Goal: Transaction & Acquisition: Obtain resource

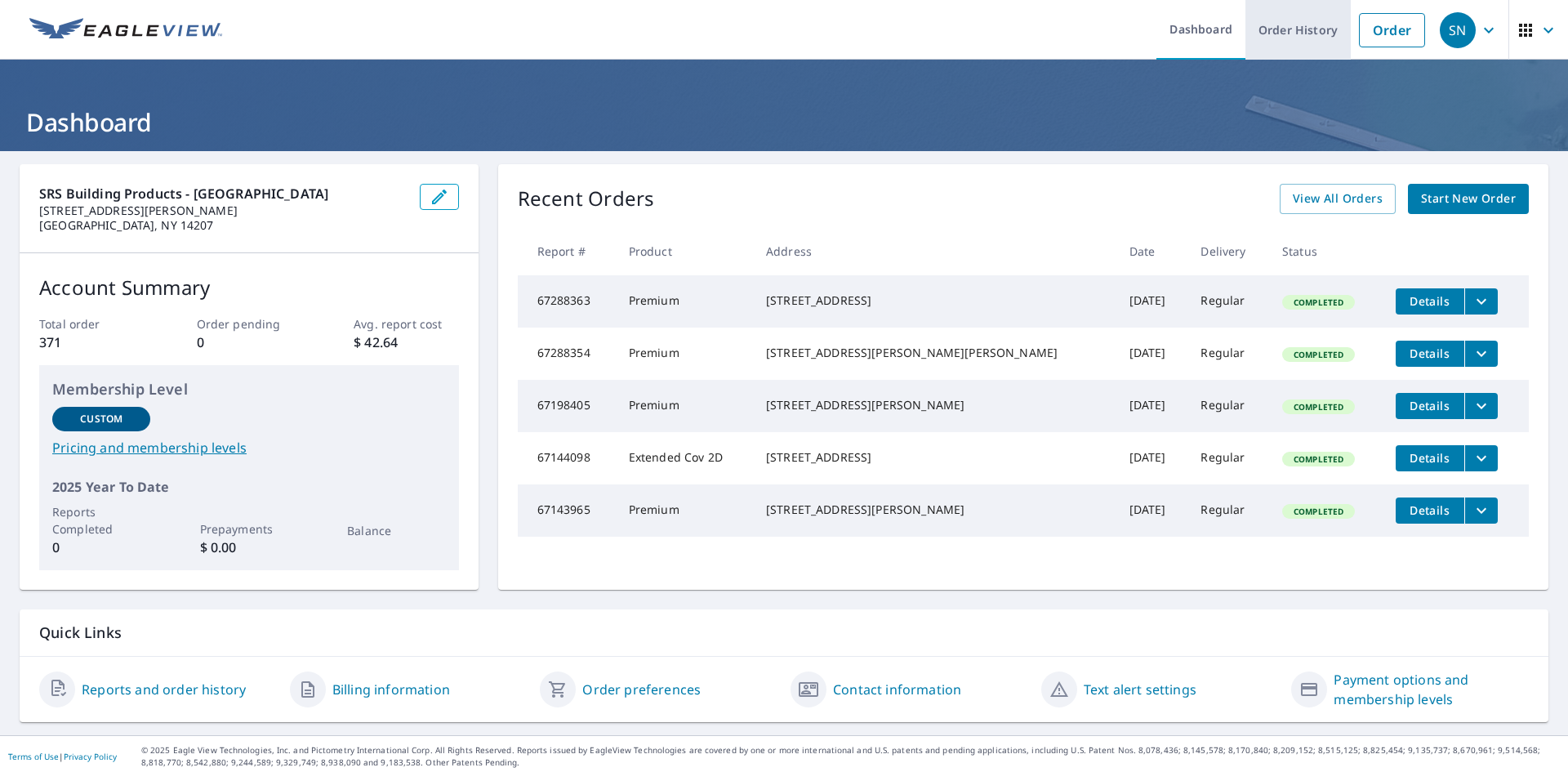
click at [1277, 33] on link "Order History" at bounding box center [1298, 29] width 105 height 59
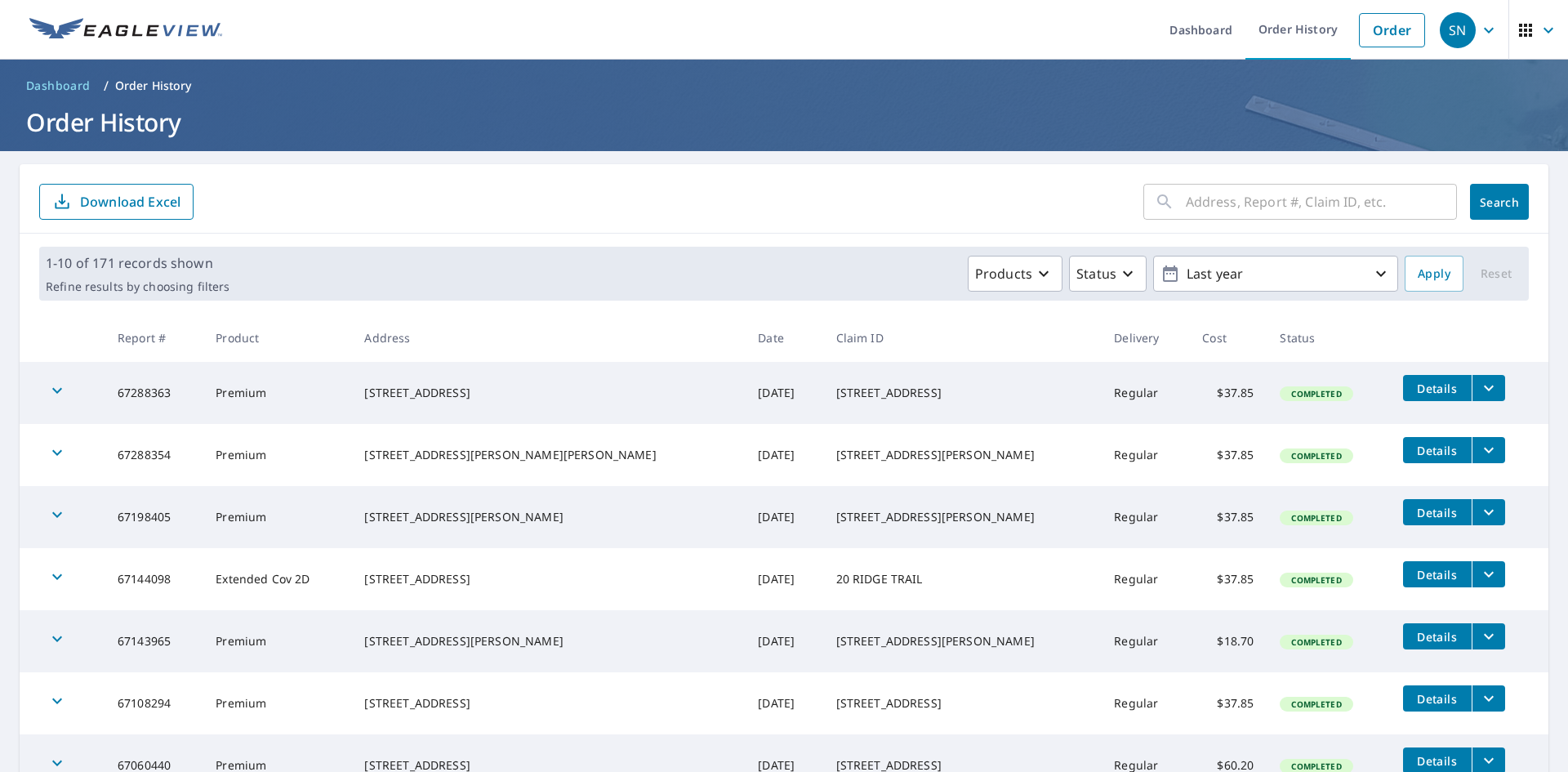
click at [1172, 193] on div "​" at bounding box center [1299, 201] width 313 height 36
type input "4777"
click at [1484, 208] on span "Search" at bounding box center [1499, 202] width 33 height 16
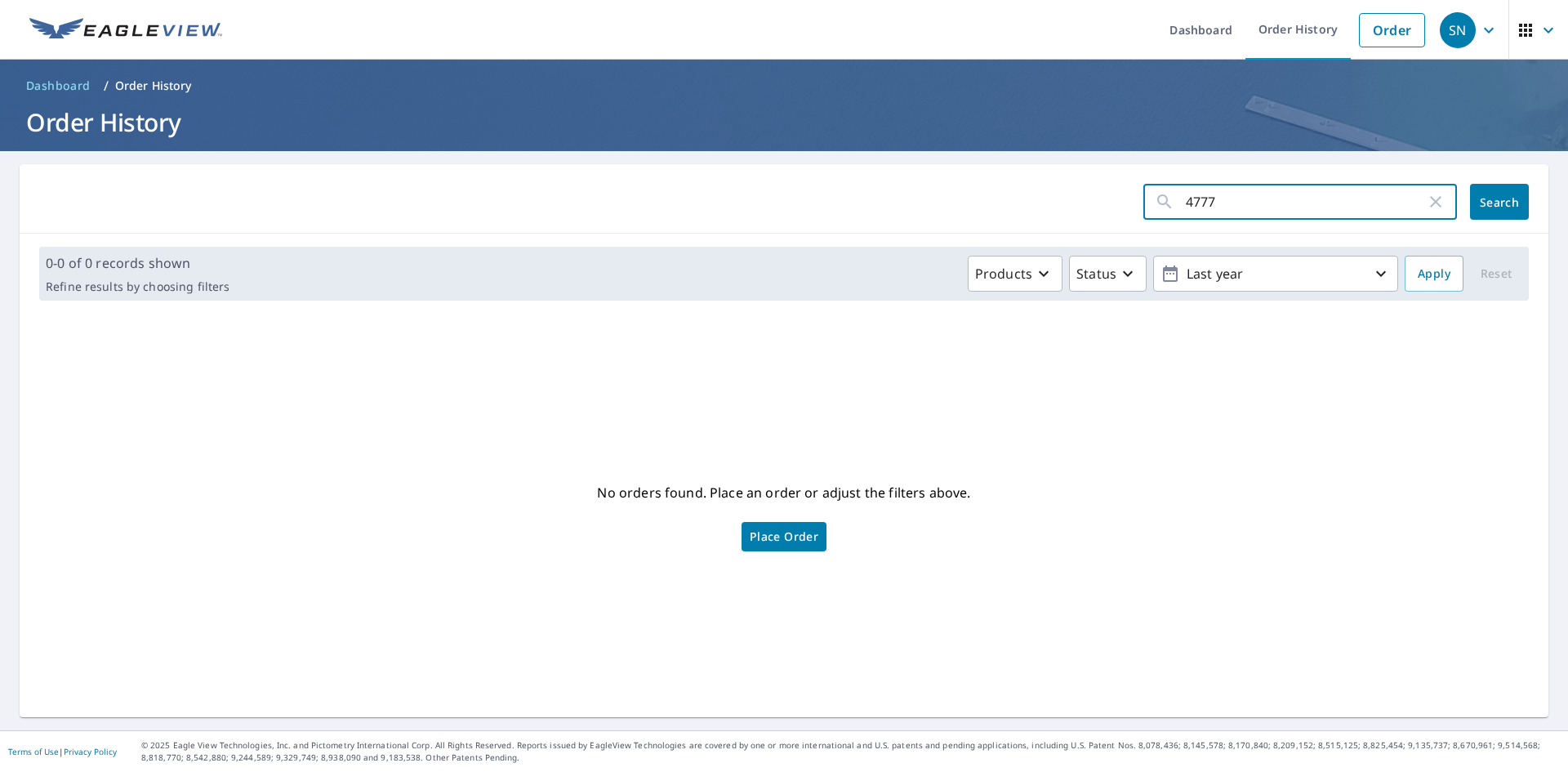
drag, startPoint x: 1246, startPoint y: 200, endPoint x: 1172, endPoint y: 200, distance: 74.0
click at [1172, 200] on div "4777 ​" at bounding box center [1299, 201] width 313 height 36
type input "south buffalo"
click at [1483, 205] on span "Search" at bounding box center [1499, 202] width 33 height 16
click at [1430, 205] on icon "button" at bounding box center [1436, 201] width 12 height 12
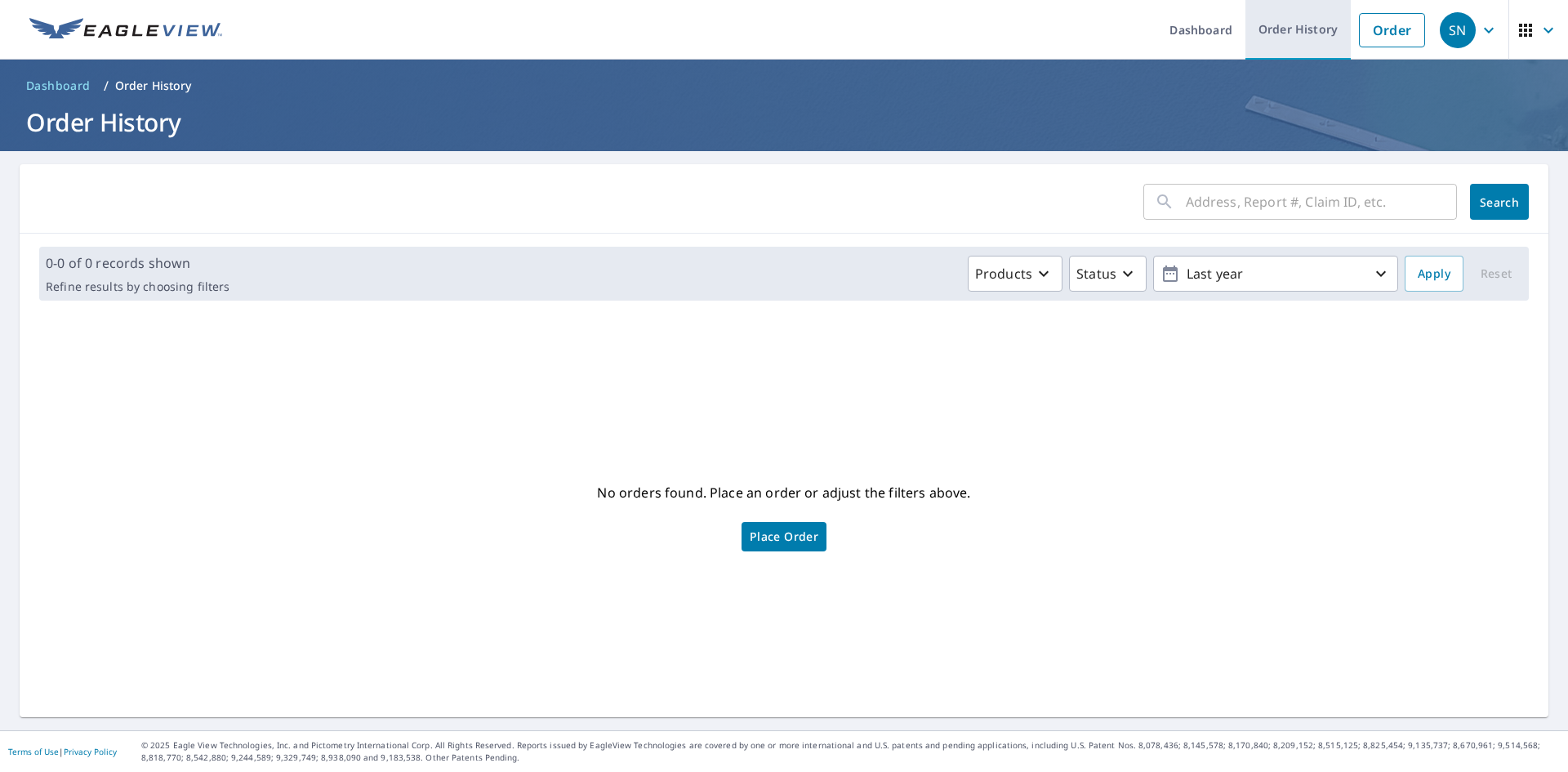
click at [1293, 26] on link "Order History" at bounding box center [1298, 29] width 105 height 59
click at [1283, 40] on link "Order History" at bounding box center [1298, 29] width 105 height 59
click at [1483, 195] on span "Search" at bounding box center [1499, 202] width 33 height 16
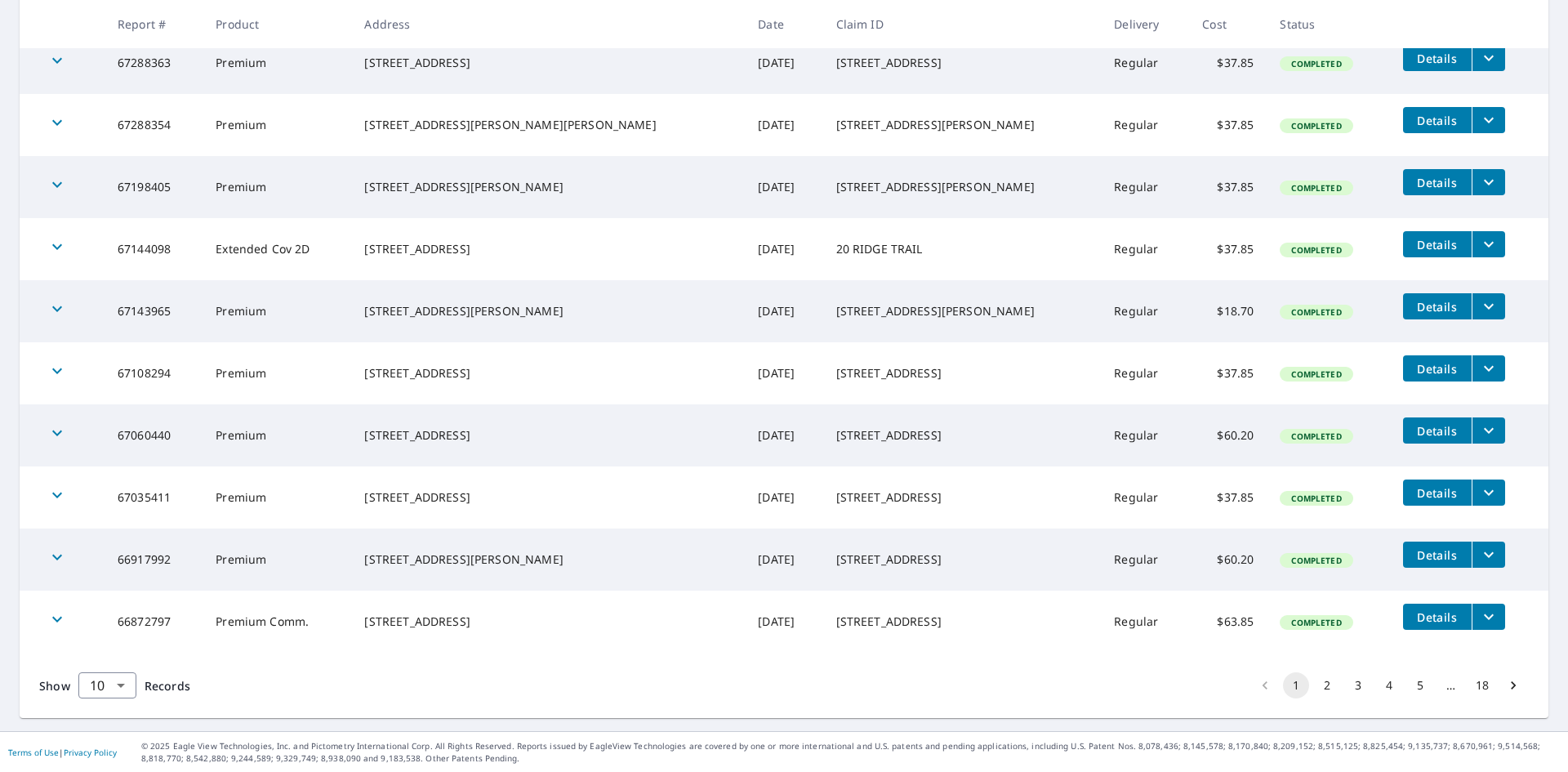
scroll to position [331, 0]
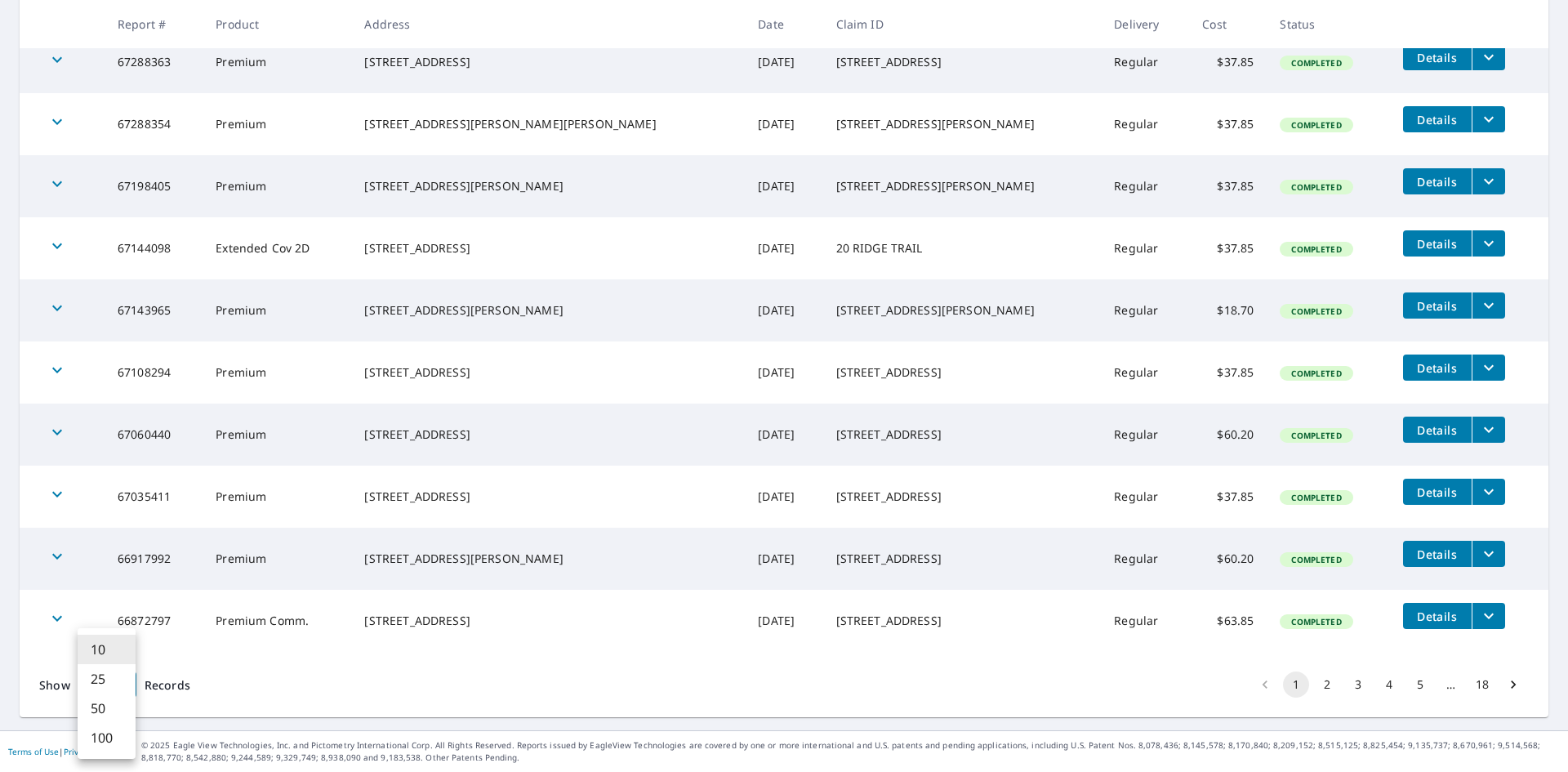
click at [125, 679] on body "SN SN Dashboard Order History Order SN Dashboard / Order History Order History …" at bounding box center [784, 386] width 1568 height 772
click at [103, 733] on li "100" at bounding box center [106, 737] width 58 height 29
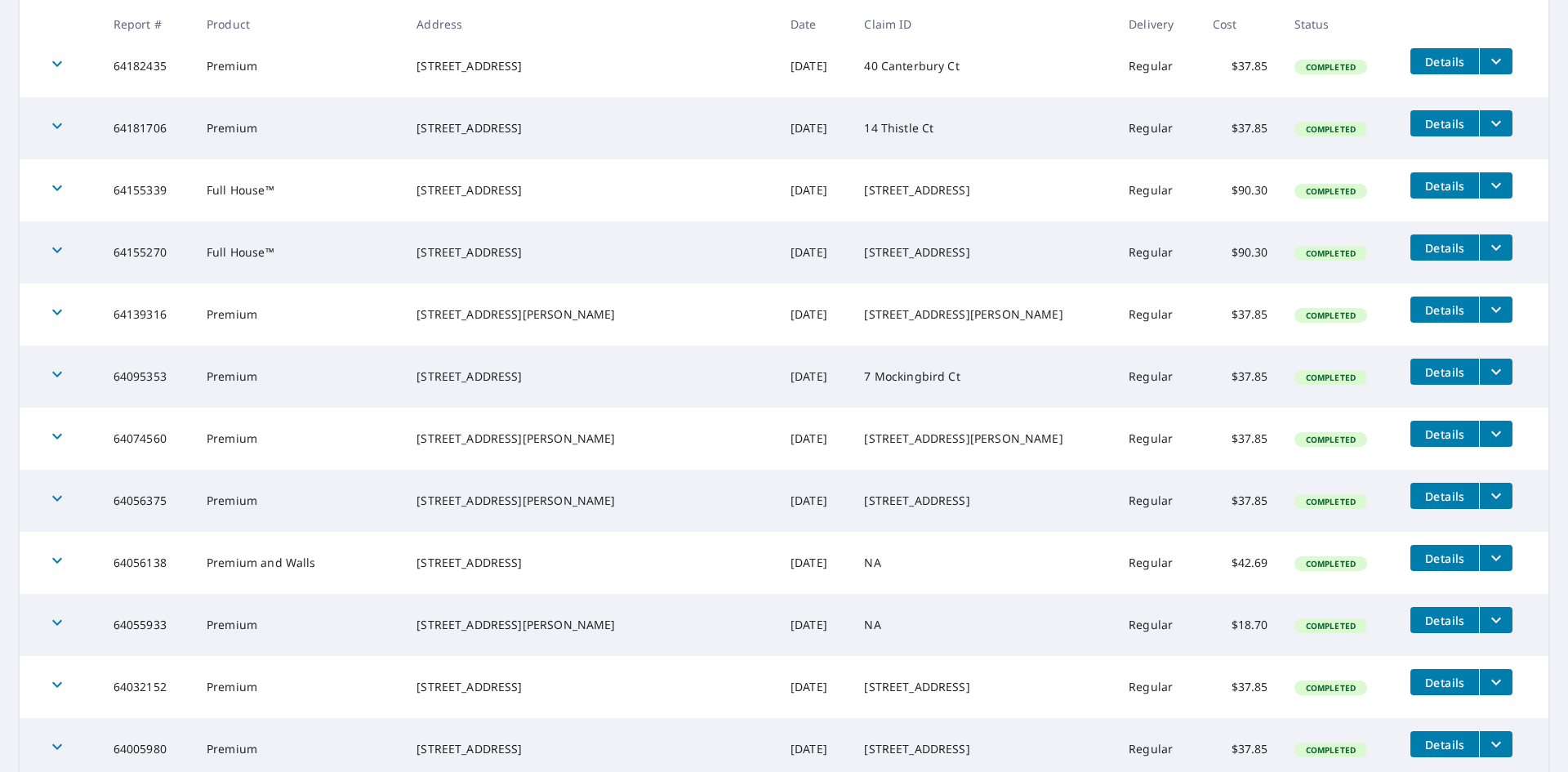
scroll to position [5995, 0]
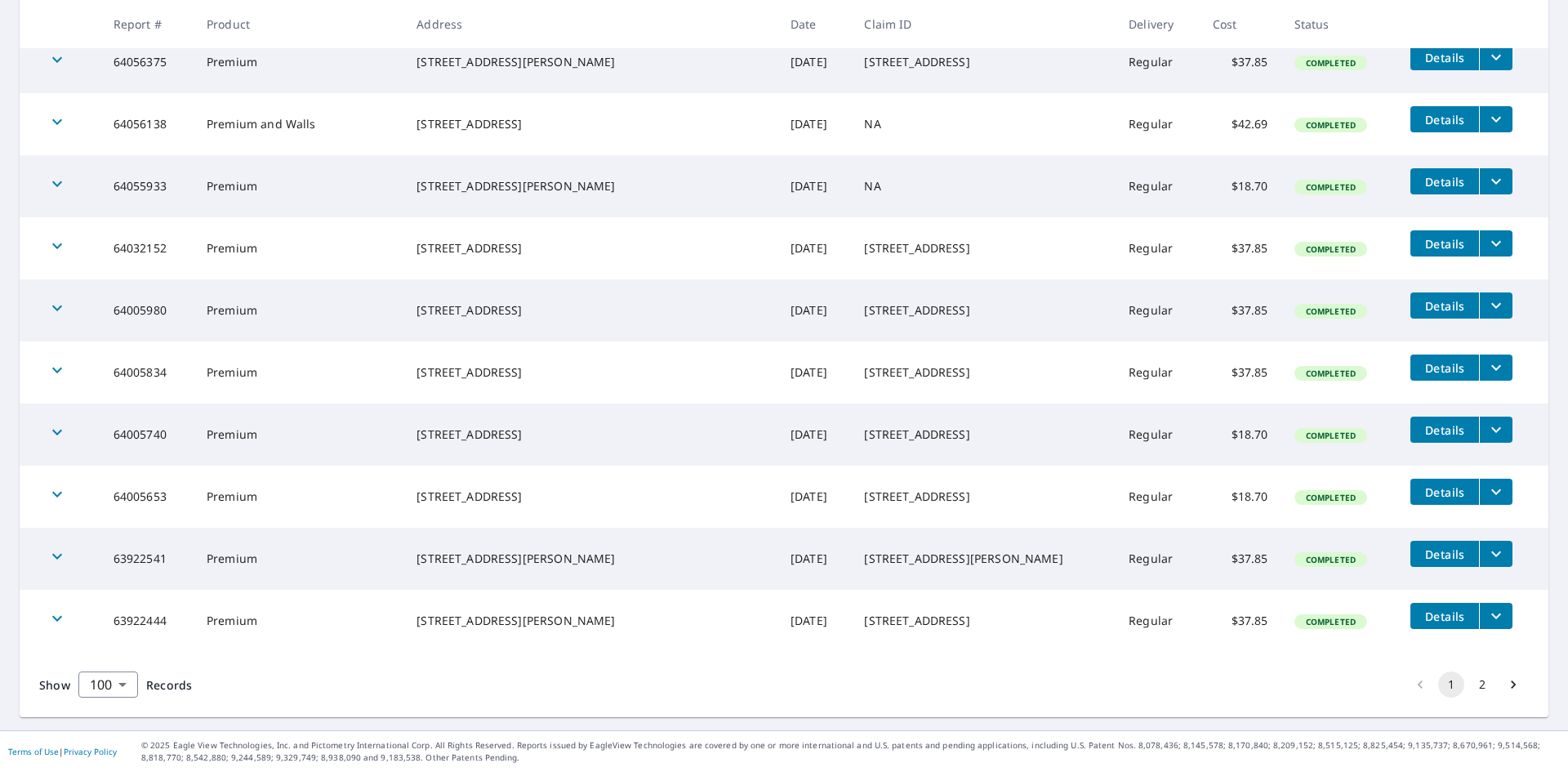
click at [1469, 683] on button "2" at bounding box center [1482, 684] width 26 height 26
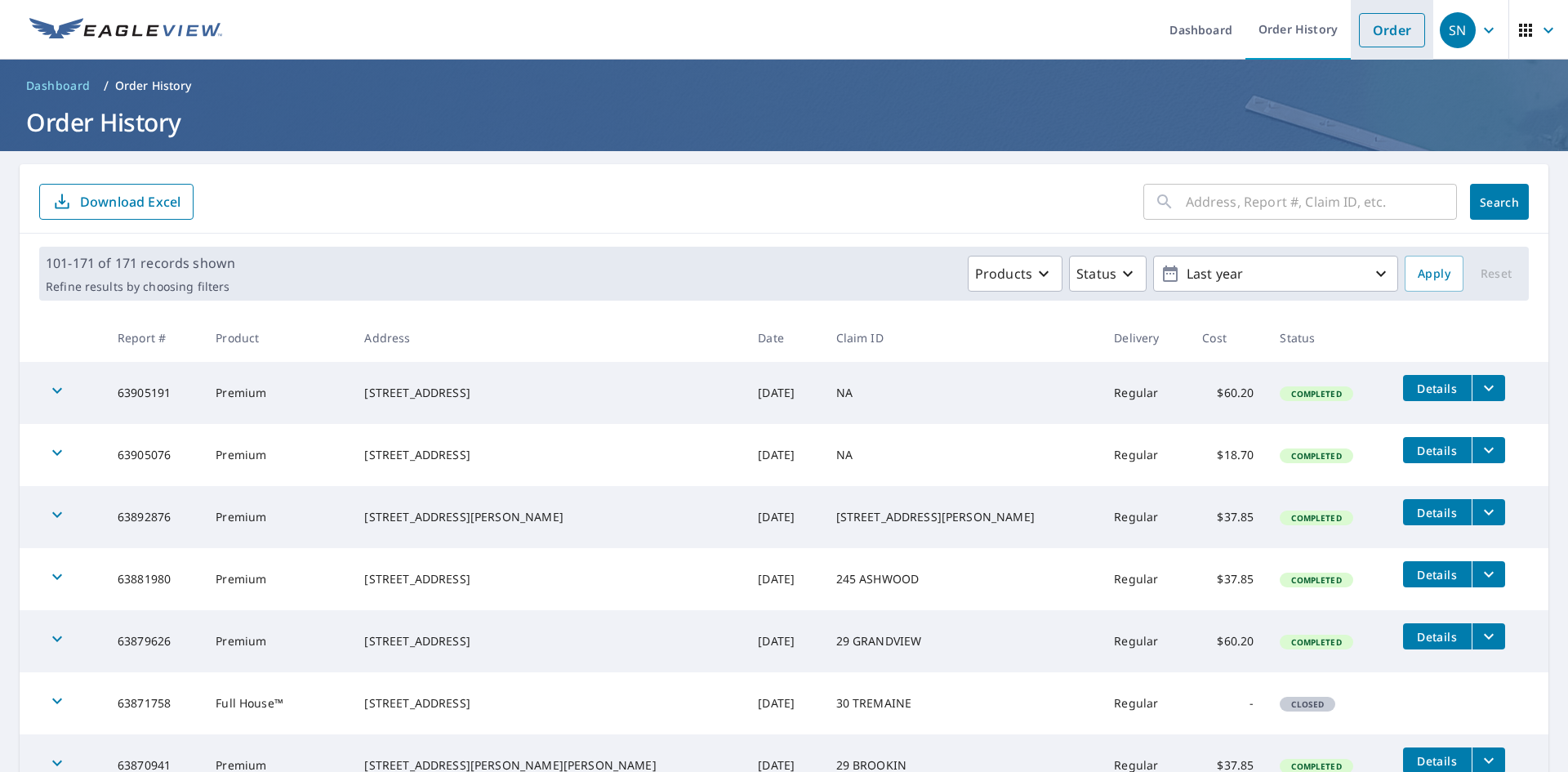
click at [1376, 28] on link "Order" at bounding box center [1392, 30] width 66 height 35
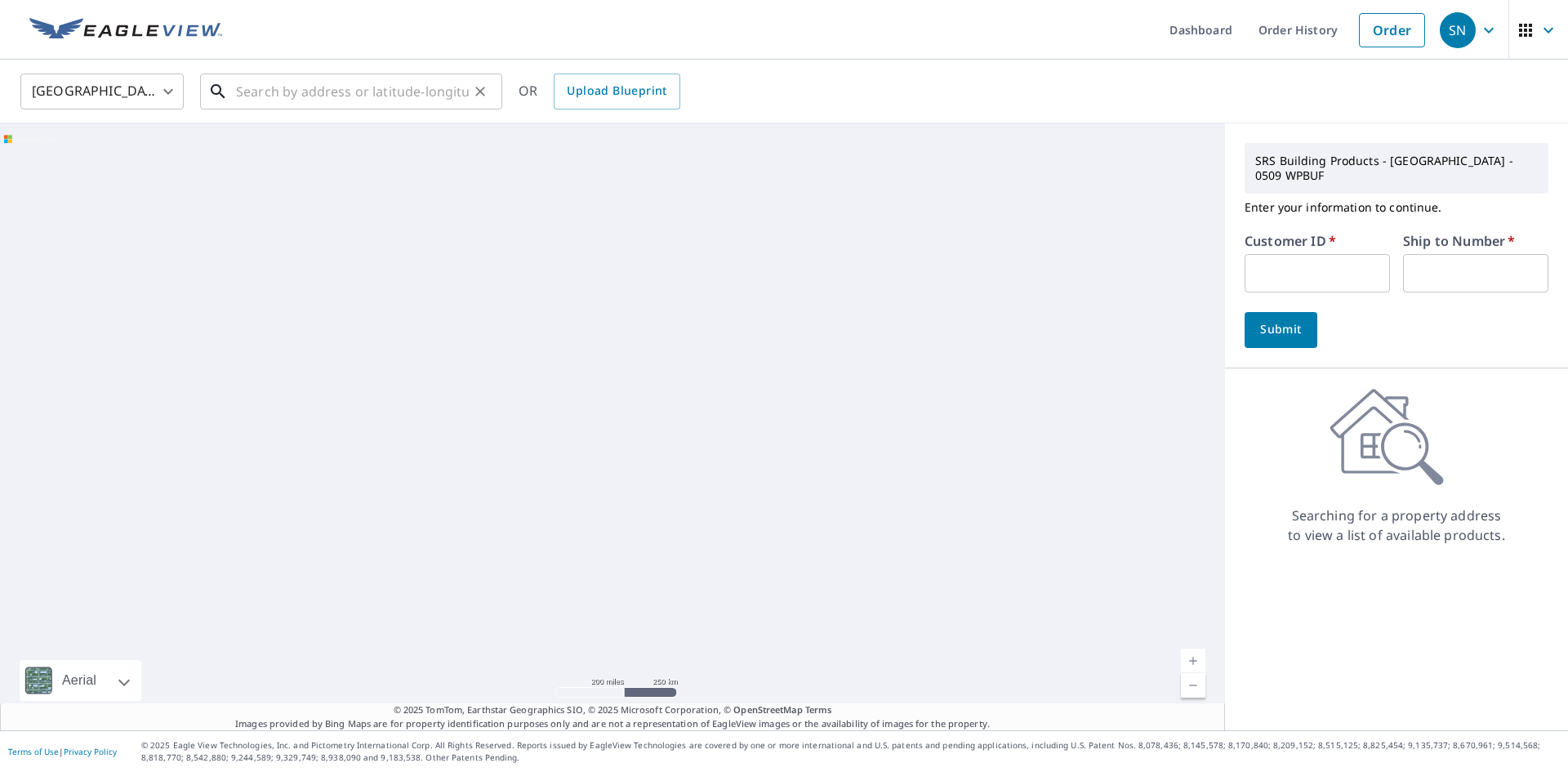
click at [251, 98] on input "text" at bounding box center [352, 91] width 233 height 46
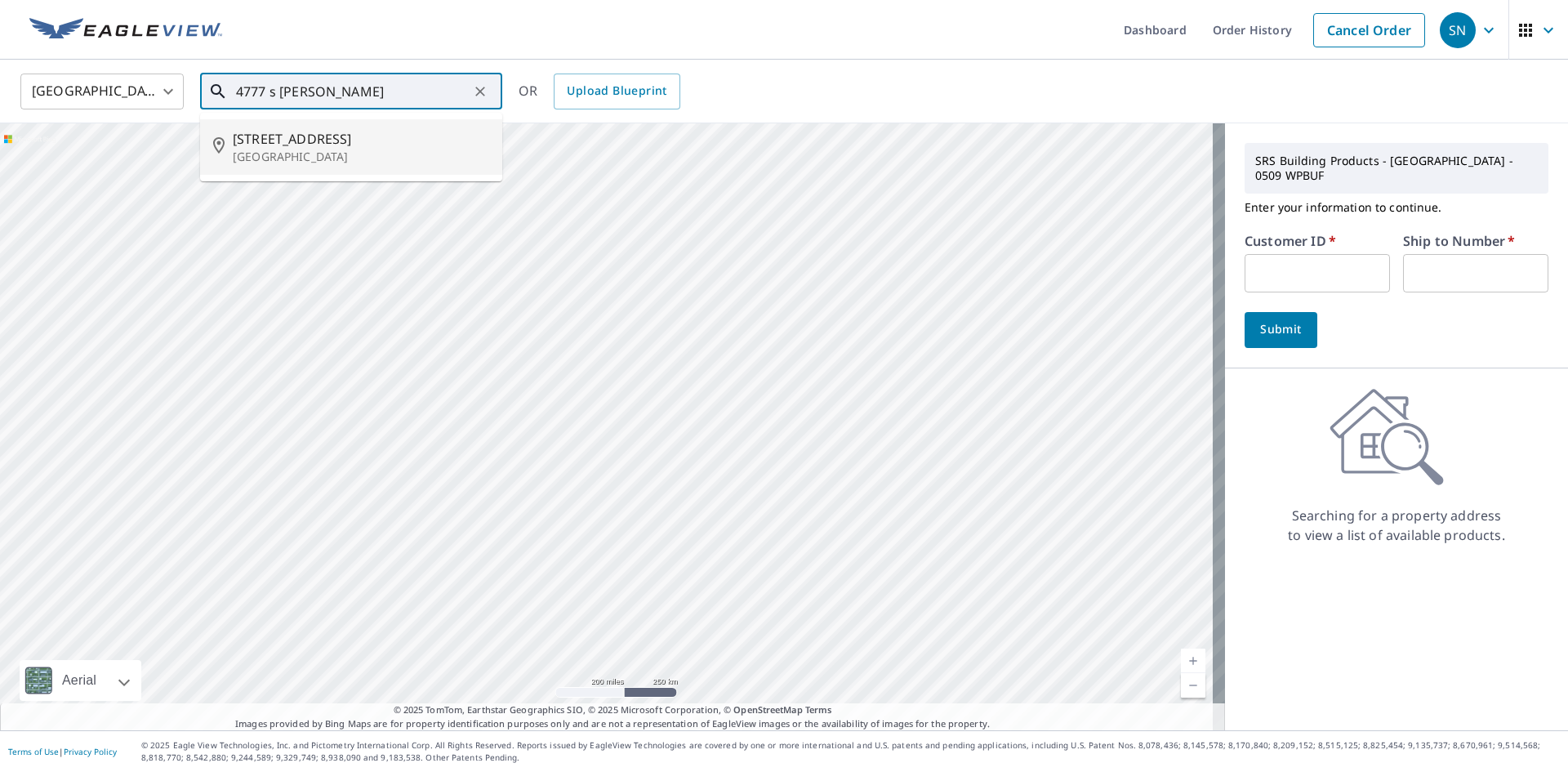
click at [242, 139] on span "[STREET_ADDRESS]" at bounding box center [361, 138] width 257 height 19
type input "[STREET_ADDRESS]"
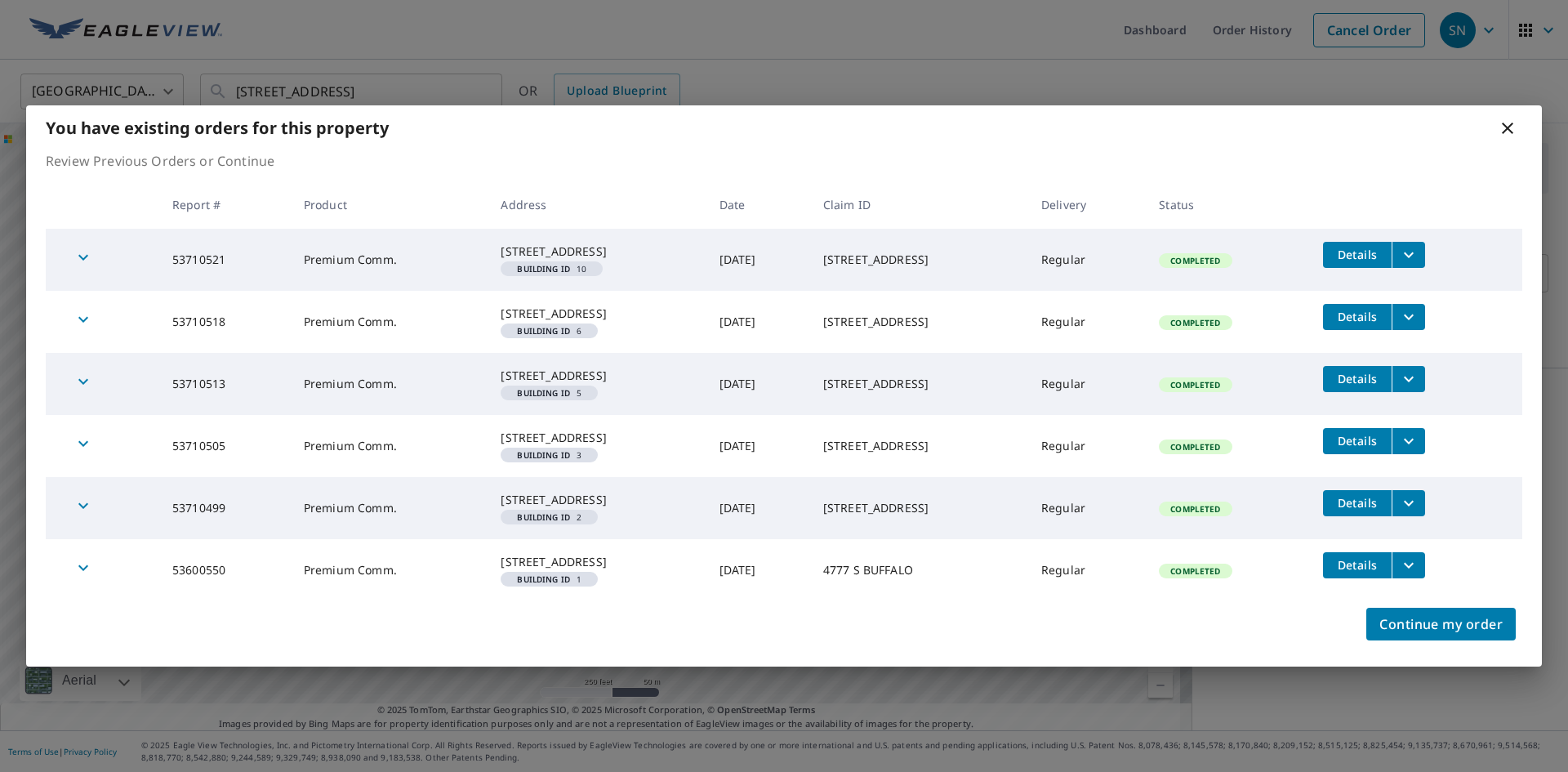
click at [1506, 119] on icon at bounding box center [1507, 128] width 19 height 19
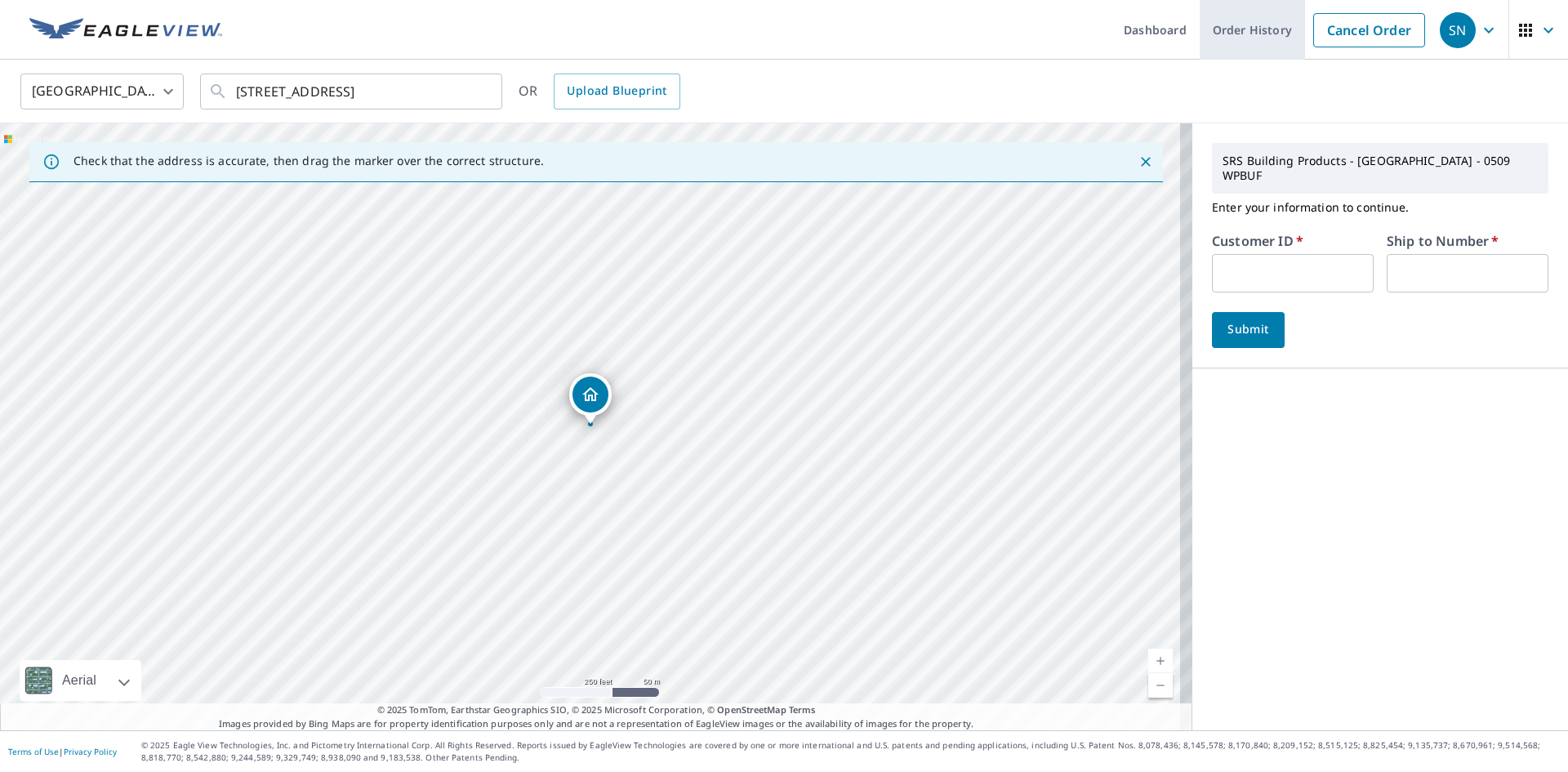
click at [1234, 24] on link "Order History" at bounding box center [1252, 29] width 105 height 59
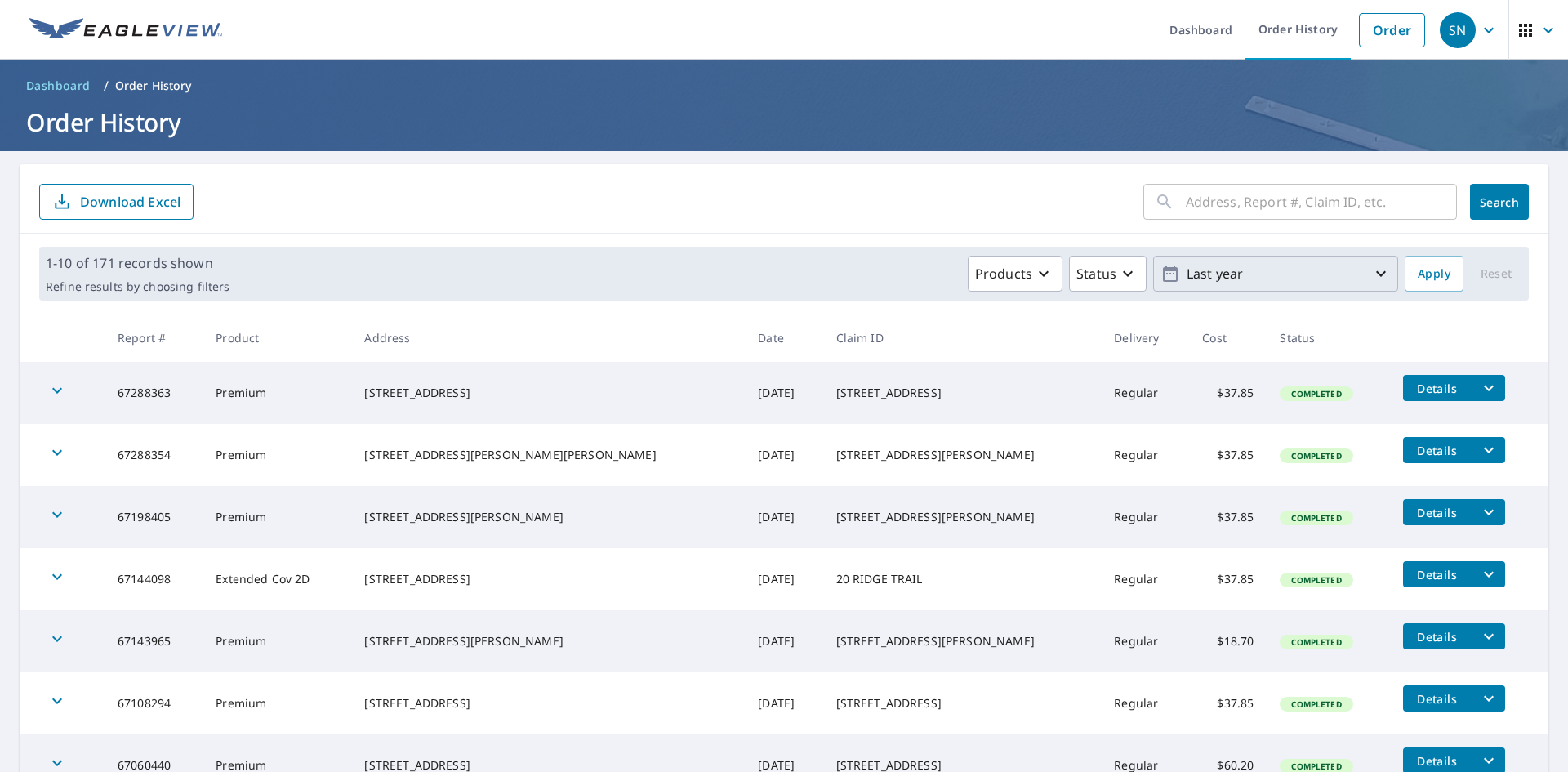
click at [1319, 273] on p "Last year" at bounding box center [1275, 273] width 191 height 28
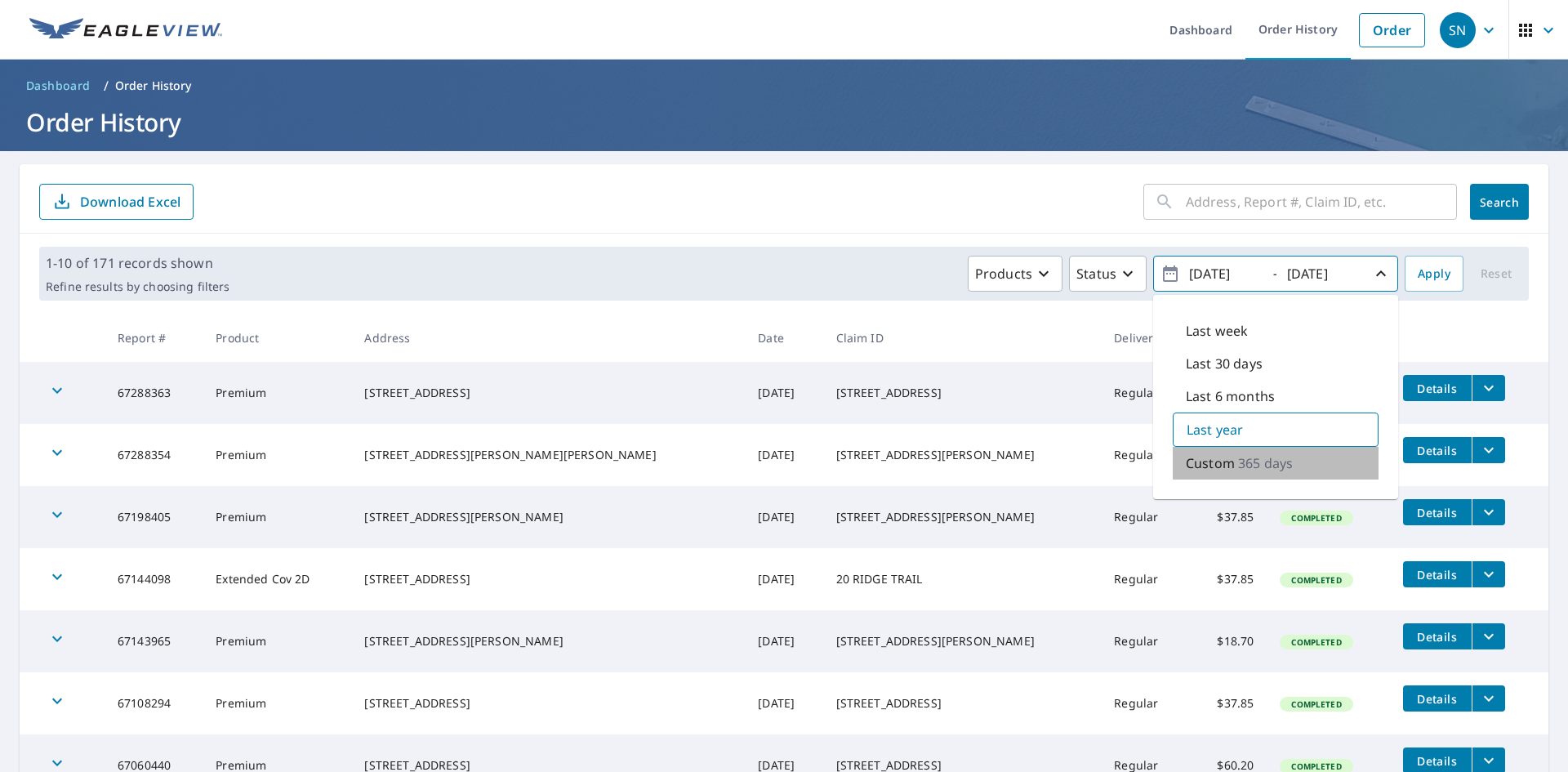
click at [1211, 465] on p "Custom" at bounding box center [1211, 462] width 49 height 19
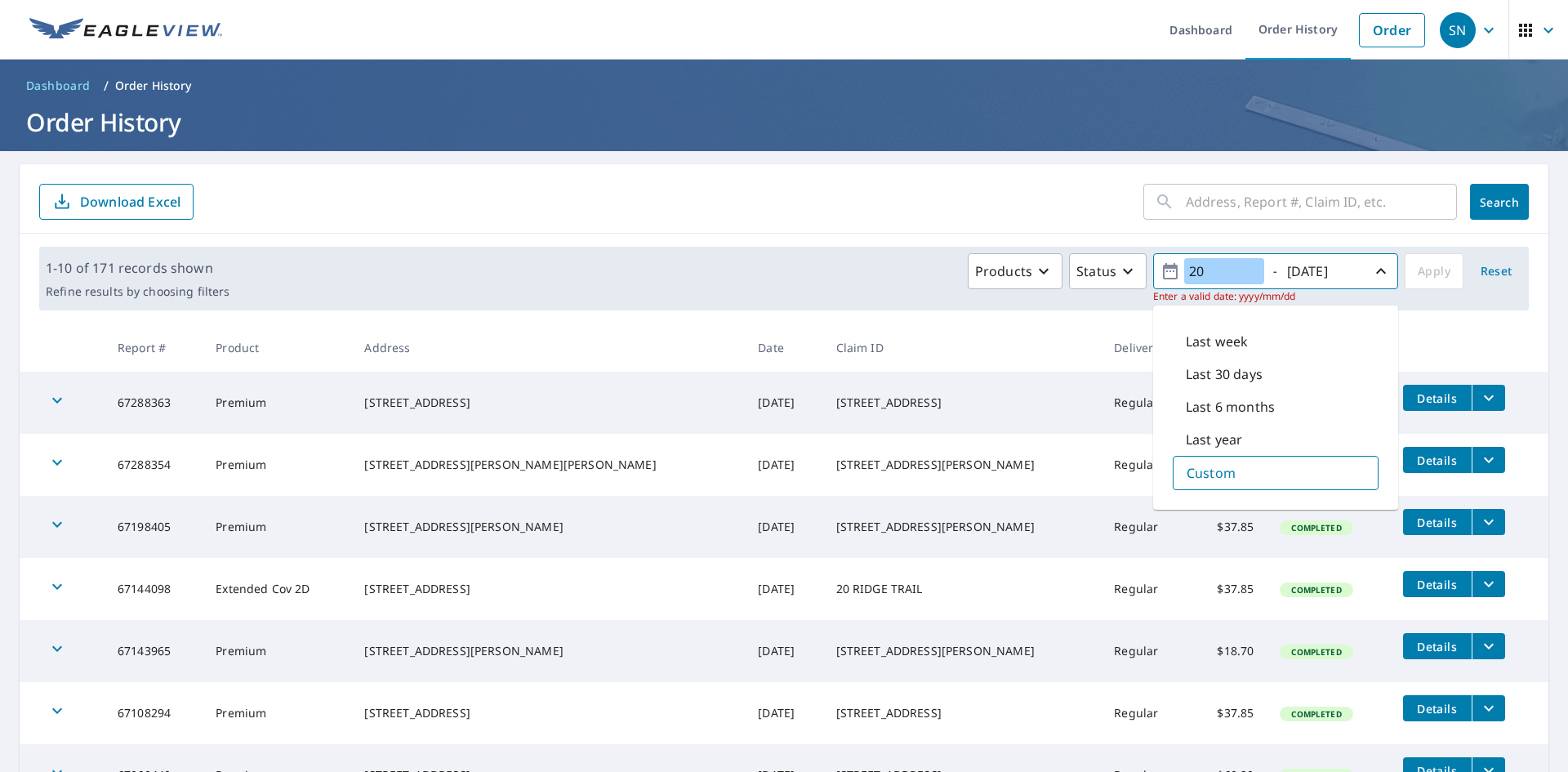
type input "20"
click at [752, 227] on div "​ Search Download Excel" at bounding box center [783, 199] width 1529 height 69
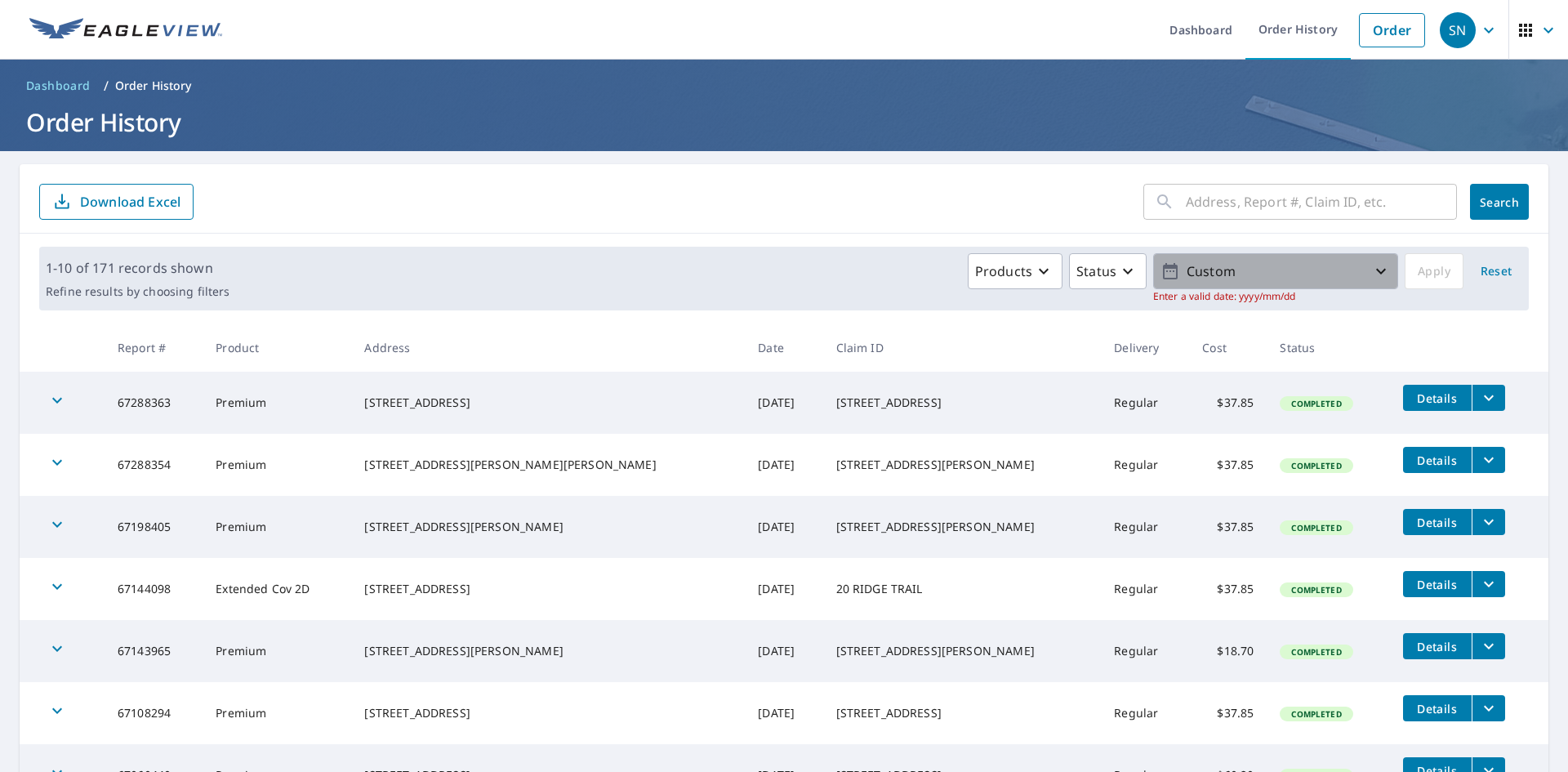
click at [1235, 261] on p "Custom" at bounding box center [1275, 271] width 191 height 28
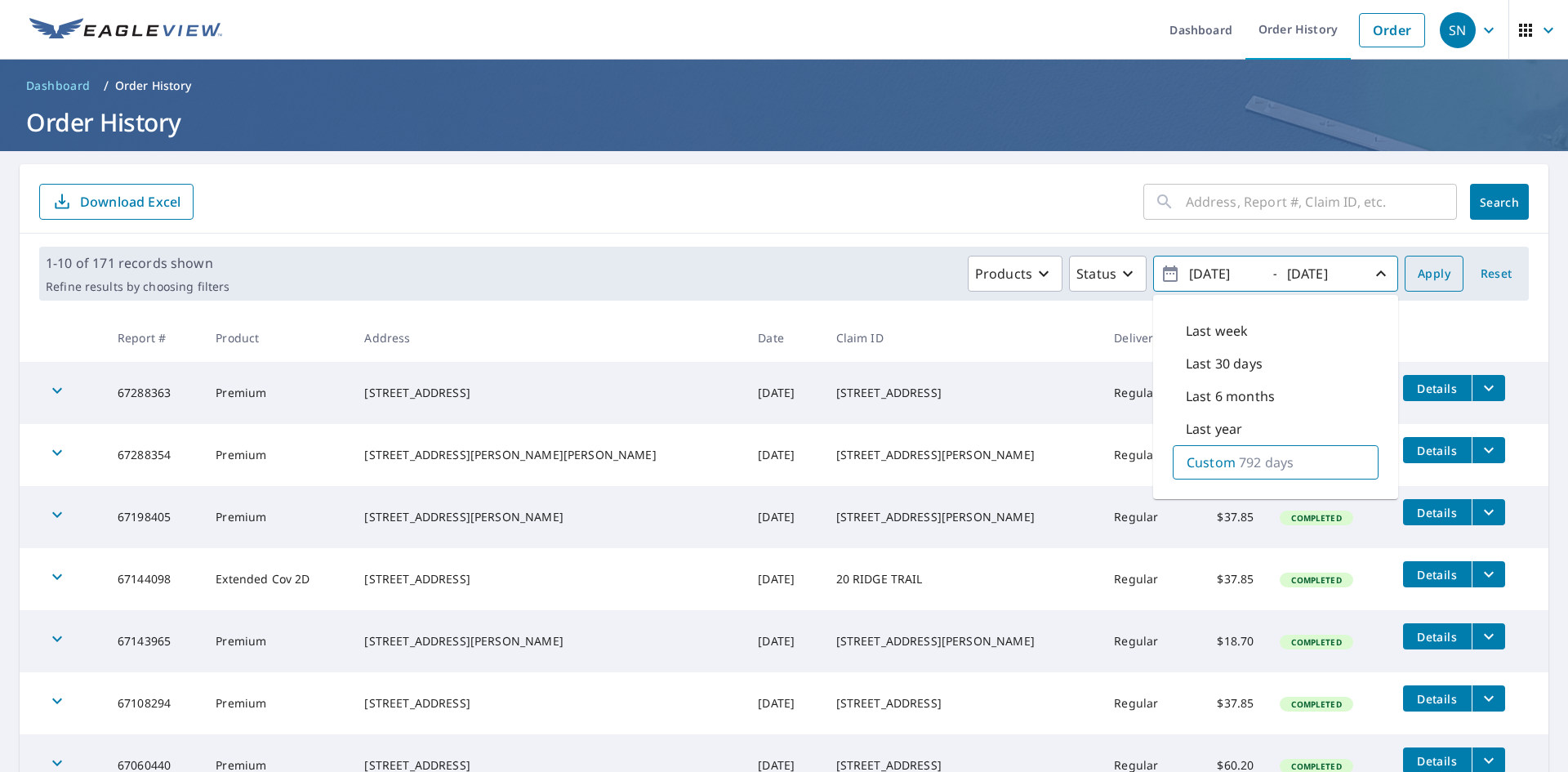
type input "[DATE]"
click at [1418, 281] on span "Apply" at bounding box center [1435, 274] width 33 height 20
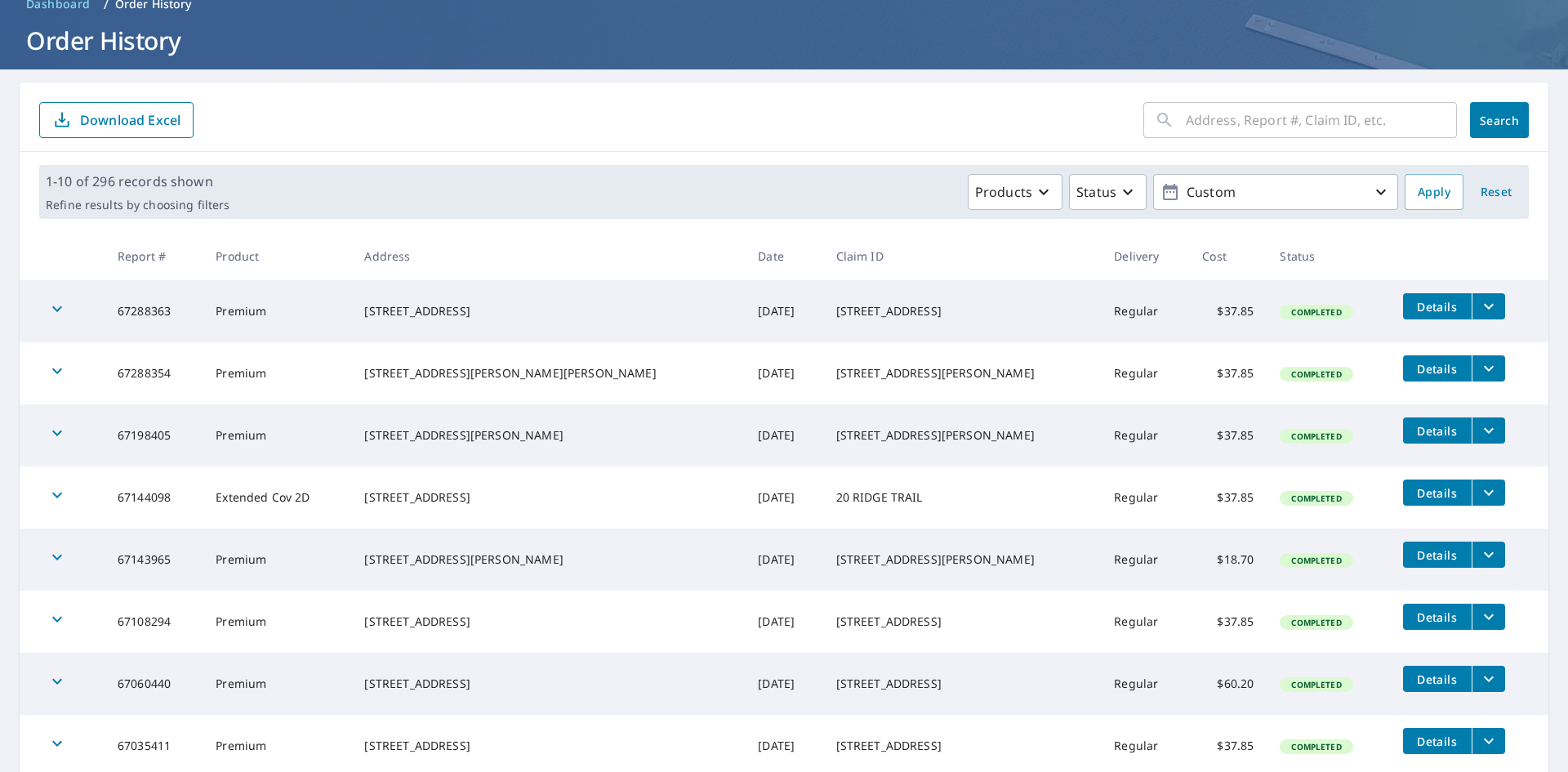
scroll to position [164, 0]
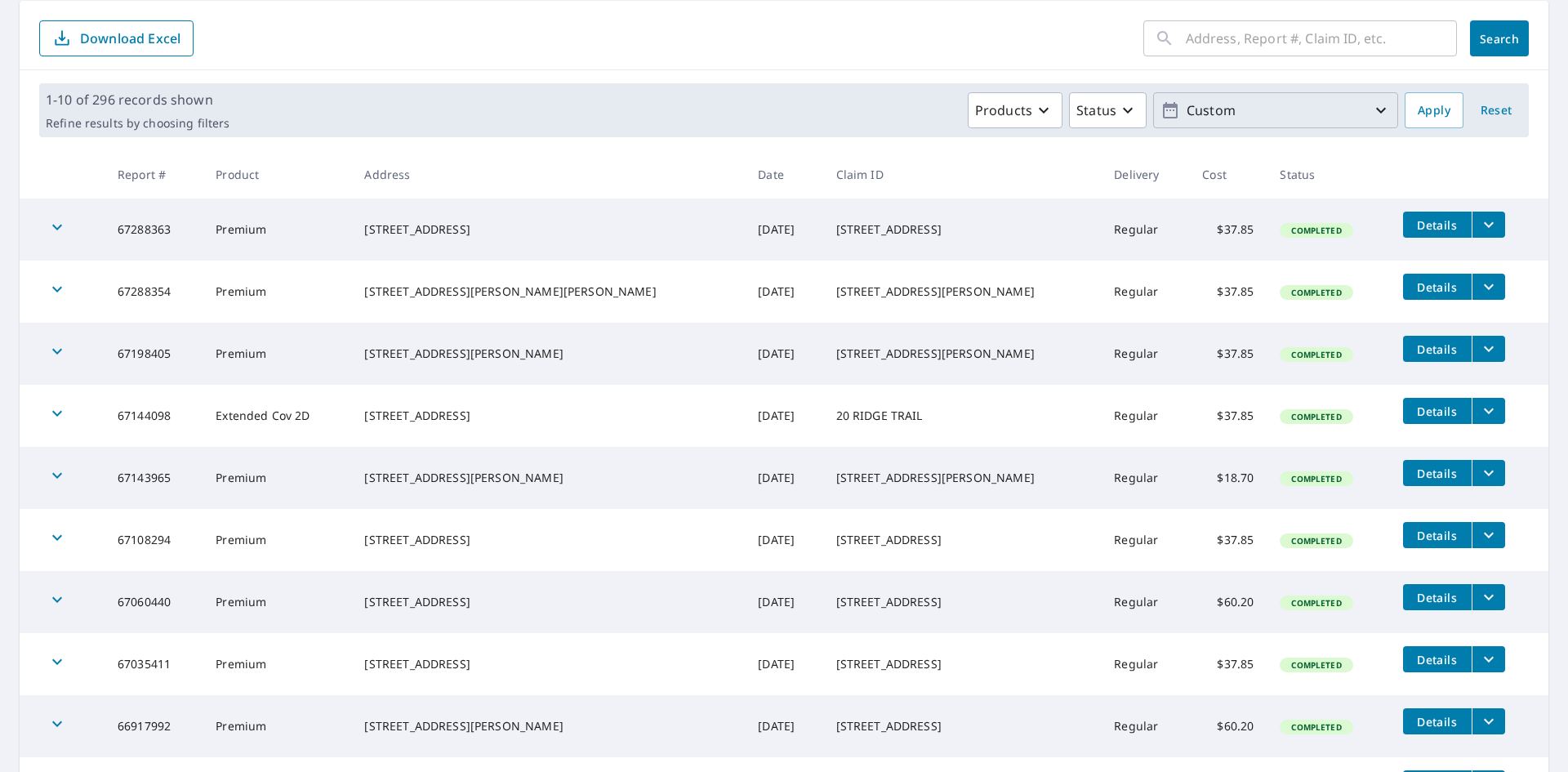
click at [1372, 112] on icon "button" at bounding box center [1381, 110] width 19 height 19
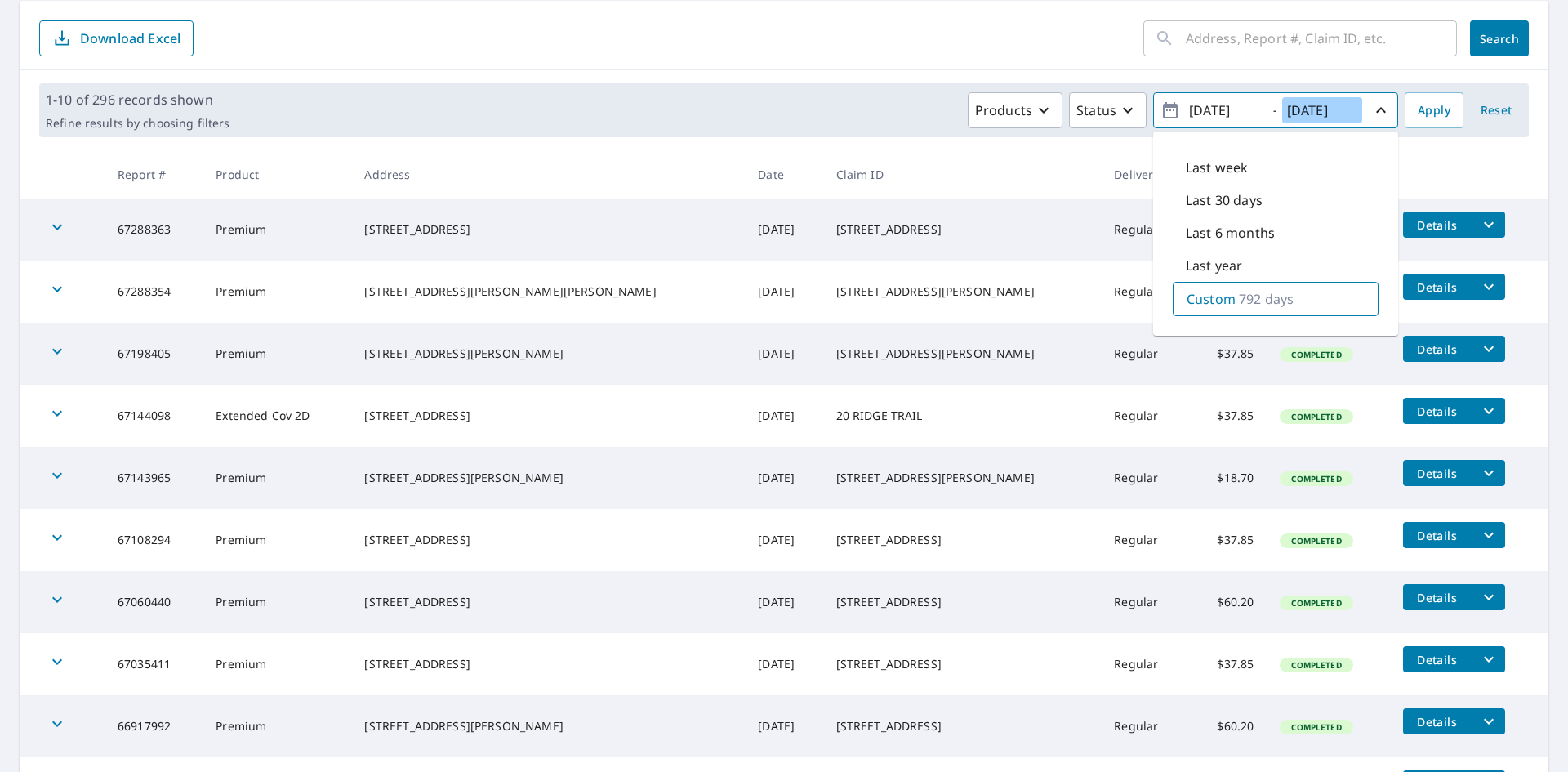
drag, startPoint x: 1347, startPoint y: 108, endPoint x: 1325, endPoint y: 113, distance: 22.6
click at [1325, 113] on input "[DATE]" at bounding box center [1322, 110] width 80 height 26
type input "[DATE]"
click at [1436, 103] on span "Apply" at bounding box center [1435, 111] width 33 height 20
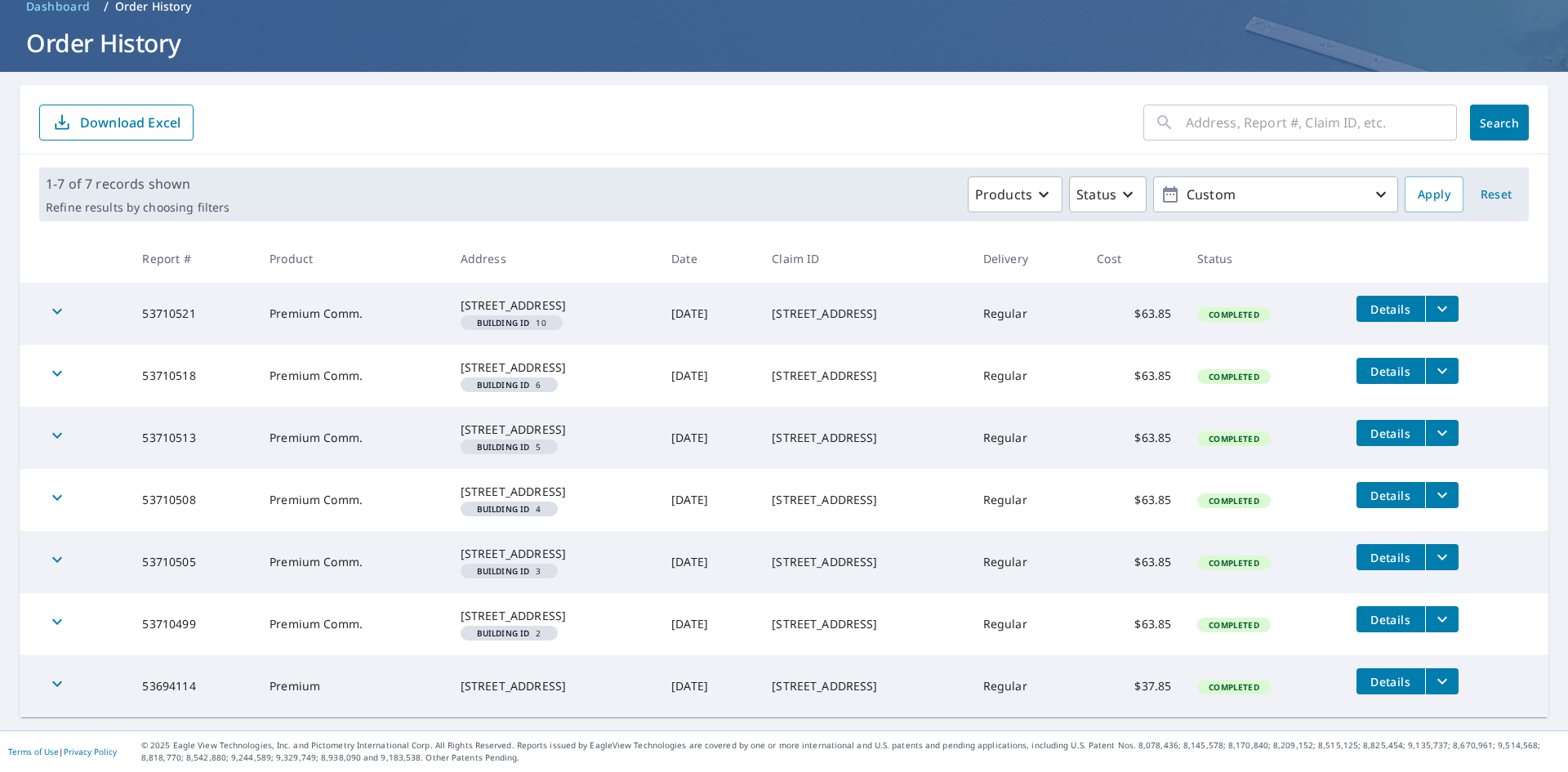
scroll to position [159, 0]
click at [1444, 299] on icon "filesDropdownBtn-53710521" at bounding box center [1442, 308] width 19 height 19
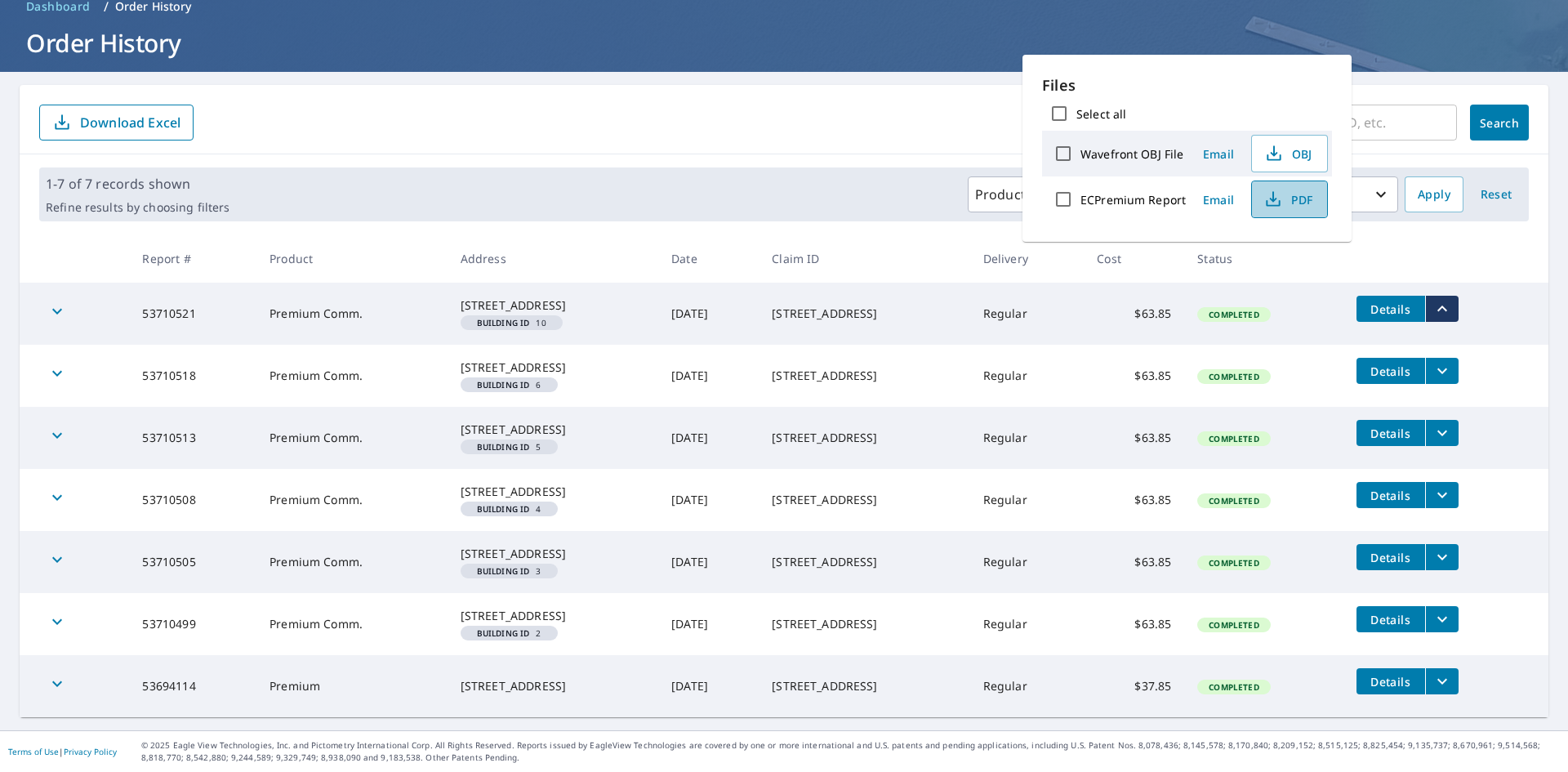
click at [1291, 196] on span "PDF" at bounding box center [1287, 198] width 52 height 19
click at [1438, 361] on icon "filesDropdownBtn-53710518" at bounding box center [1442, 370] width 19 height 19
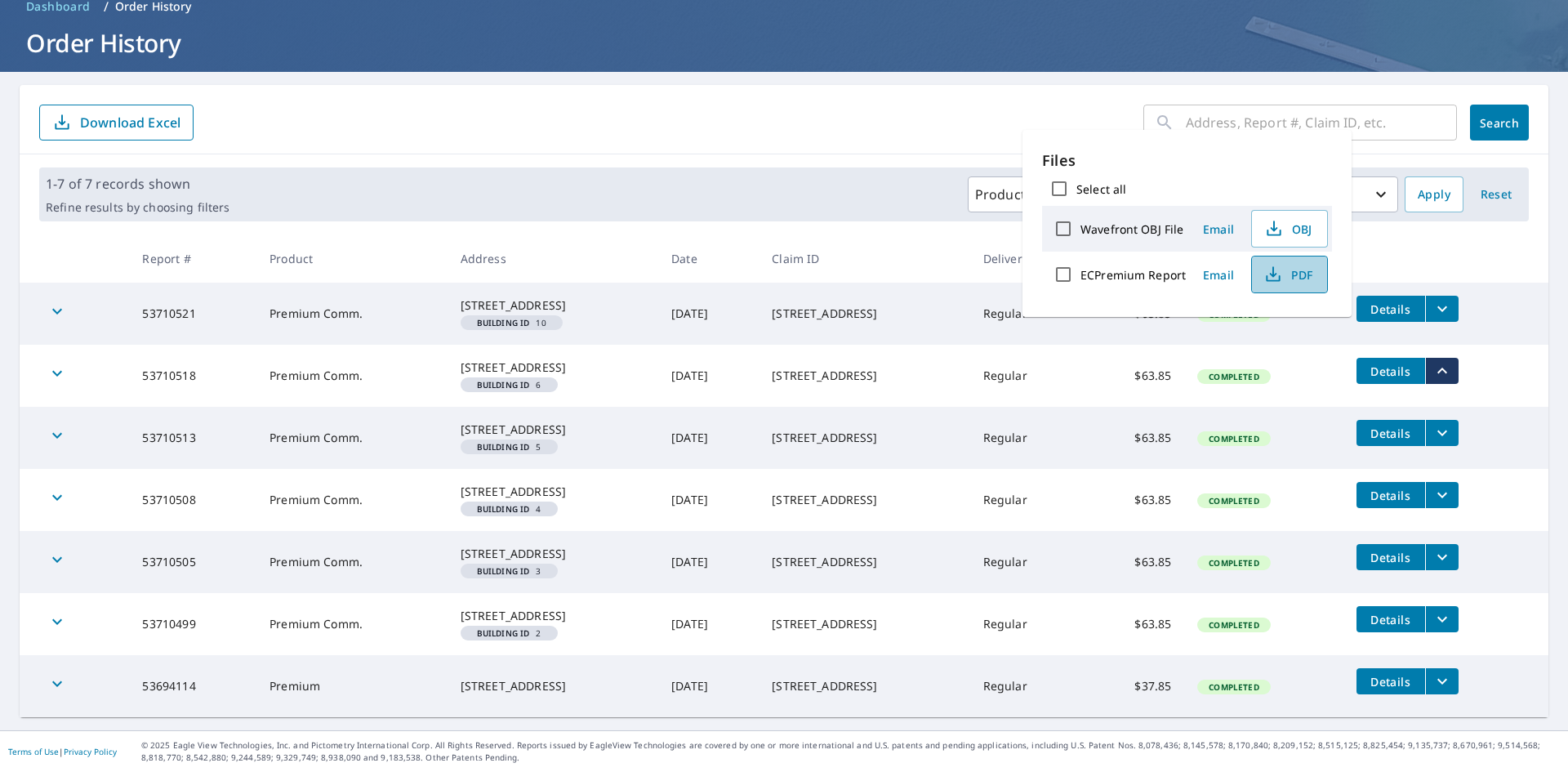
click at [1304, 284] on button "PDF" at bounding box center [1289, 274] width 77 height 37
click at [1450, 357] on button "filesDropdownBtn-53710518" at bounding box center [1442, 370] width 34 height 26
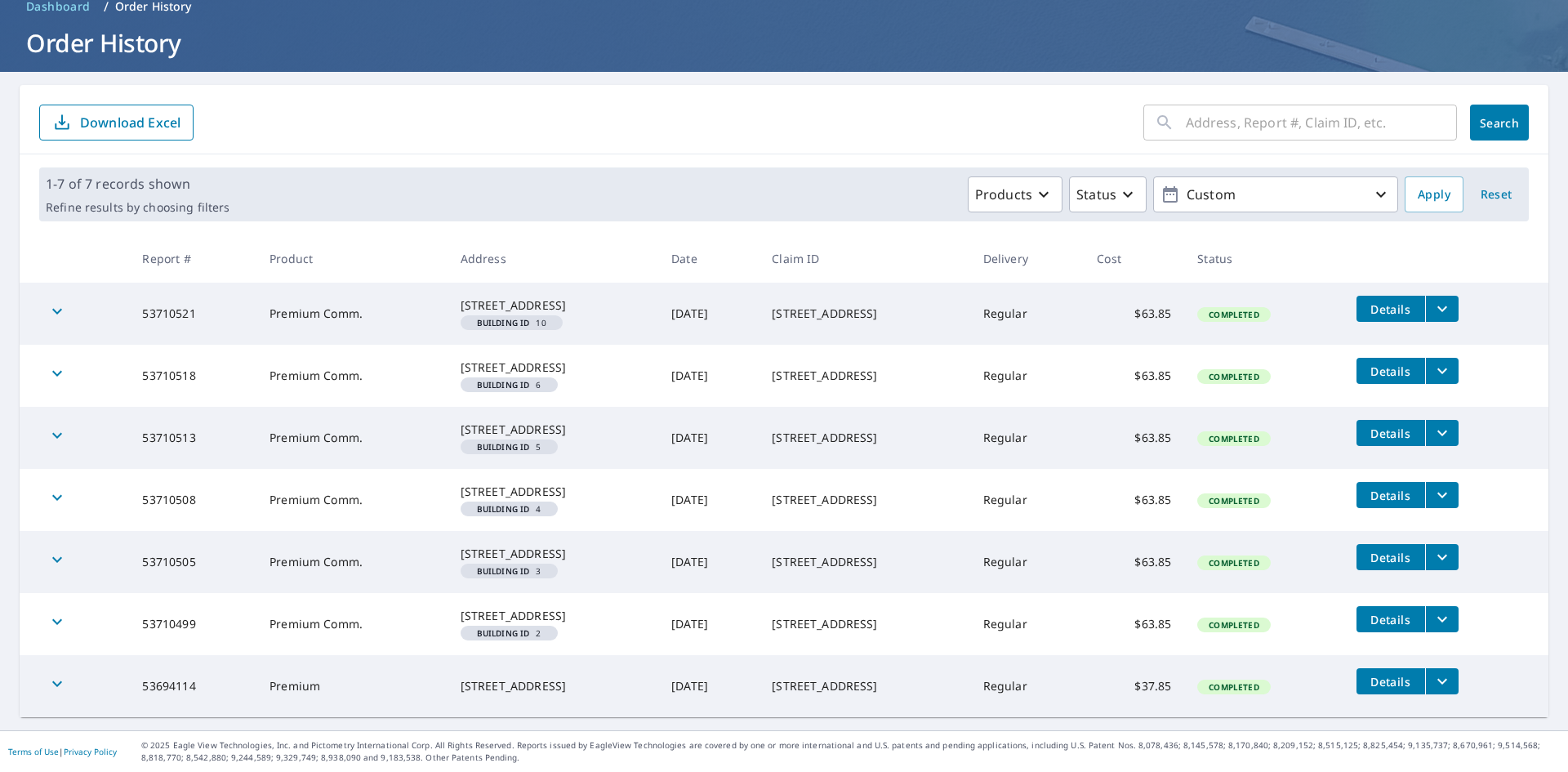
click at [1450, 357] on button "filesDropdownBtn-53710518" at bounding box center [1442, 370] width 34 height 26
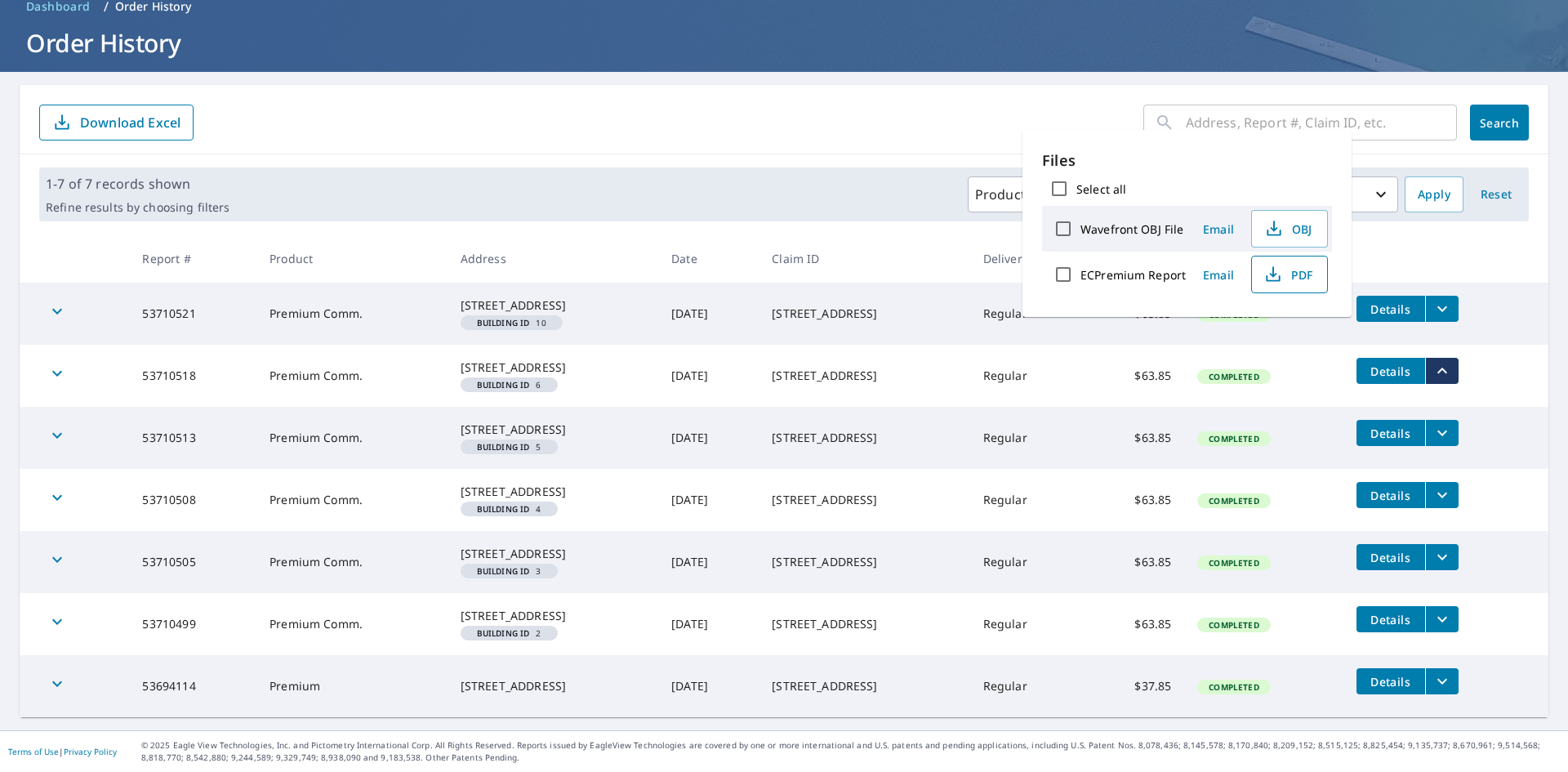
click at [1295, 281] on span "PDF" at bounding box center [1287, 274] width 52 height 19
click at [1443, 423] on icon "filesDropdownBtn-53710513" at bounding box center [1442, 432] width 19 height 19
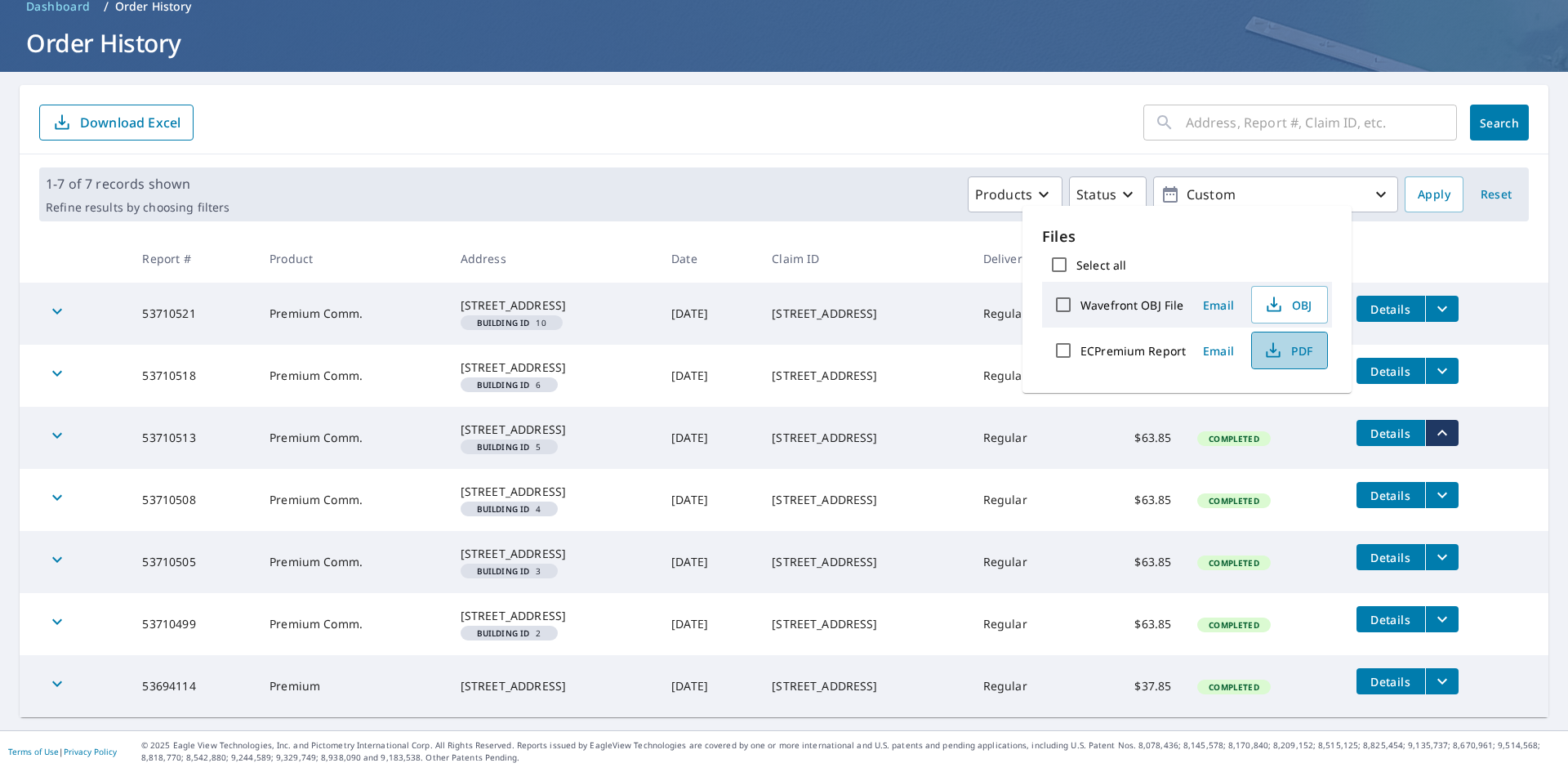
click at [1270, 348] on icon "button" at bounding box center [1273, 350] width 19 height 19
click at [1446, 485] on icon "filesDropdownBtn-53710508" at bounding box center [1442, 494] width 19 height 19
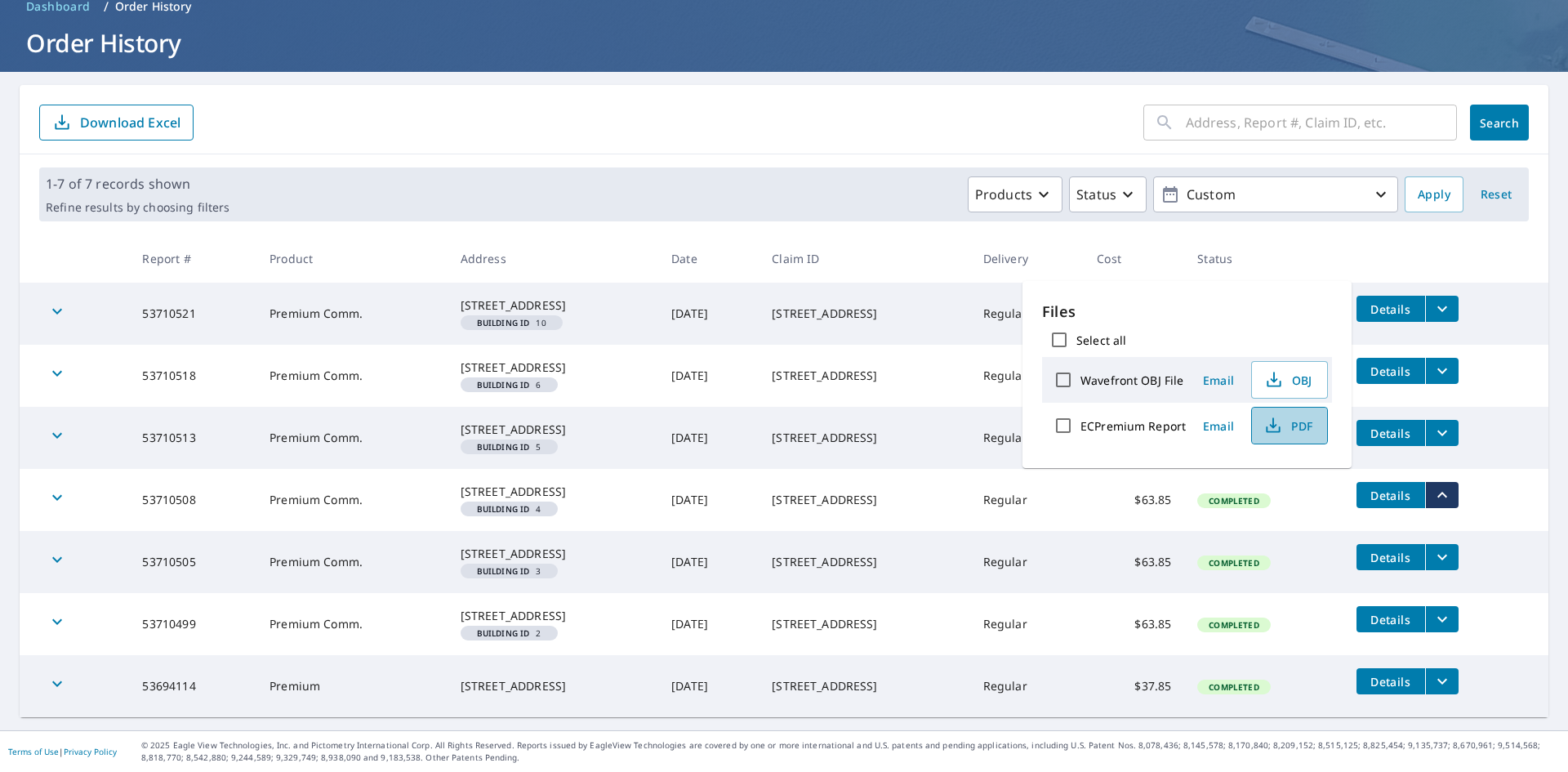
click at [1309, 422] on span "PDF" at bounding box center [1287, 425] width 52 height 19
click at [1438, 547] on icon "filesDropdownBtn-53710505" at bounding box center [1442, 556] width 19 height 19
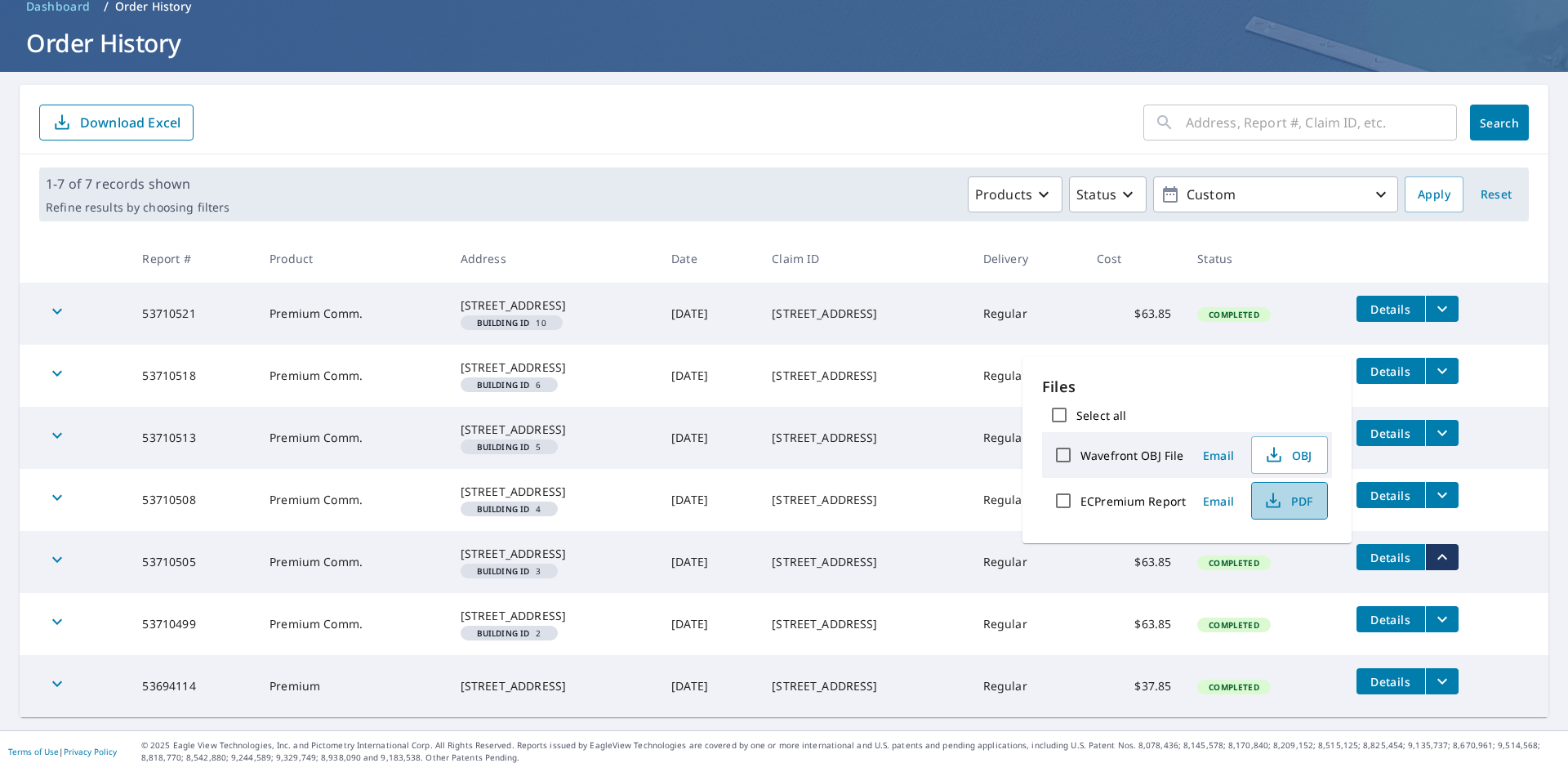
click at [1302, 499] on span "PDF" at bounding box center [1287, 500] width 52 height 19
click at [1433, 609] on icon "filesDropdownBtn-53710499" at bounding box center [1442, 619] width 19 height 19
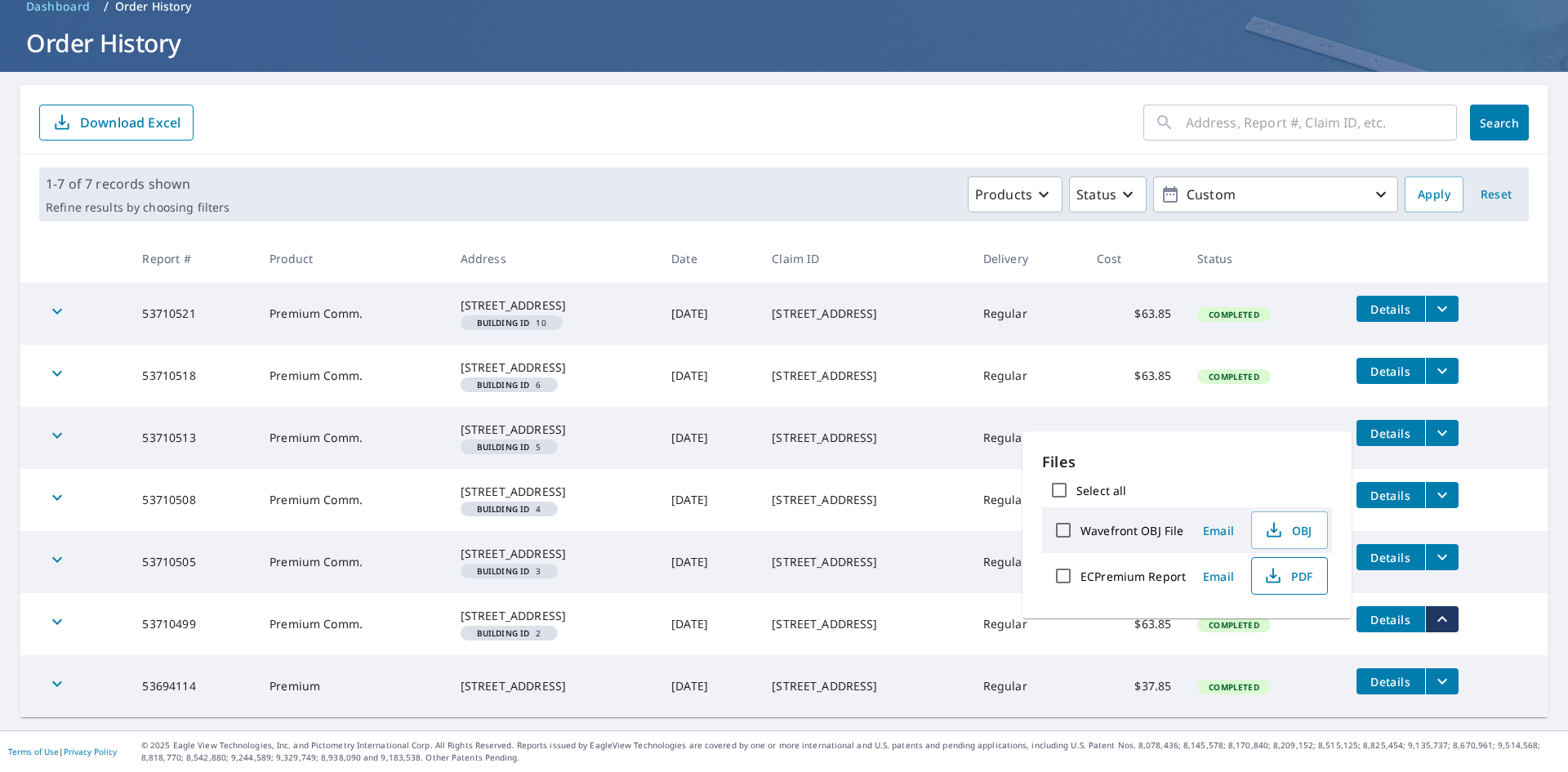
click at [1313, 578] on button "PDF" at bounding box center [1289, 576] width 77 height 37
click at [1435, 299] on icon "filesDropdownBtn-53710521" at bounding box center [1442, 308] width 19 height 19
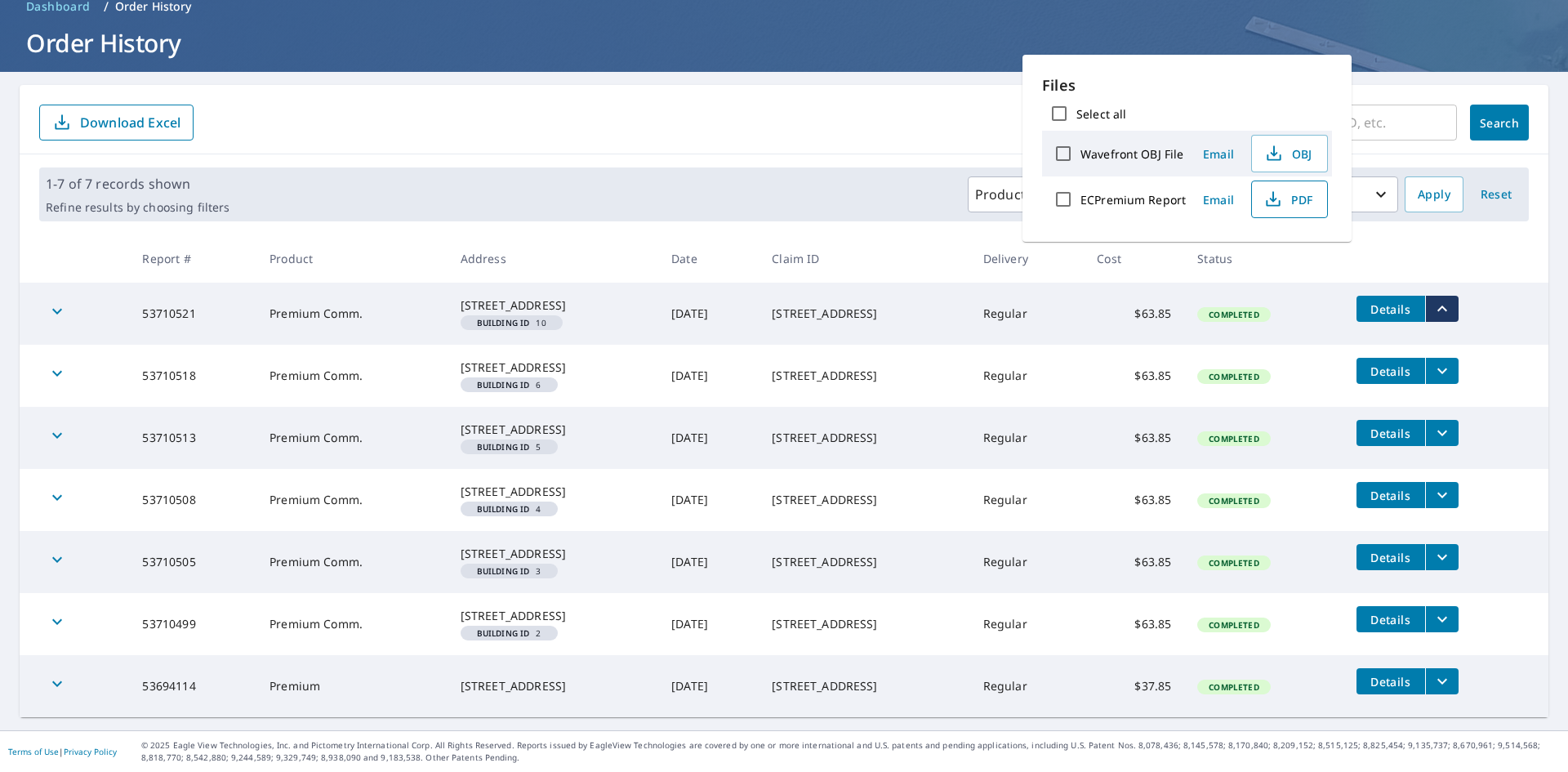
click at [1287, 206] on span "PDF" at bounding box center [1287, 198] width 52 height 19
click at [1401, 364] on span "Details" at bounding box center [1391, 371] width 49 height 16
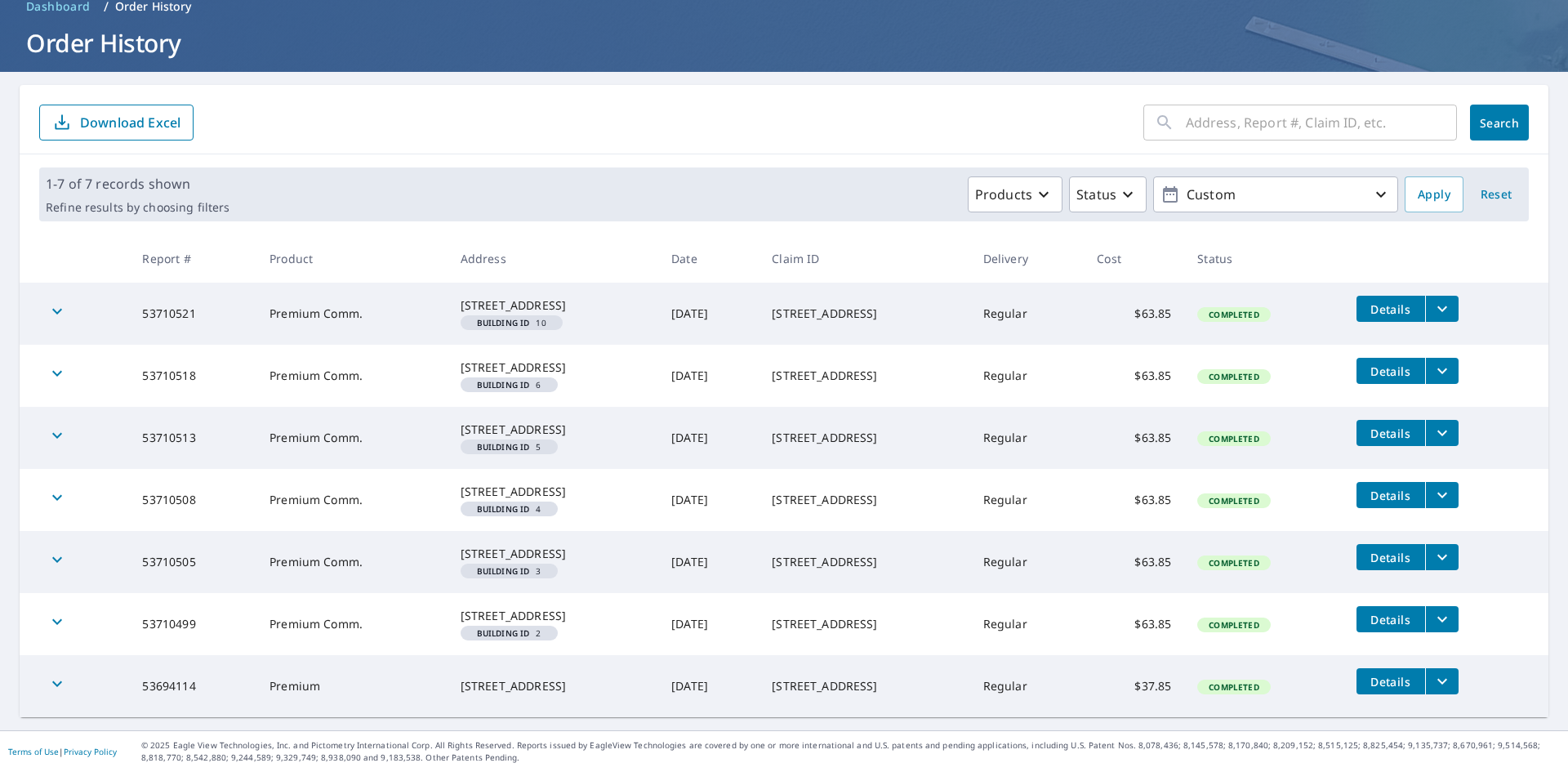
scroll to position [159, 0]
click at [1449, 609] on icon "filesDropdownBtn-53710499" at bounding box center [1442, 619] width 19 height 19
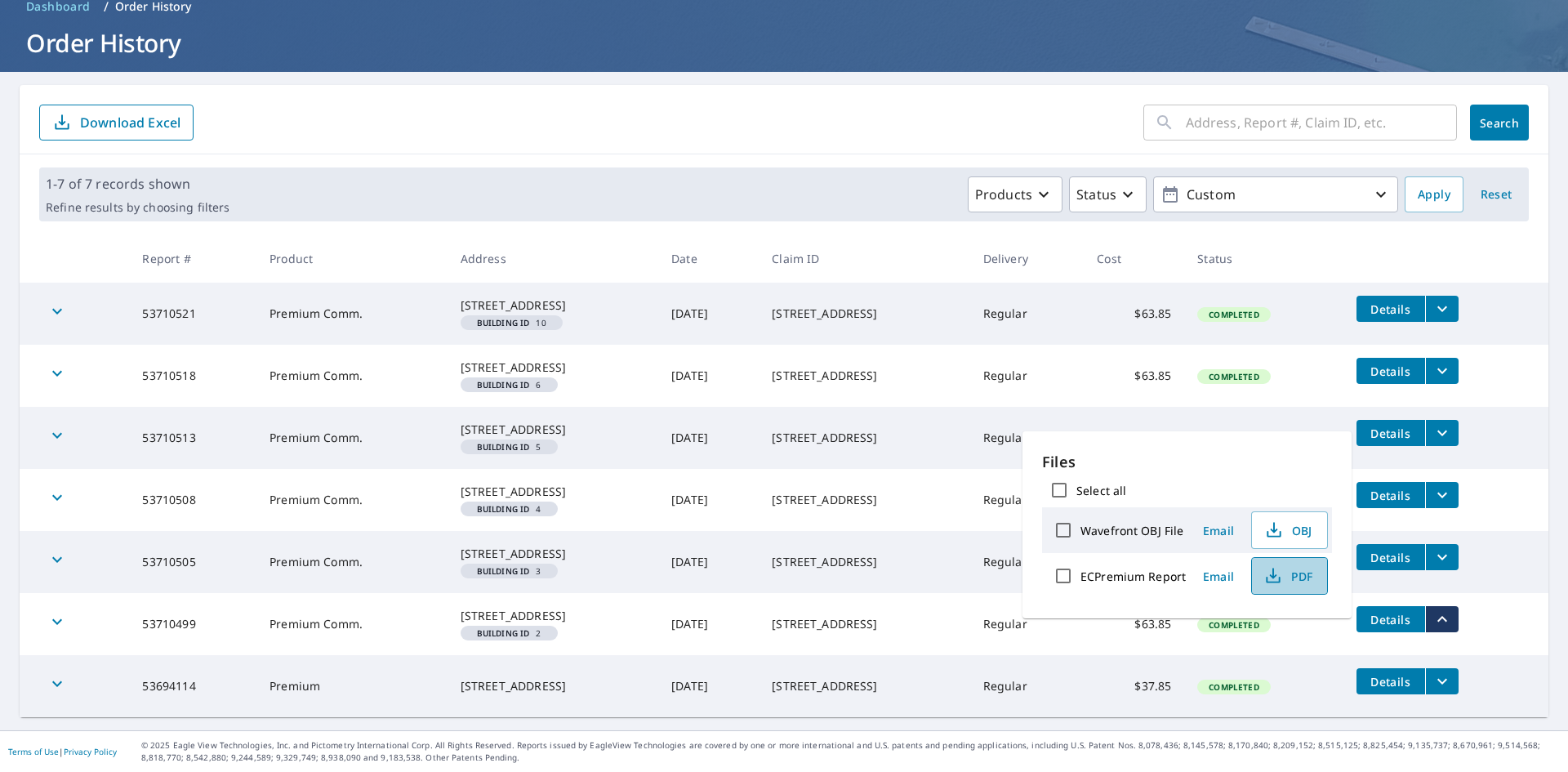
click at [1296, 584] on span "PDF" at bounding box center [1287, 575] width 52 height 19
click at [1440, 547] on icon "filesDropdownBtn-53710505" at bounding box center [1442, 556] width 19 height 19
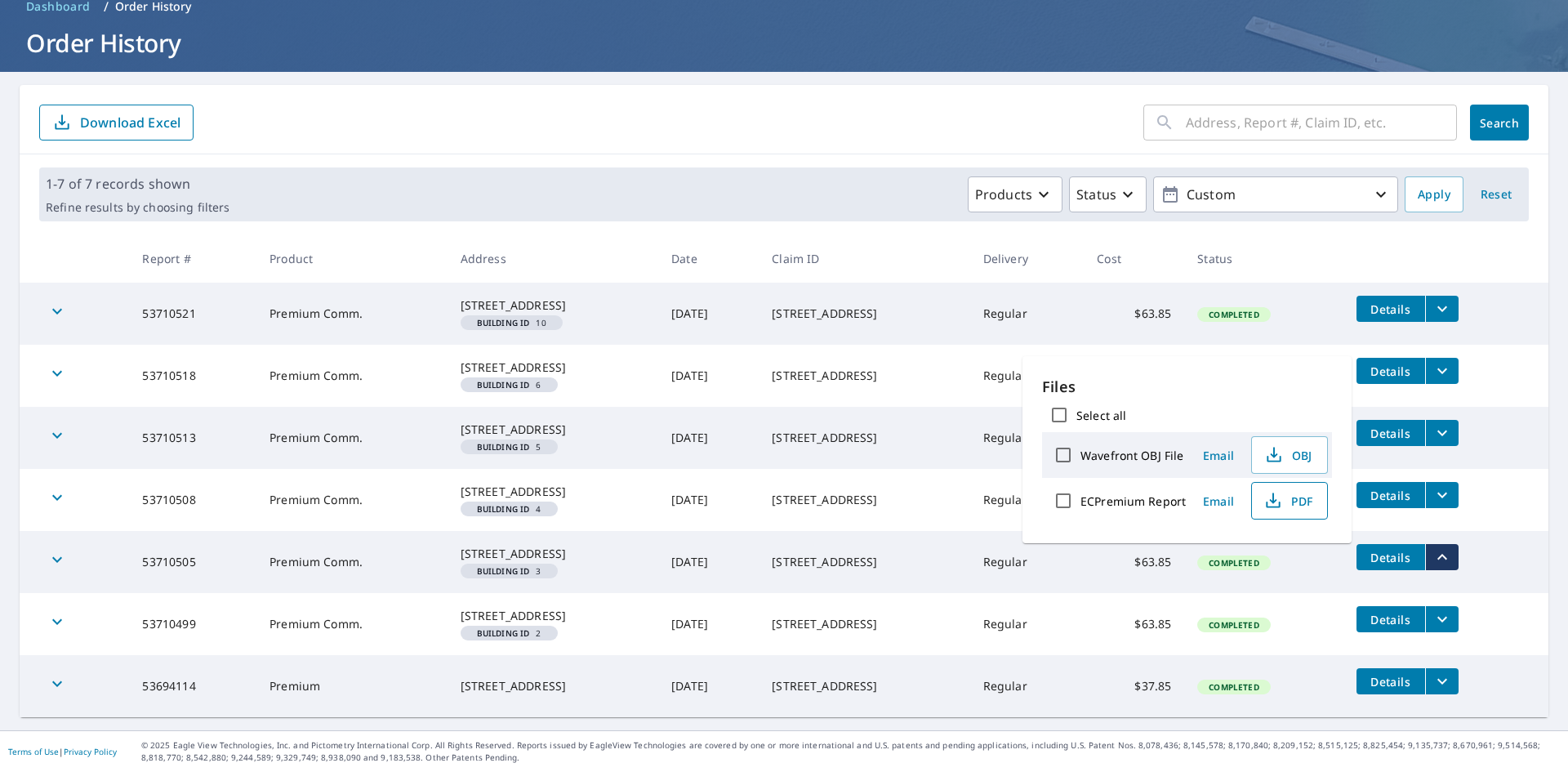
click at [1288, 503] on span "PDF" at bounding box center [1287, 500] width 52 height 19
click at [1378, 488] on span "Details" at bounding box center [1391, 495] width 49 height 16
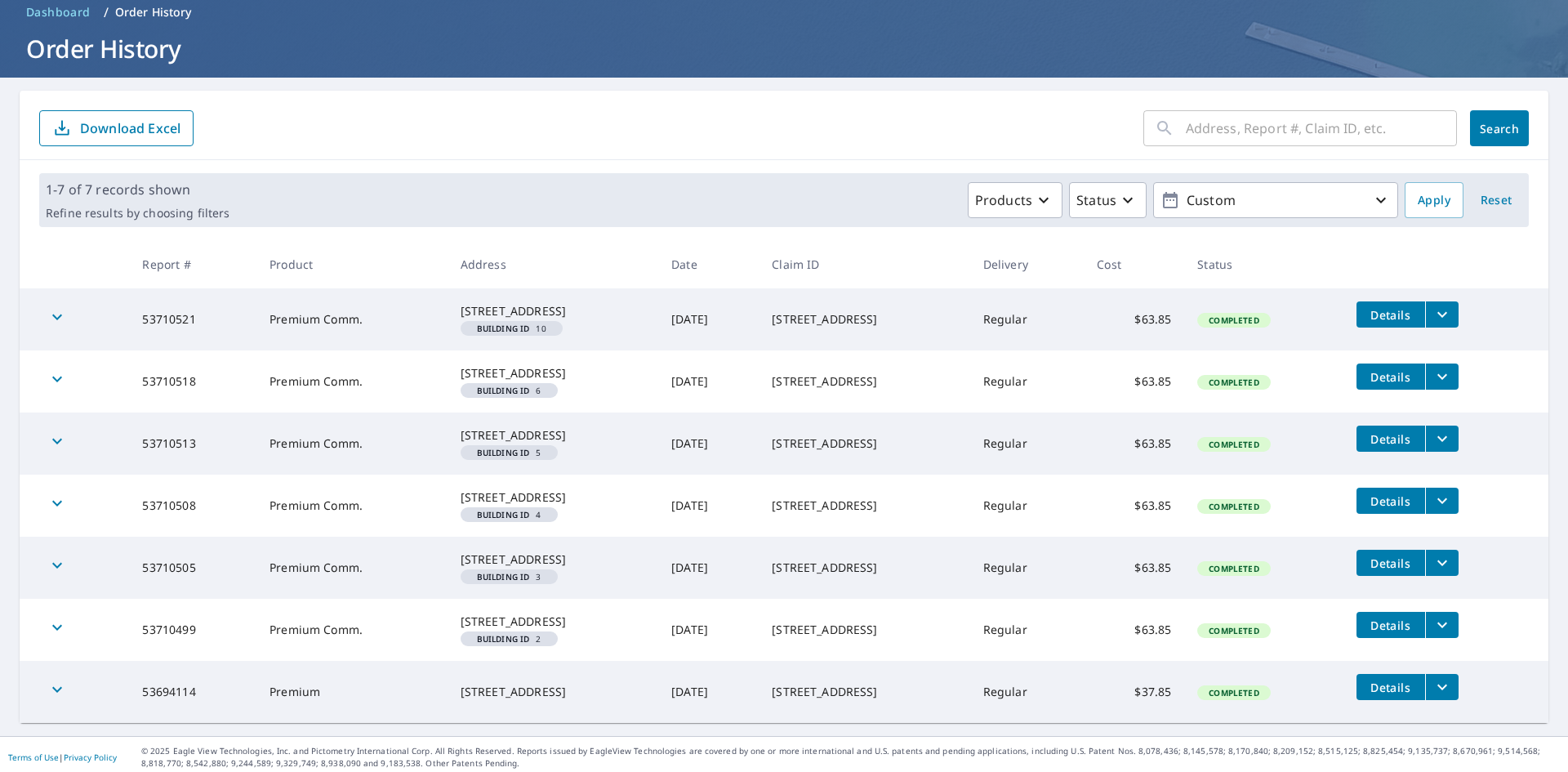
scroll to position [102, 0]
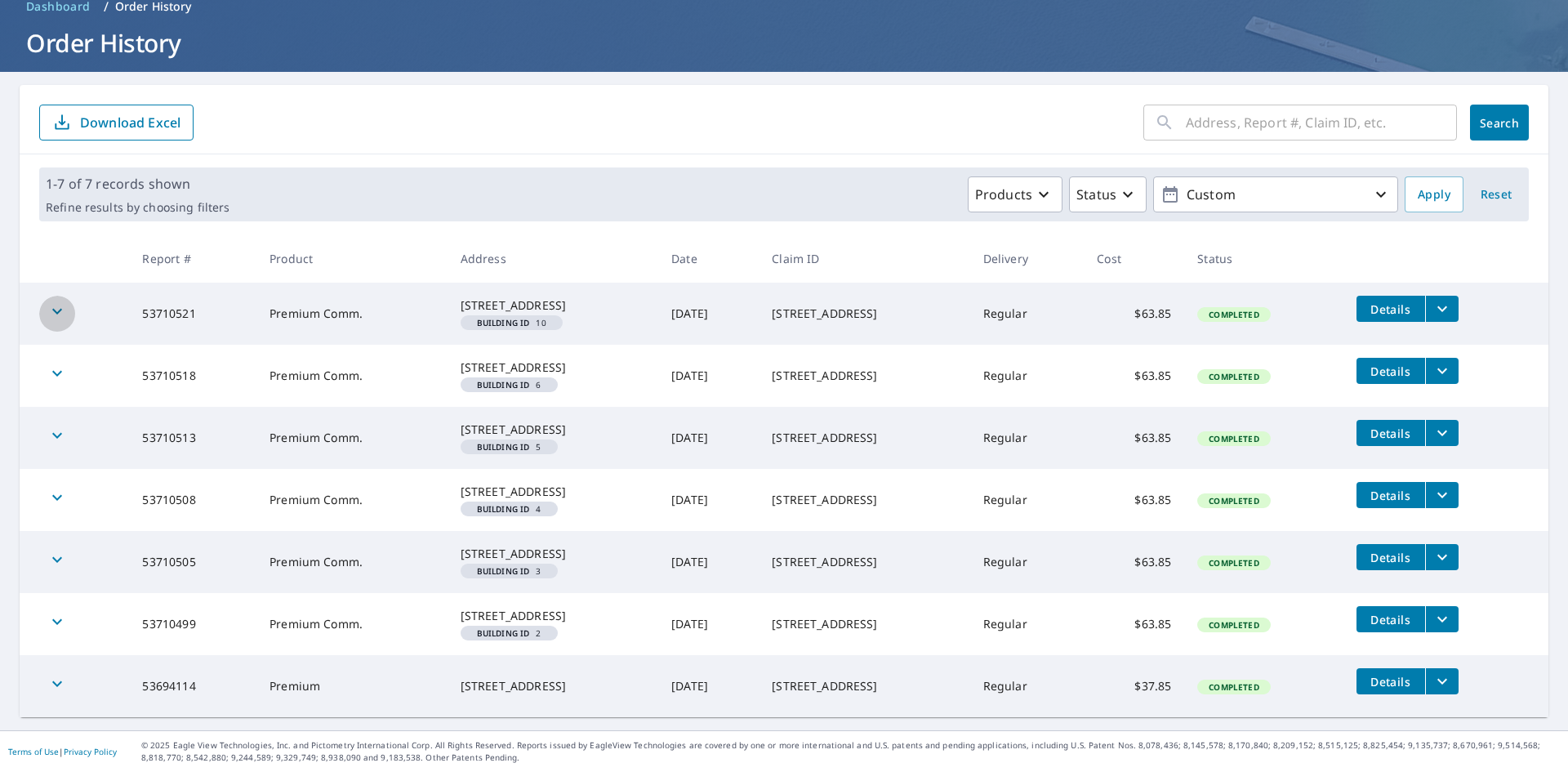
click at [57, 301] on icon "button" at bounding box center [57, 311] width 19 height 19
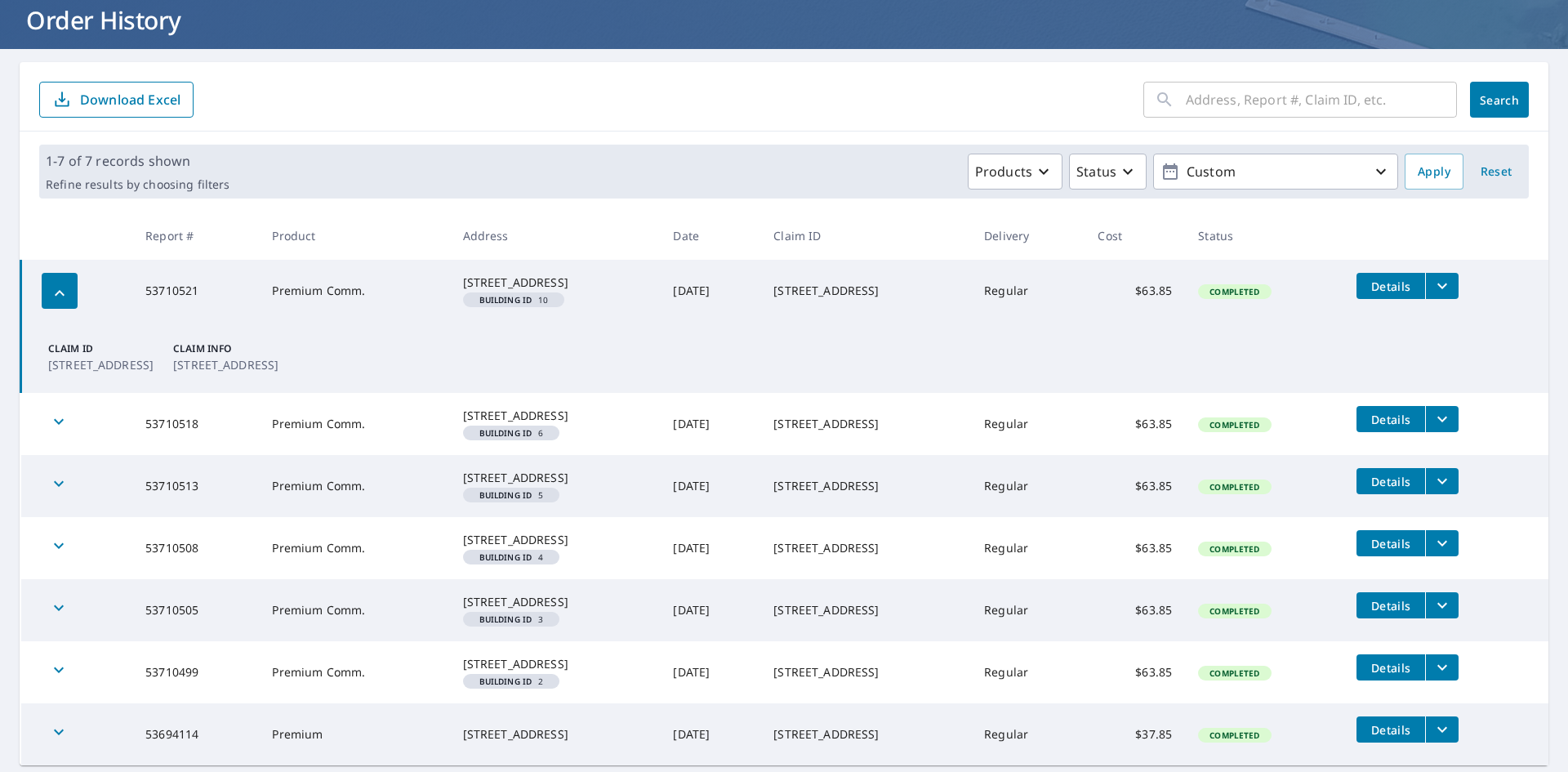
click at [65, 431] on icon "button" at bounding box center [58, 420] width 19 height 19
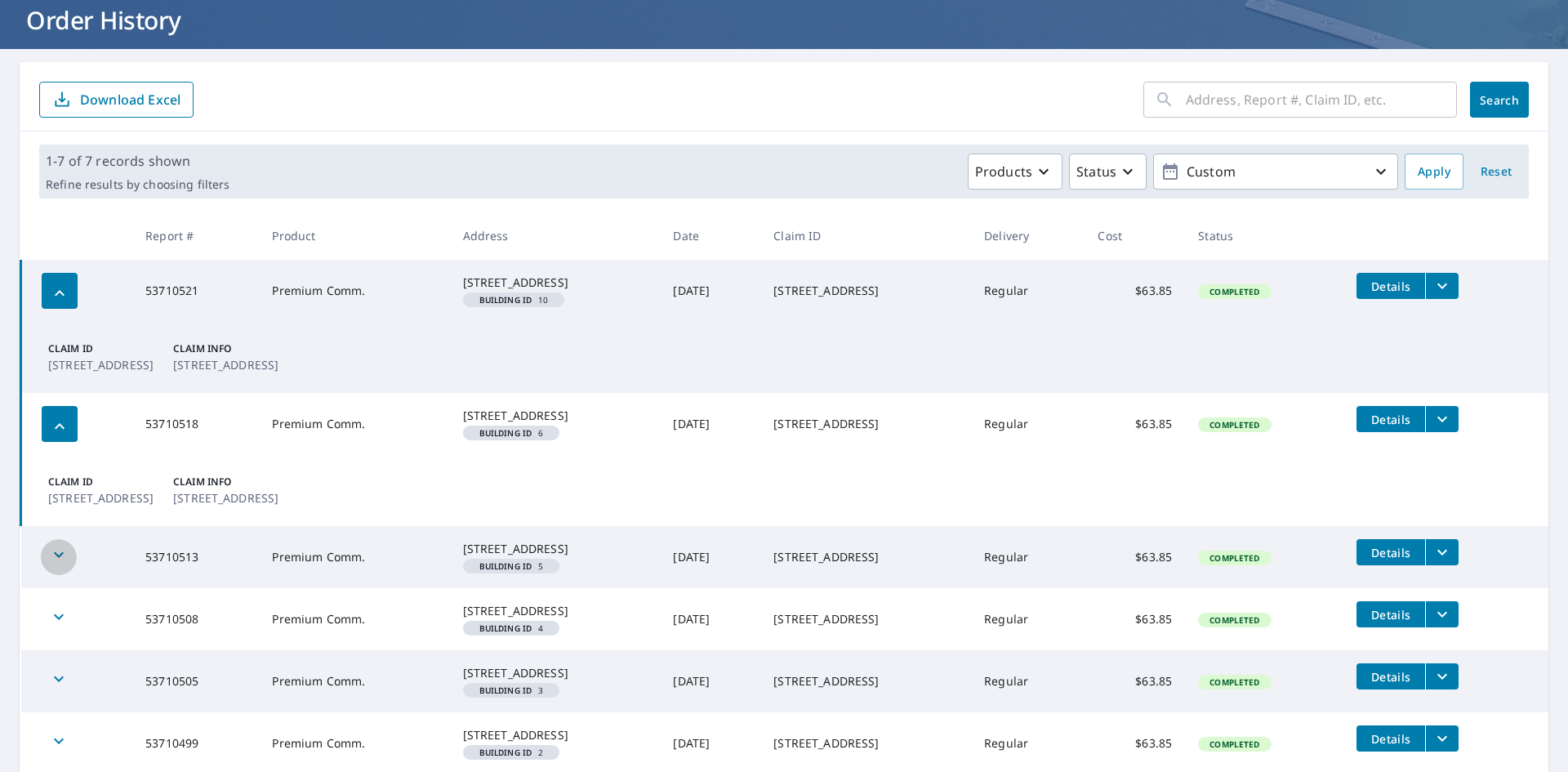
click at [63, 565] on icon "button" at bounding box center [58, 554] width 19 height 19
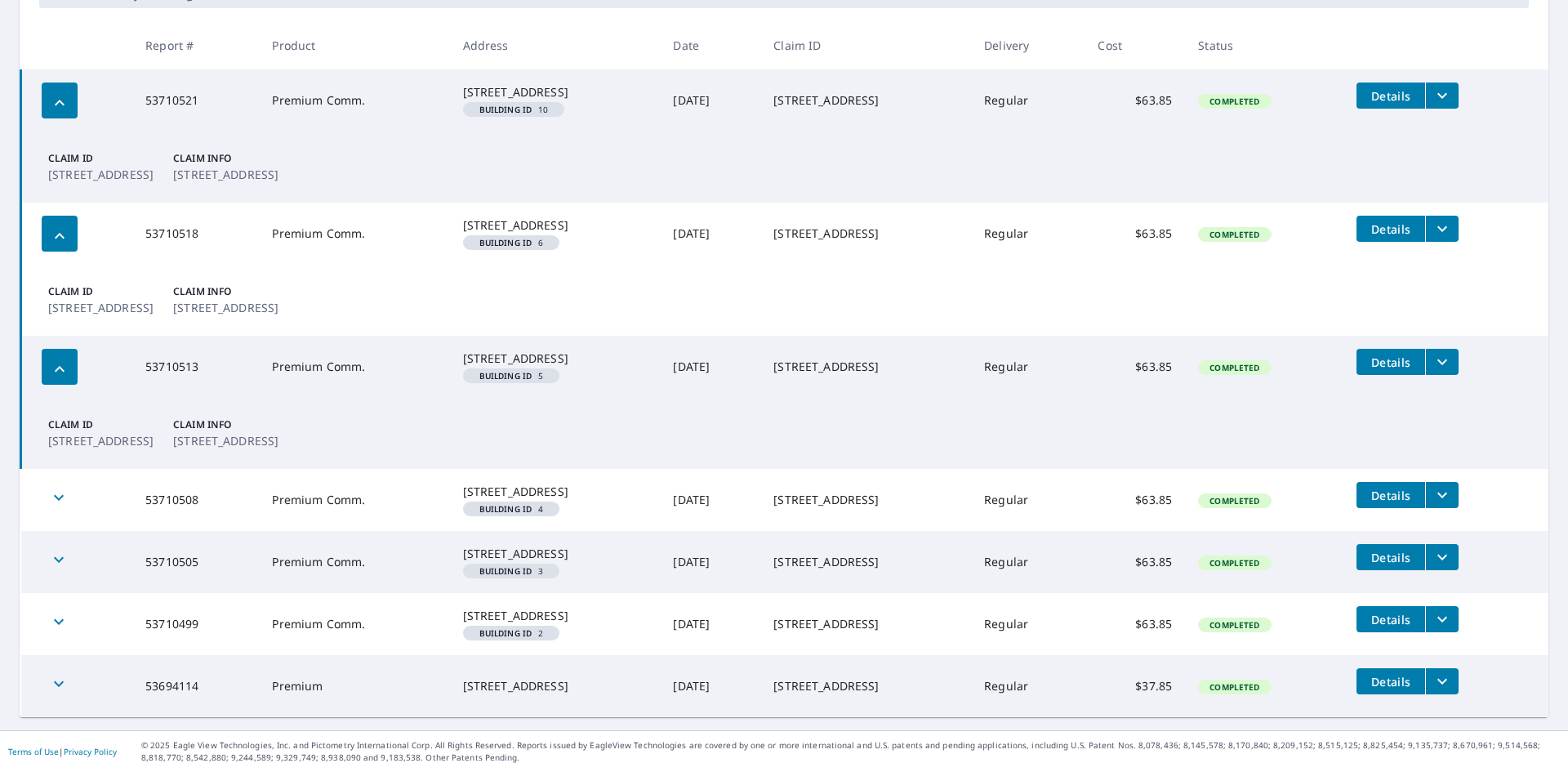
scroll to position [347, 0]
click at [60, 499] on div "button" at bounding box center [58, 499] width 36 height 36
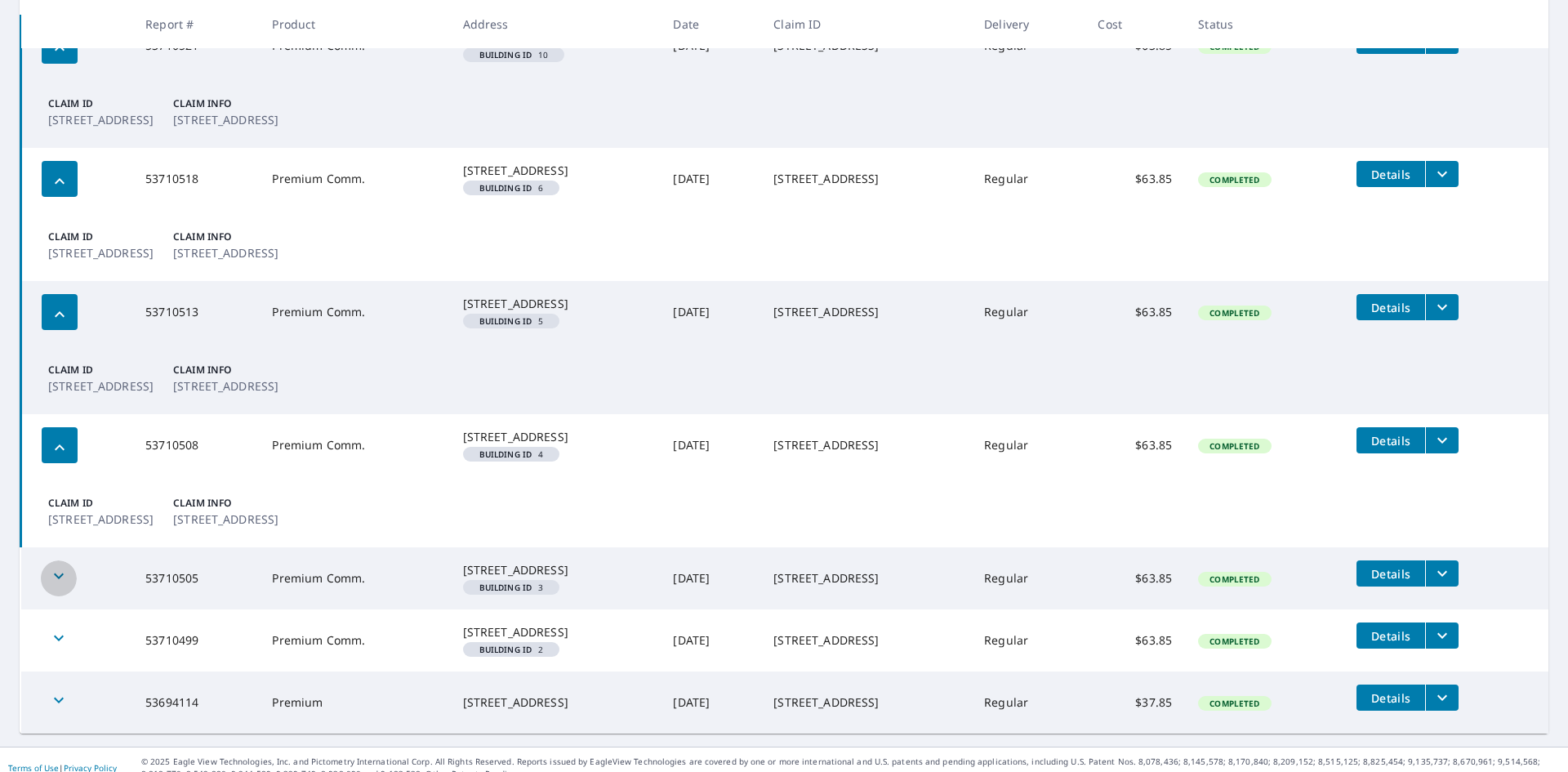
click at [58, 586] on icon "button" at bounding box center [58, 575] width 19 height 19
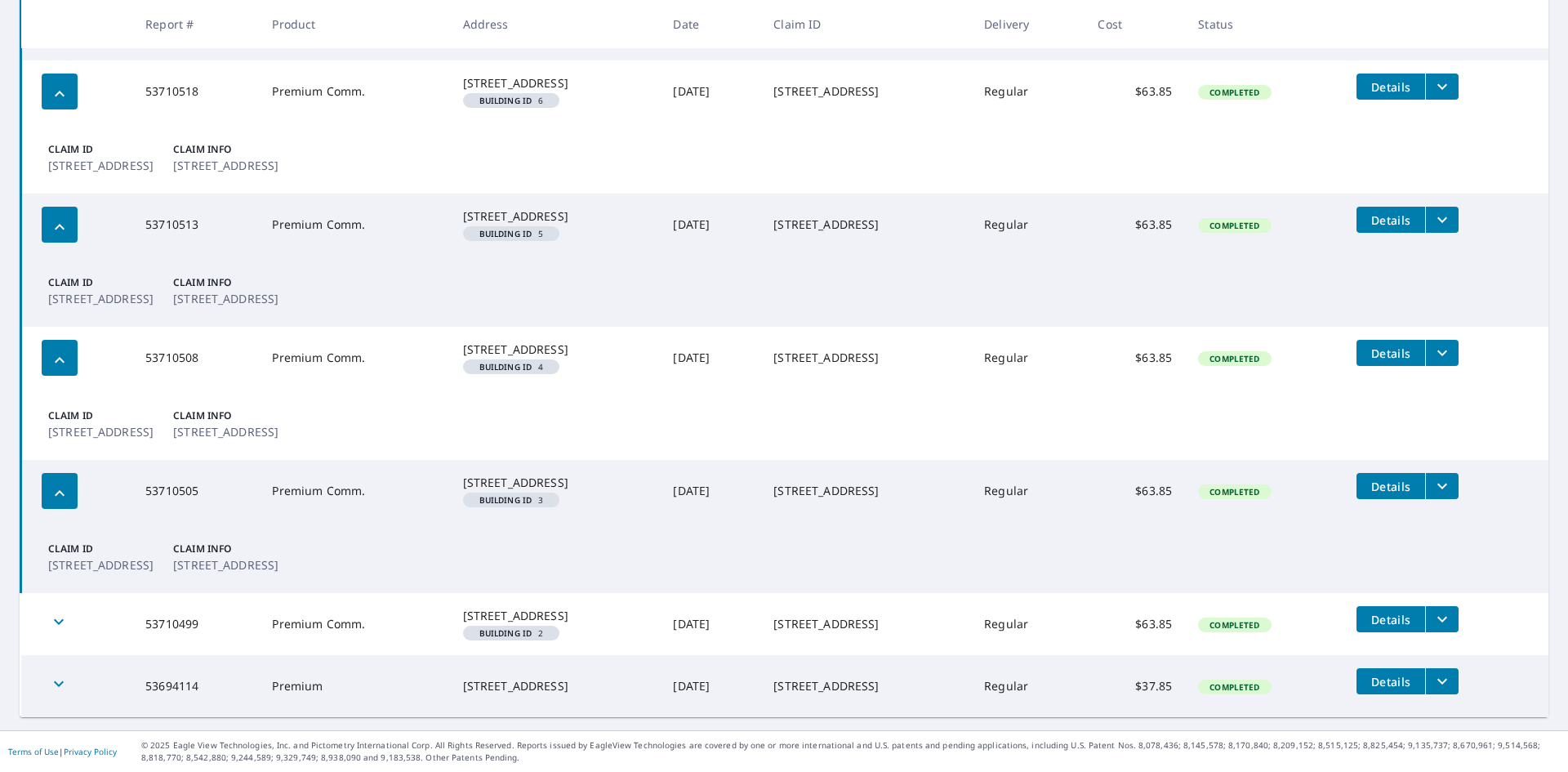
scroll to position [514, 0]
click at [48, 613] on div "button" at bounding box center [58, 623] width 36 height 36
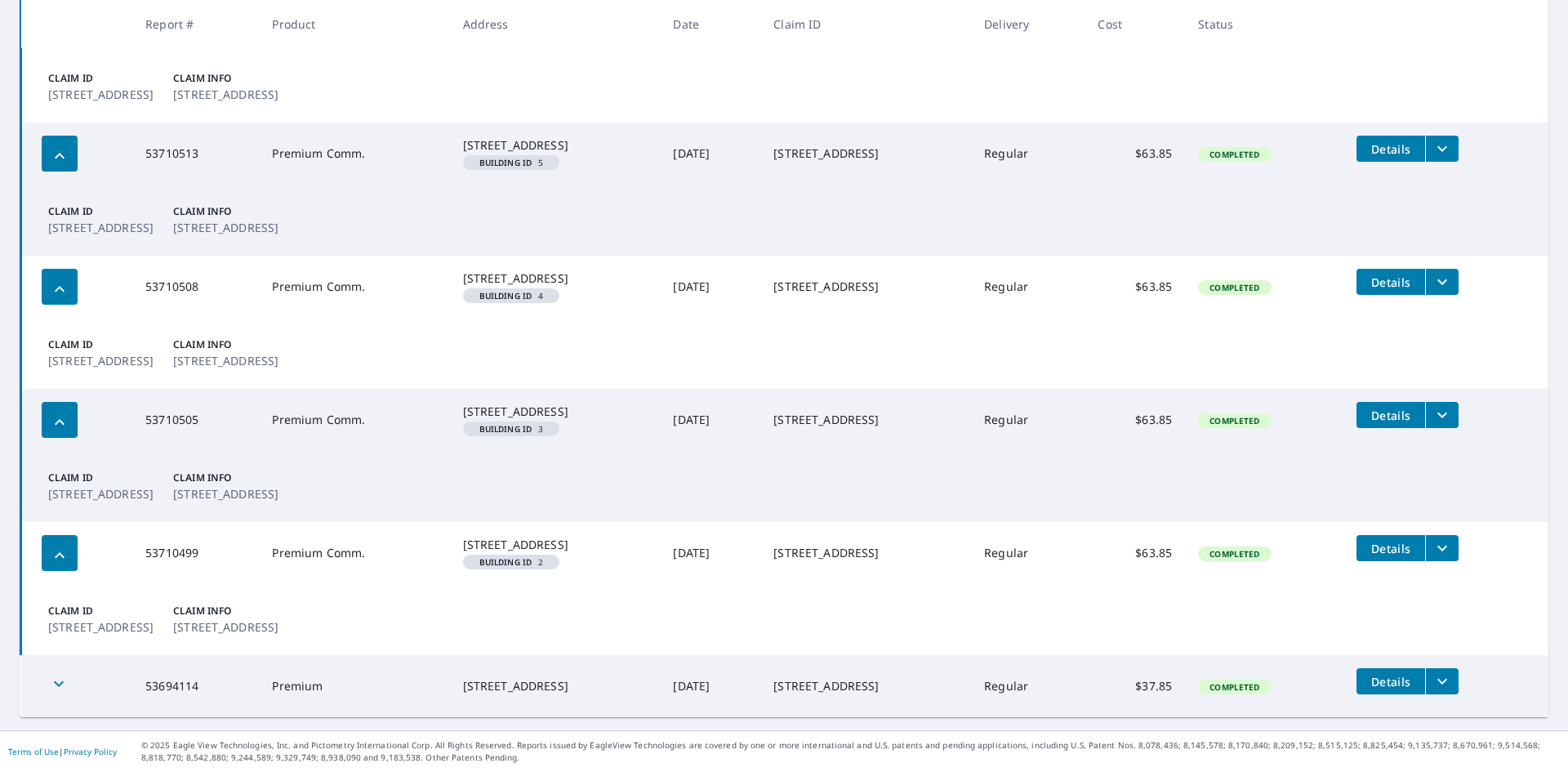
scroll to position [586, 0]
click at [1440, 538] on icon "filesDropdownBtn-53710499" at bounding box center [1442, 547] width 19 height 19
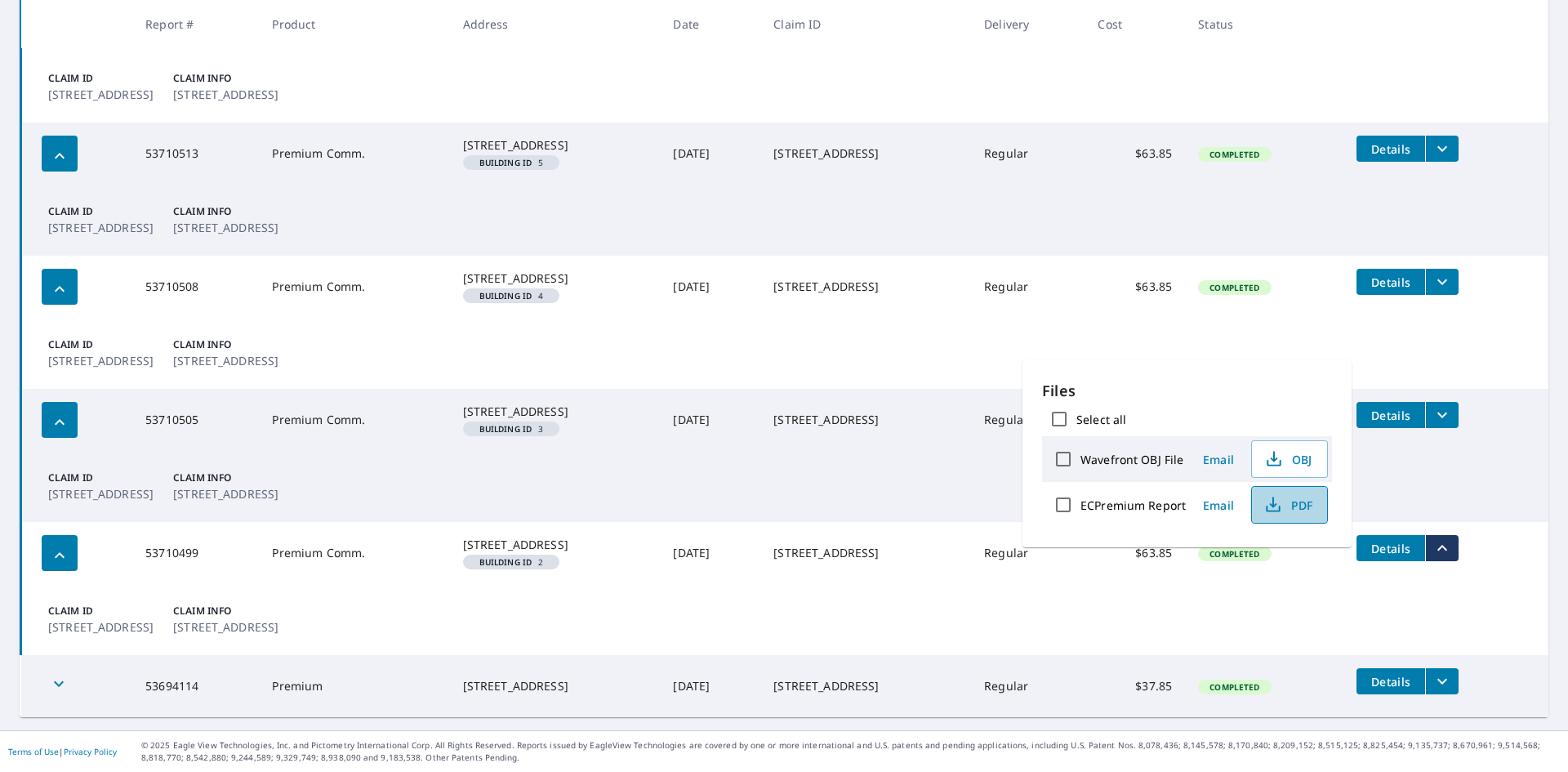
click at [1277, 503] on icon "button" at bounding box center [1273, 504] width 19 height 19
click at [65, 555] on icon "button" at bounding box center [59, 555] width 19 height 19
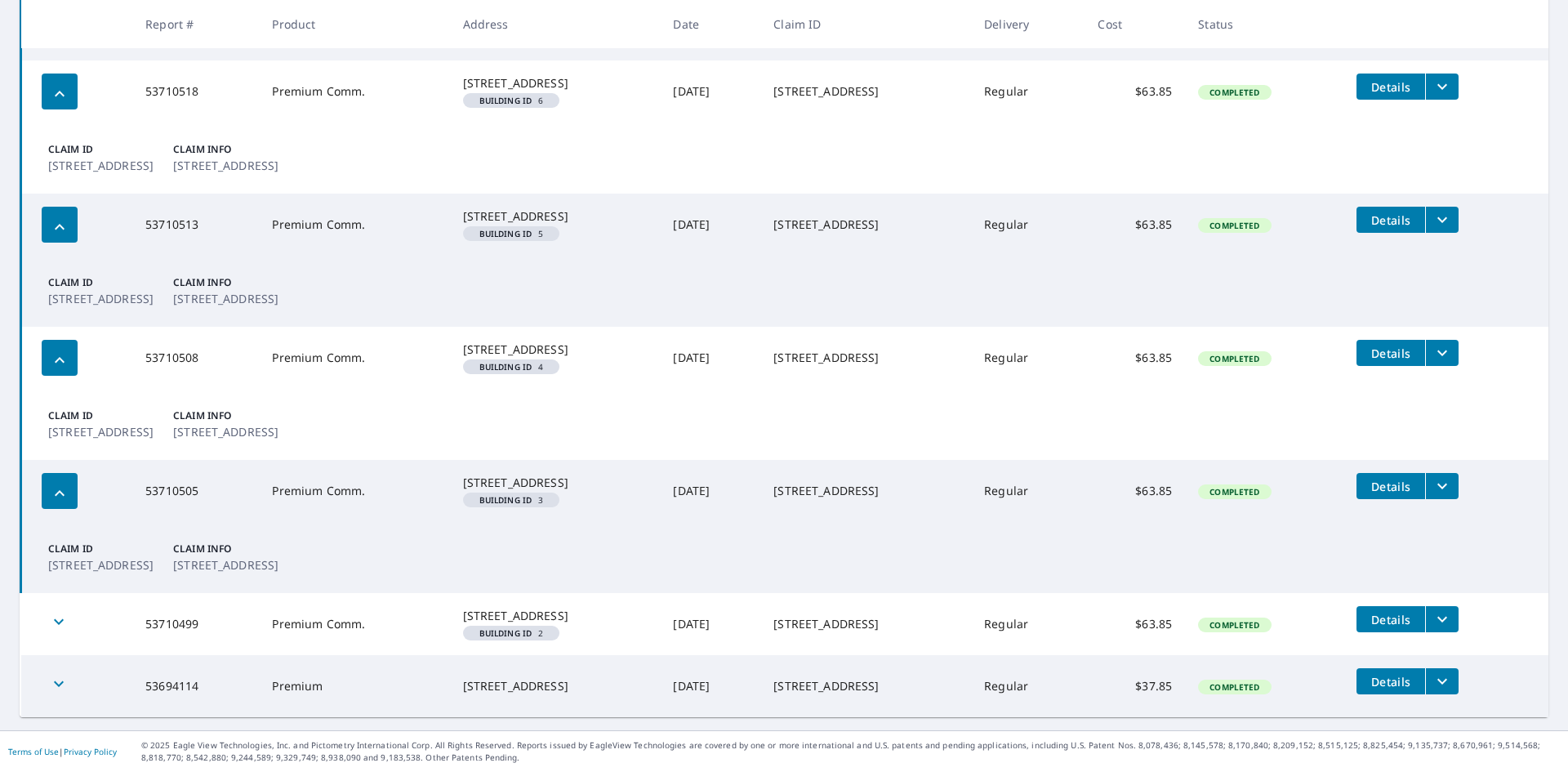
scroll to position [514, 0]
click at [1445, 476] on icon "filesDropdownBtn-53710505" at bounding box center [1442, 485] width 19 height 19
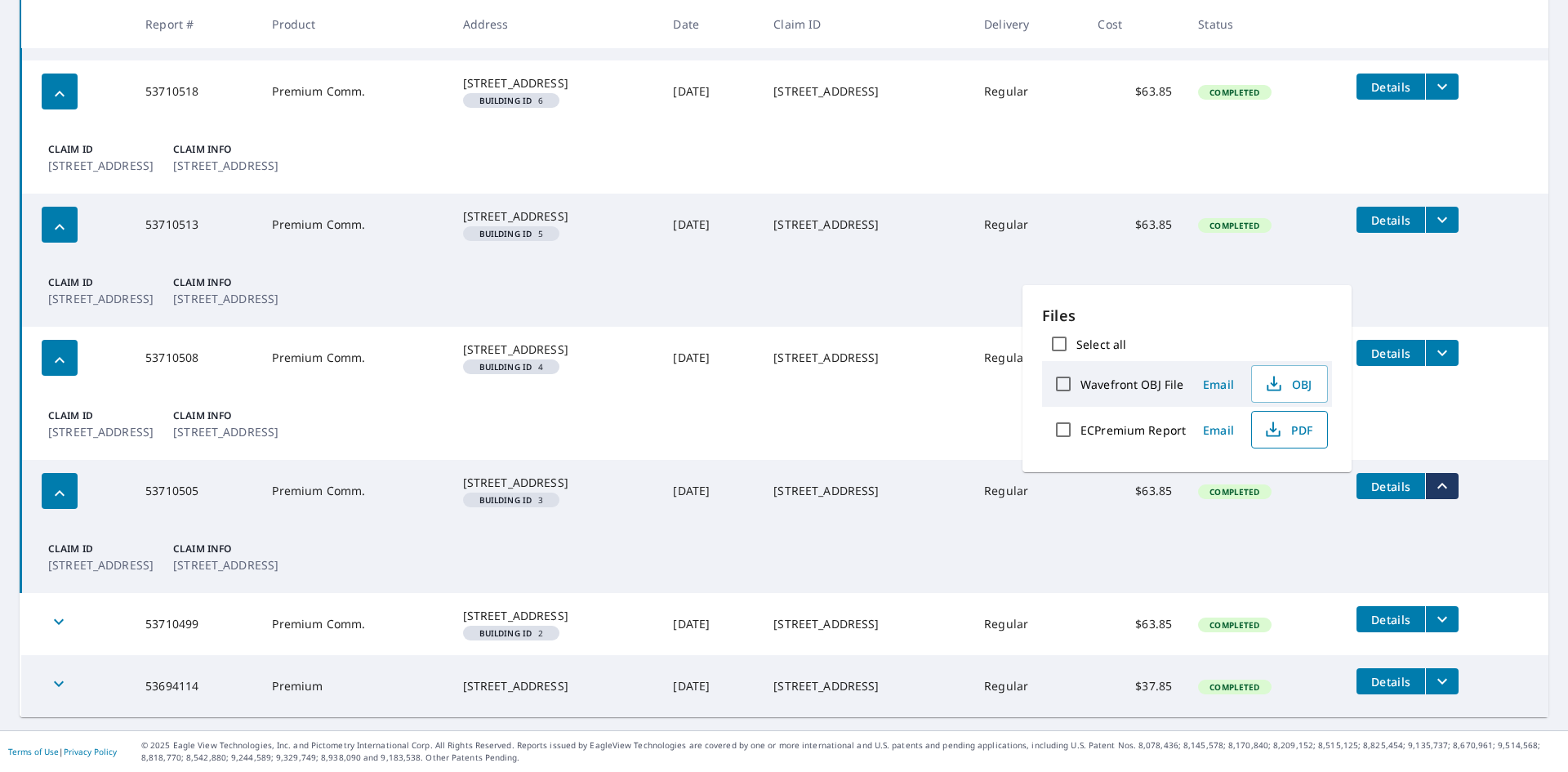
click at [1270, 428] on icon "button" at bounding box center [1273, 428] width 19 height 19
click at [56, 483] on icon "button" at bounding box center [59, 492] width 19 height 19
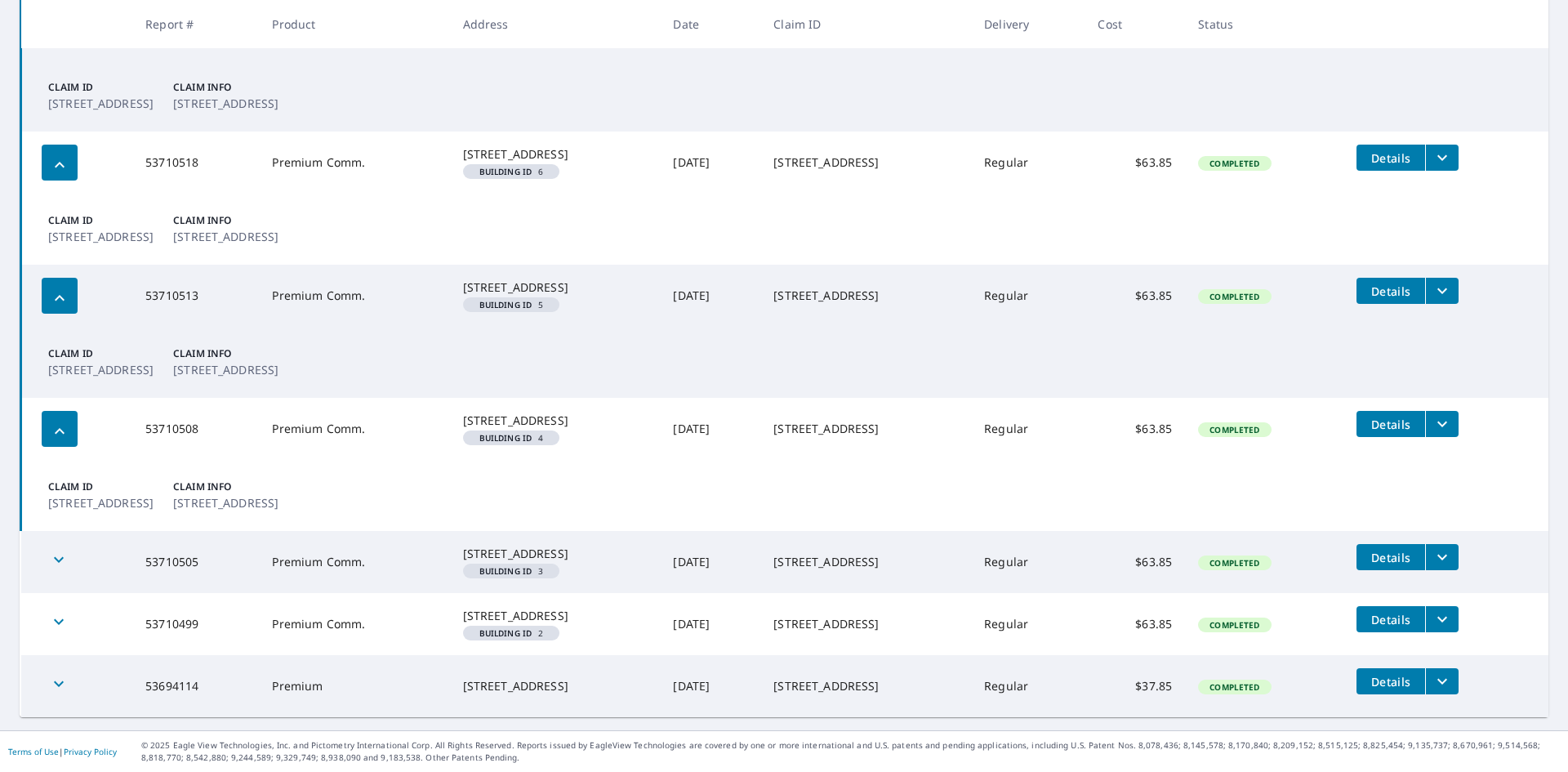
scroll to position [443, 0]
click at [1434, 414] on icon "filesDropdownBtn-53710508" at bounding box center [1442, 423] width 19 height 19
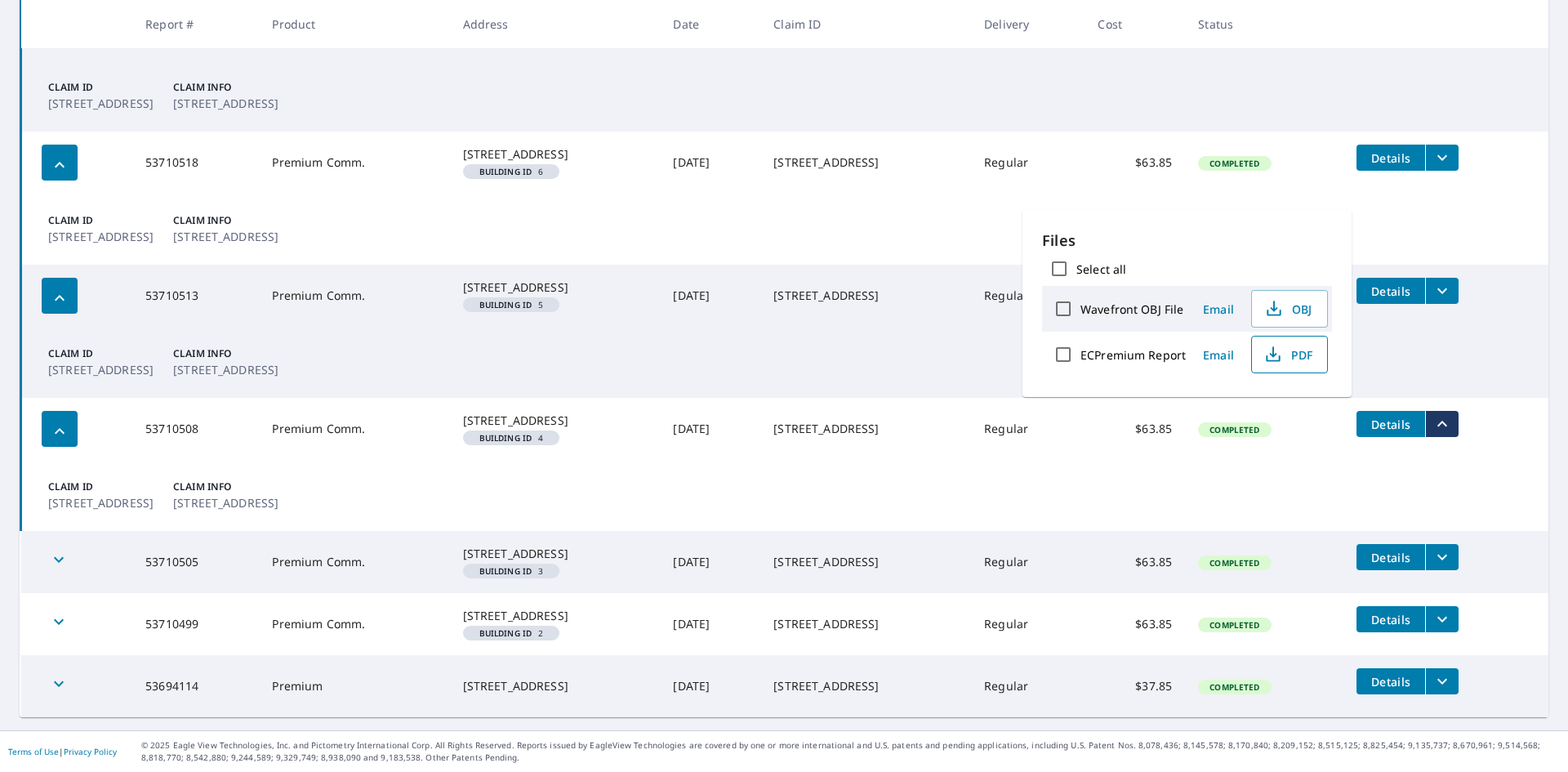
click at [1288, 363] on span "PDF" at bounding box center [1287, 354] width 52 height 19
click at [59, 421] on icon "button" at bounding box center [59, 430] width 19 height 19
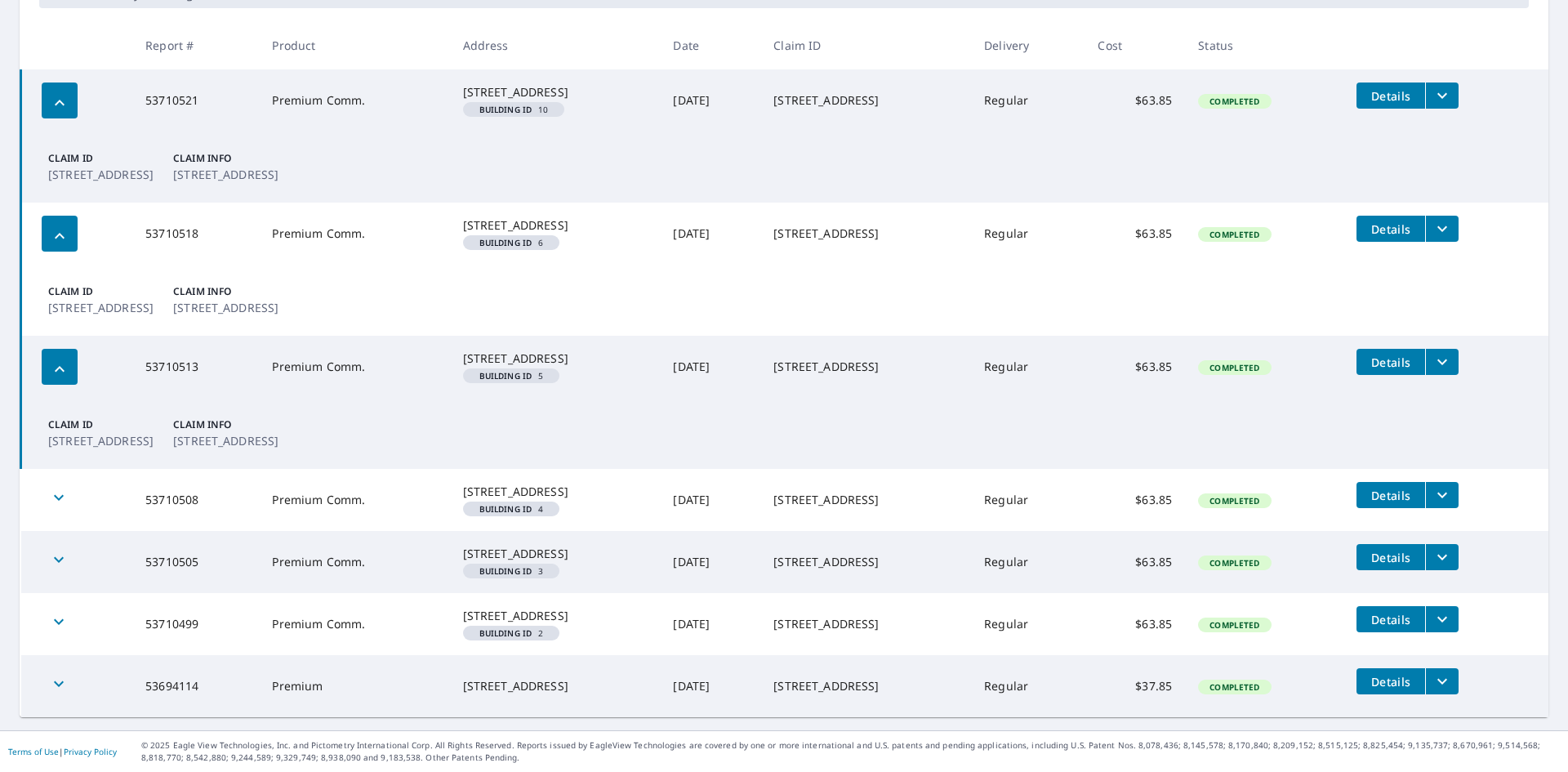
scroll to position [373, 0]
click at [1438, 359] on icon "filesDropdownBtn-53710513" at bounding box center [1442, 362] width 10 height 5
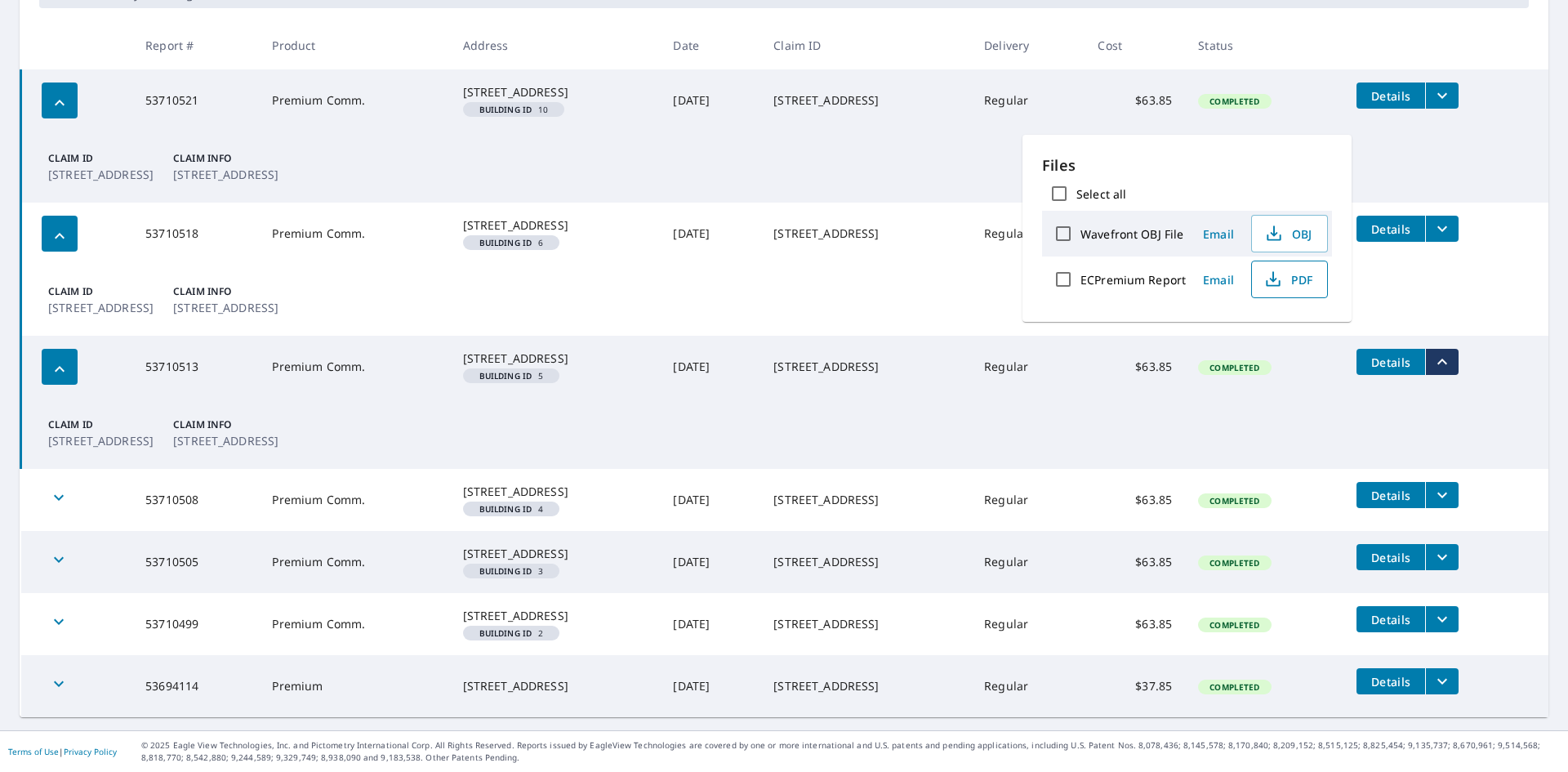
click at [1270, 280] on icon "button" at bounding box center [1273, 279] width 19 height 19
click at [64, 349] on div "button" at bounding box center [59, 366] width 36 height 36
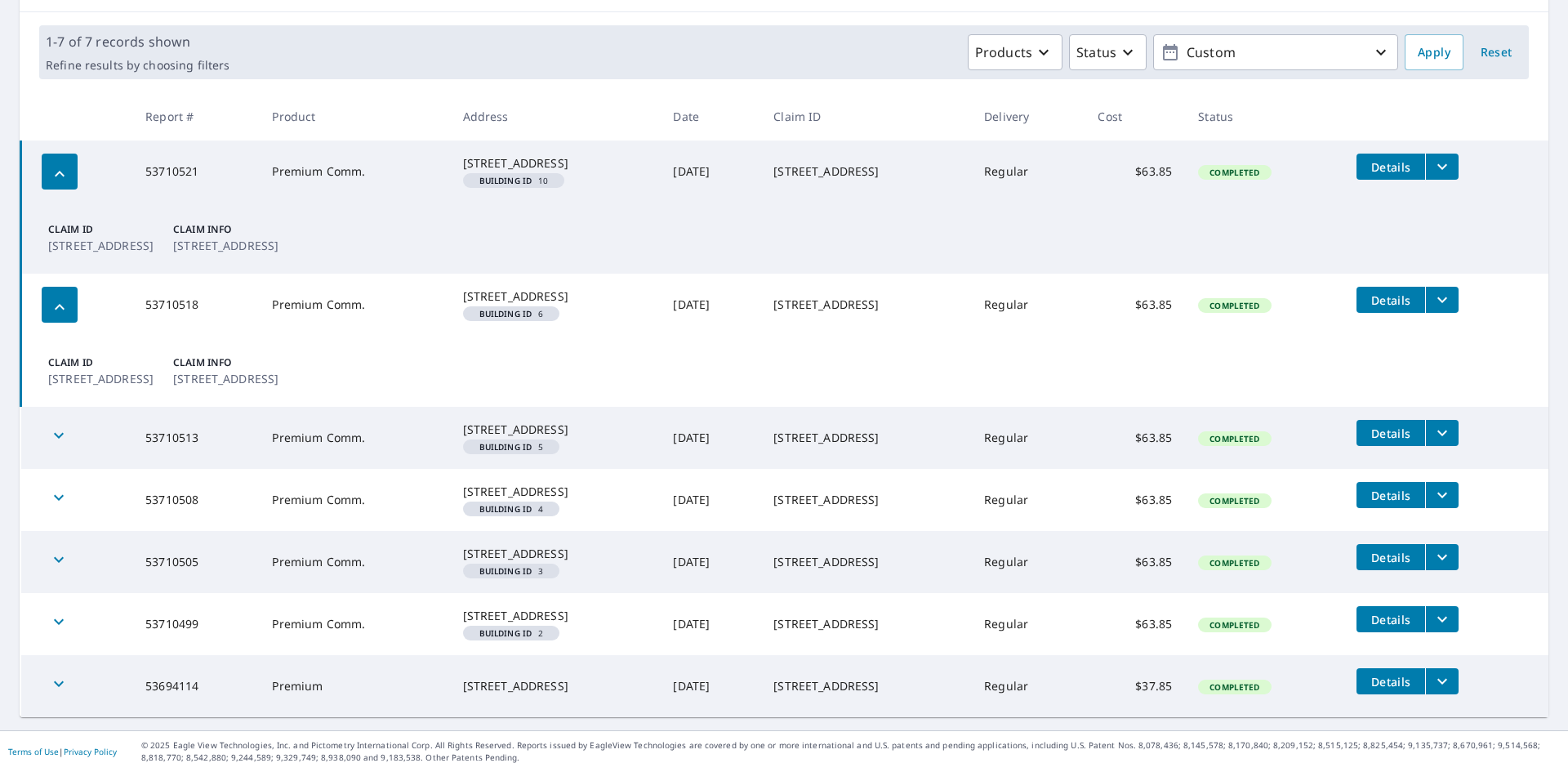
scroll to position [301, 0]
click at [1442, 290] on icon "filesDropdownBtn-53710518" at bounding box center [1442, 299] width 19 height 19
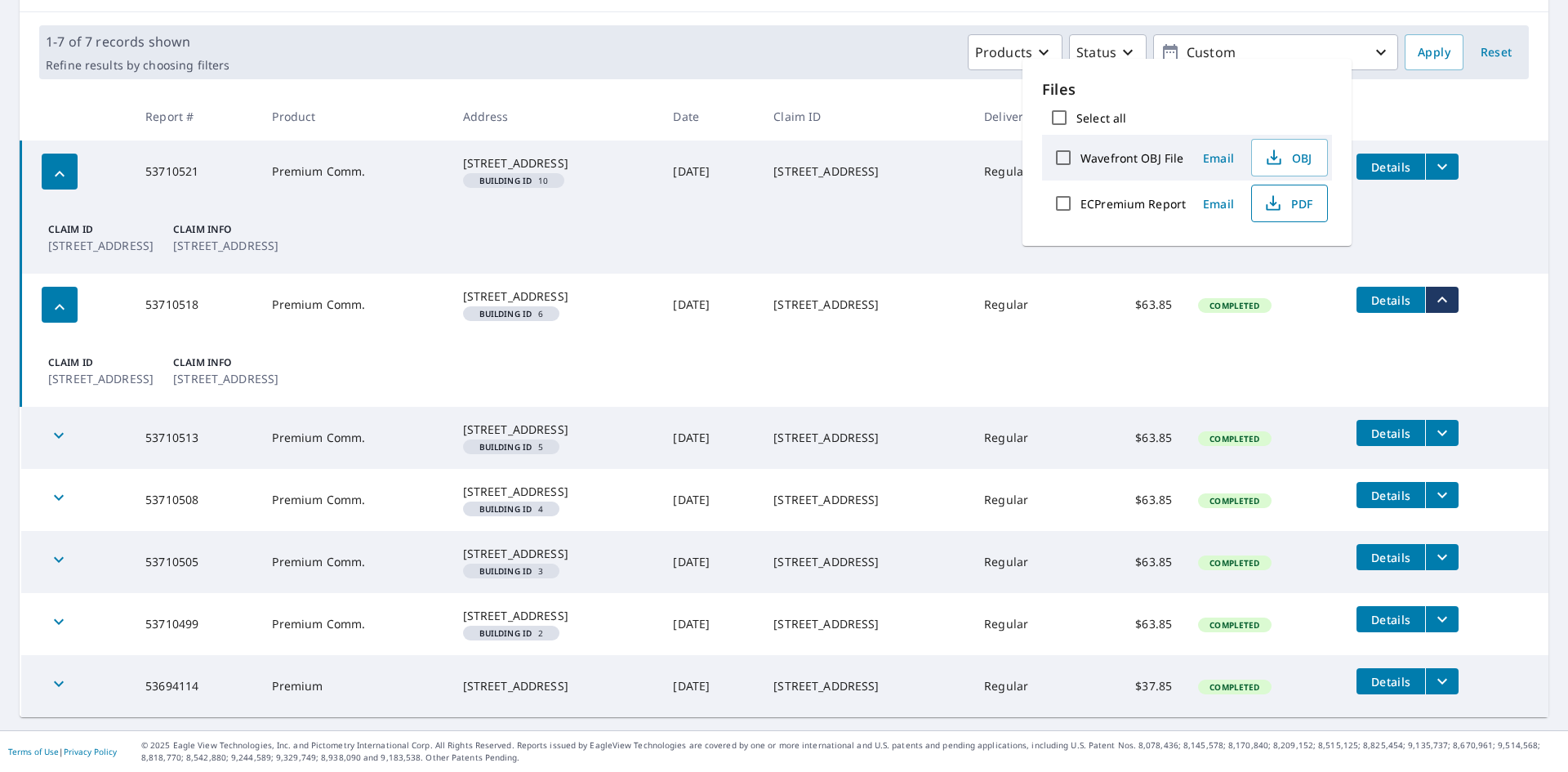
click at [1289, 204] on span "PDF" at bounding box center [1287, 203] width 52 height 19
click at [64, 297] on icon "button" at bounding box center [59, 306] width 19 height 19
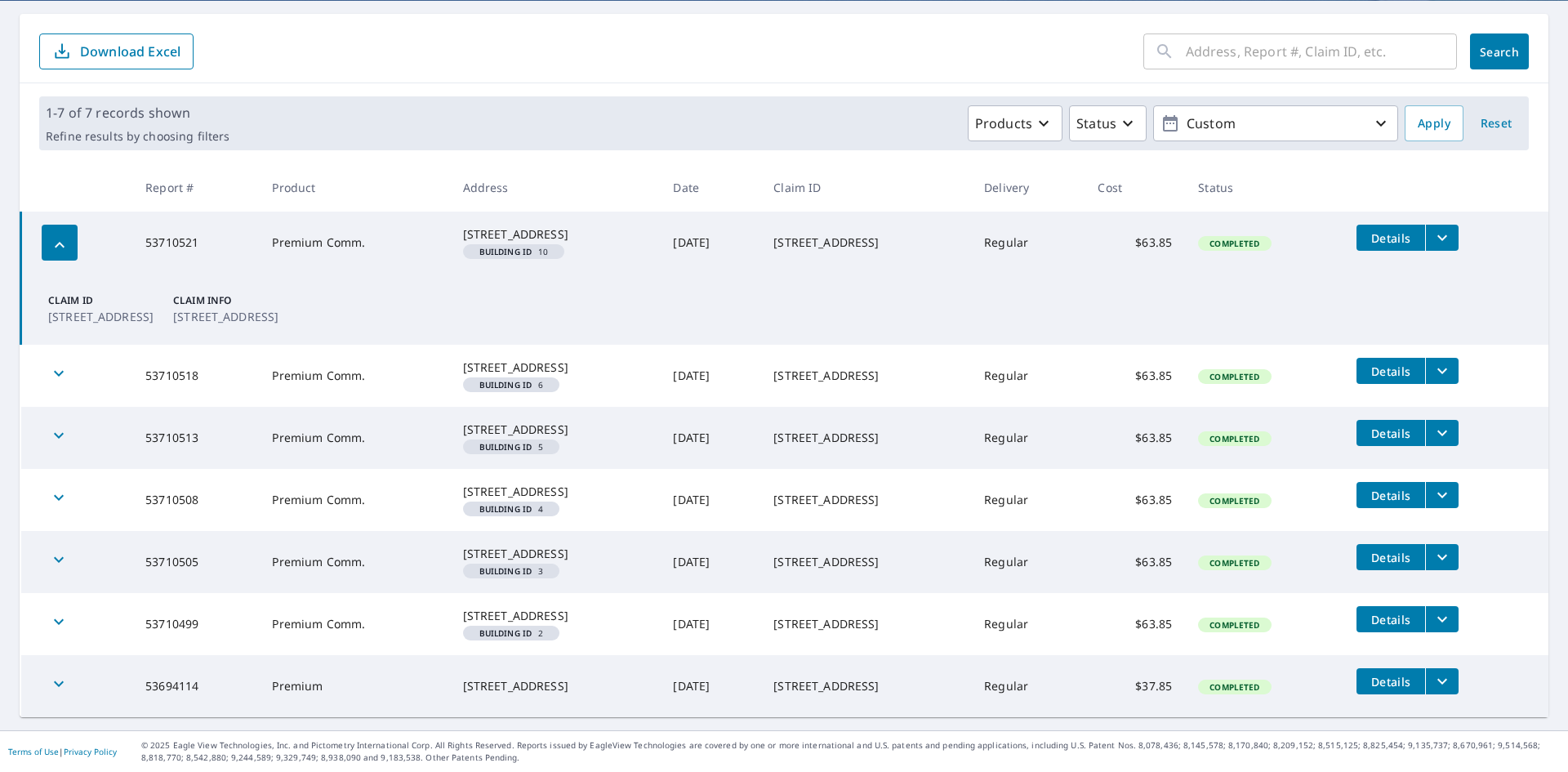
scroll to position [230, 0]
click at [1446, 227] on icon "filesDropdownBtn-53710521" at bounding box center [1442, 237] width 19 height 19
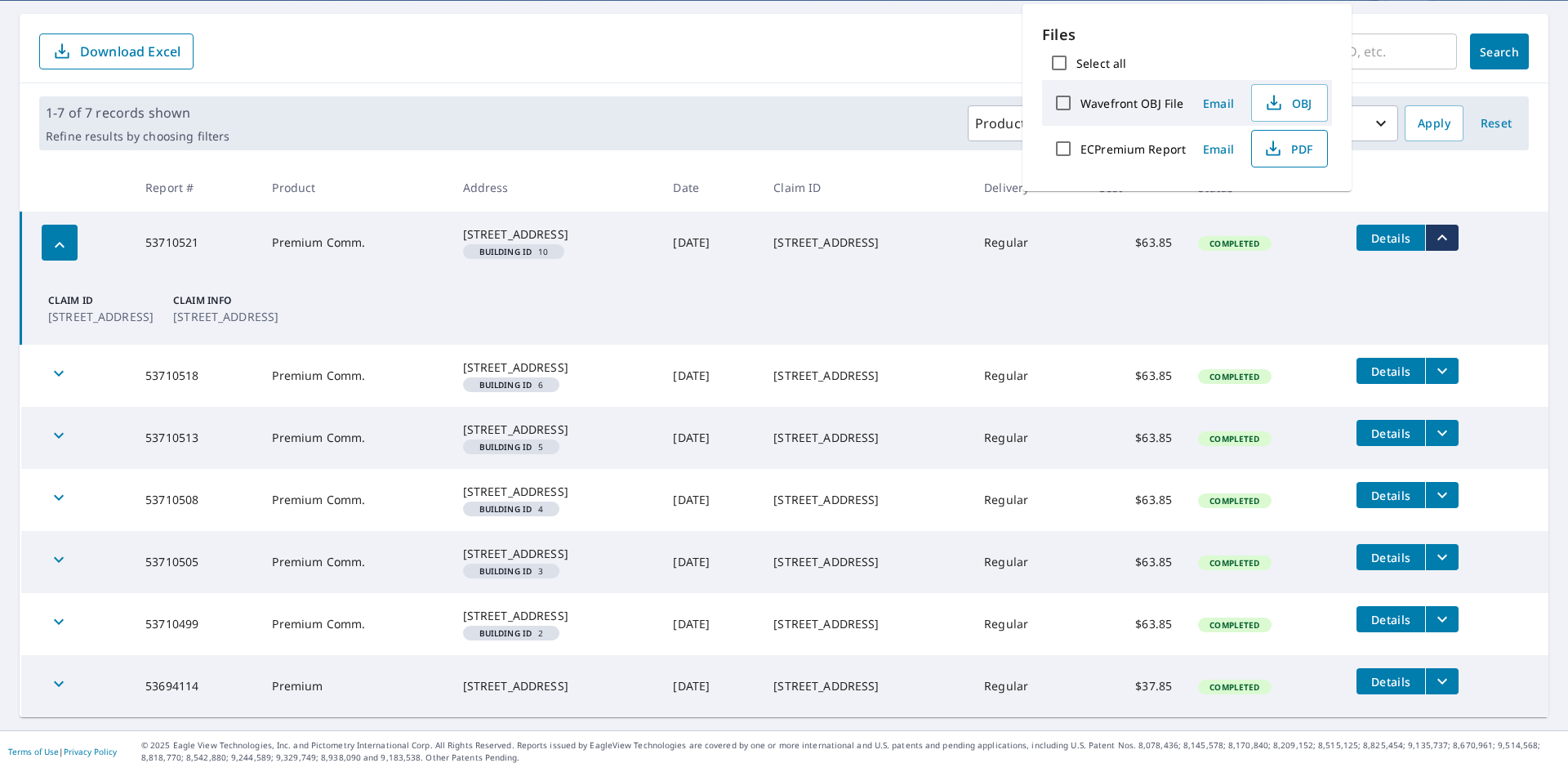
click at [1292, 153] on span "PDF" at bounding box center [1287, 148] width 52 height 19
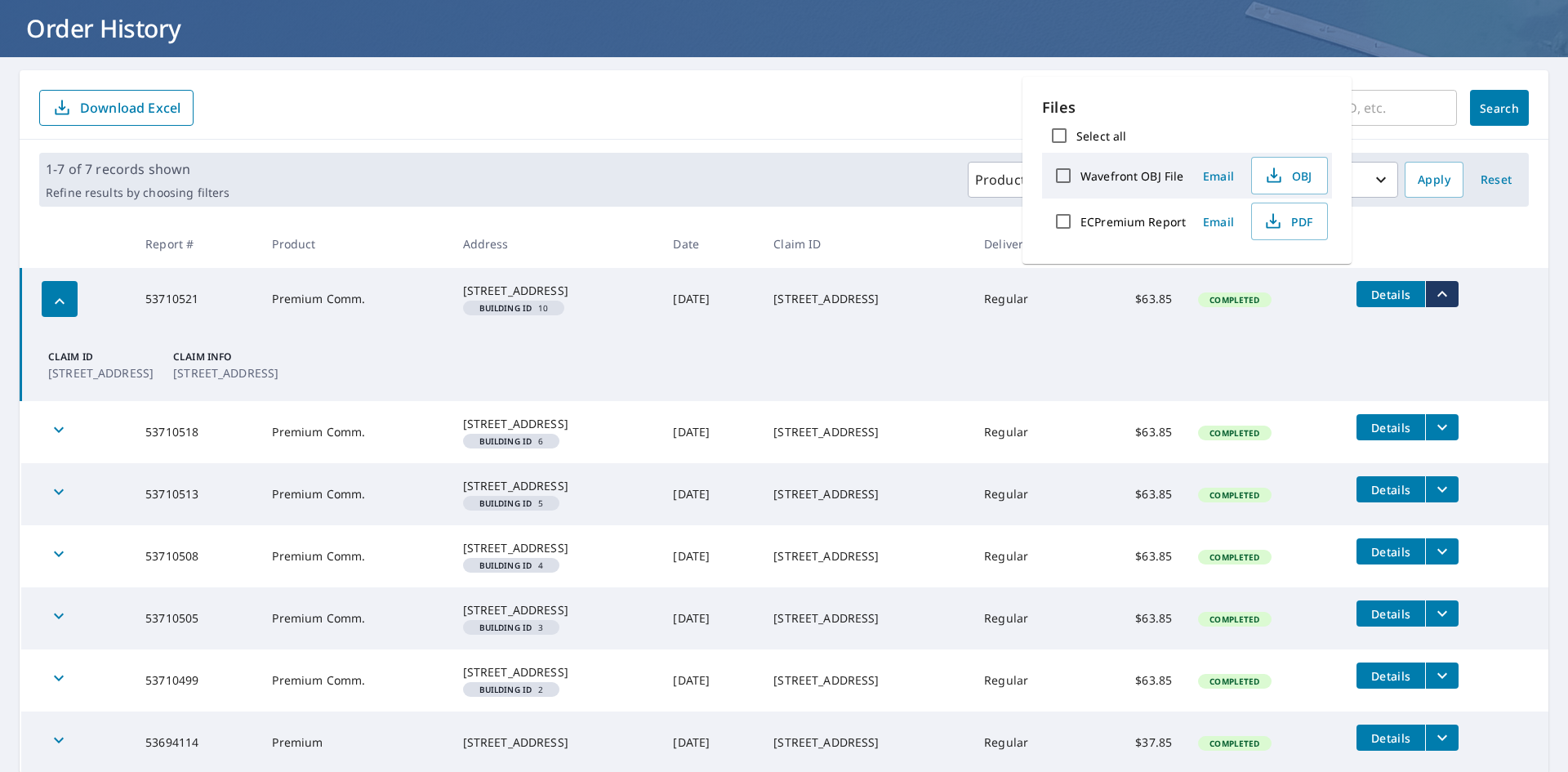
scroll to position [0, 0]
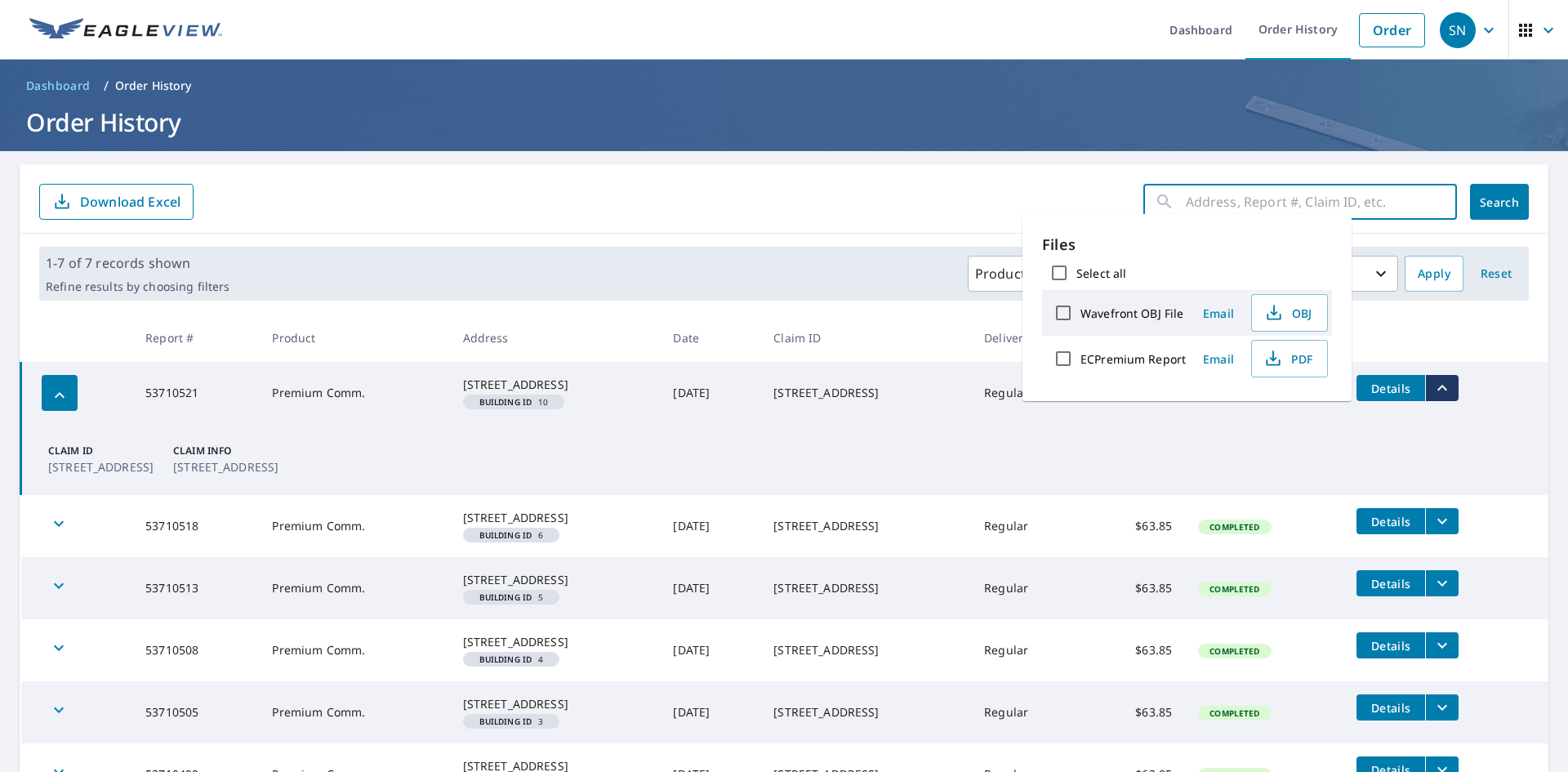
click at [1368, 192] on input "text" at bounding box center [1321, 202] width 271 height 46
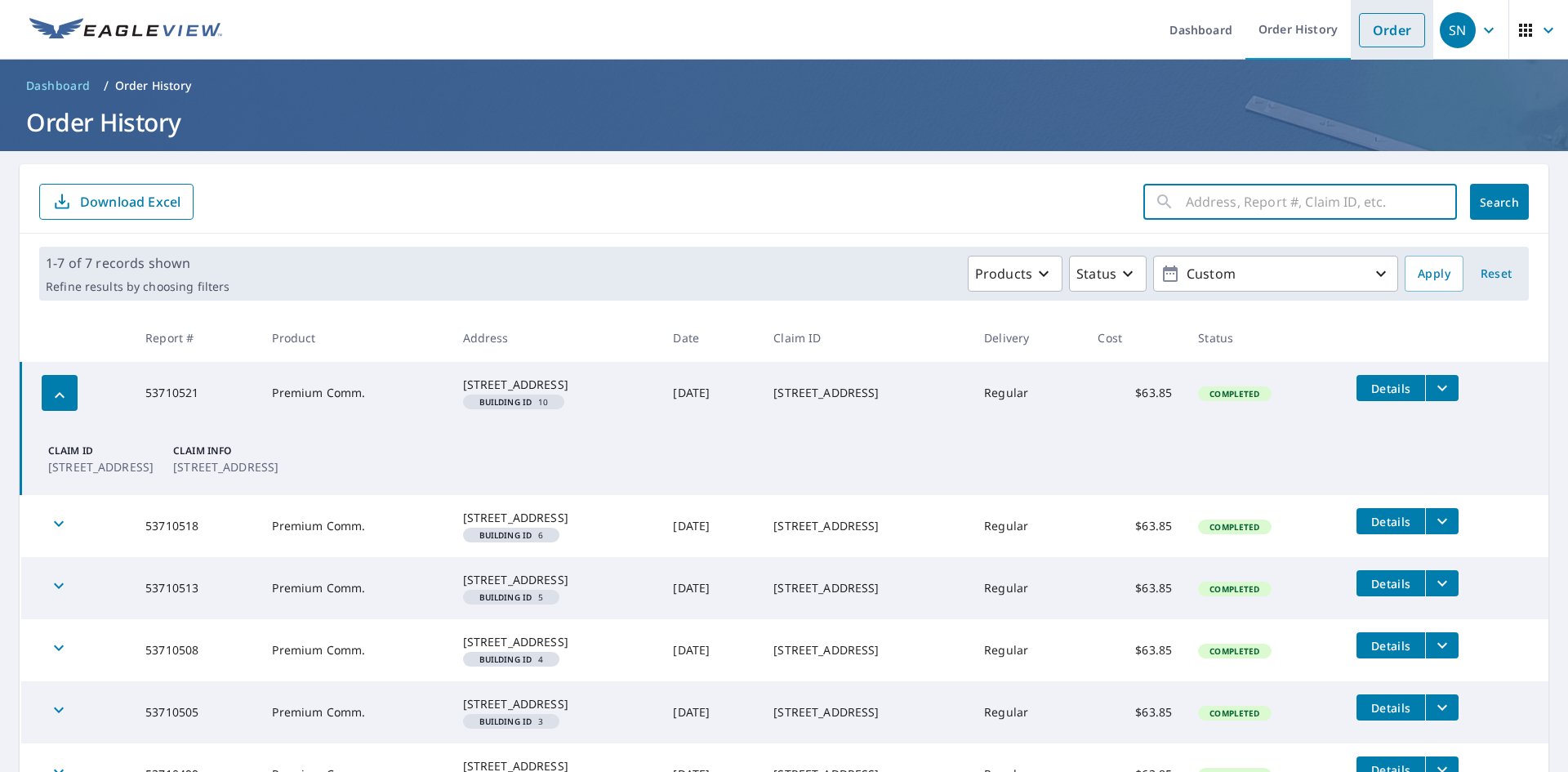
click at [1372, 30] on link "Order" at bounding box center [1392, 30] width 66 height 35
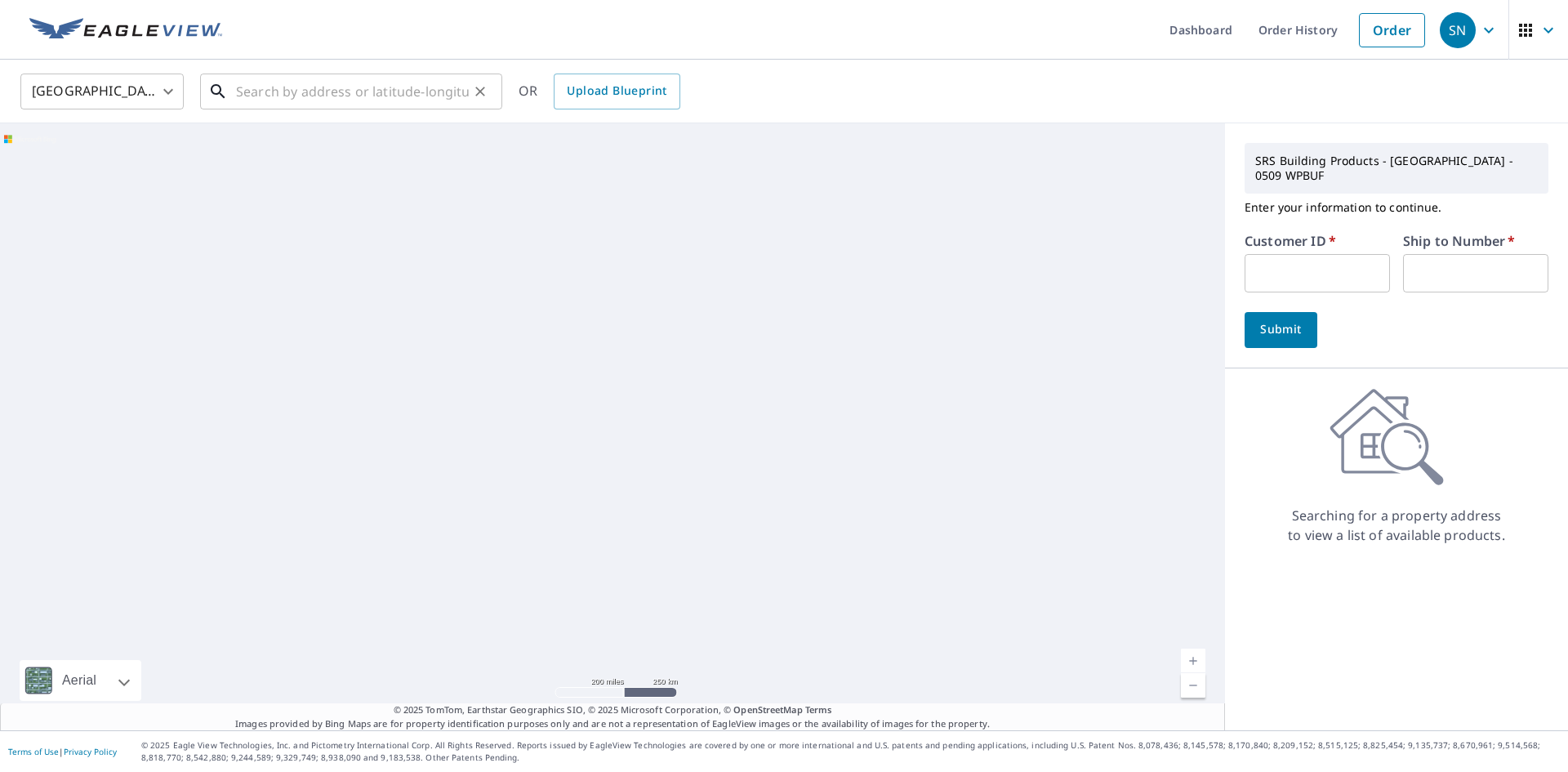
click at [302, 100] on input "text" at bounding box center [352, 91] width 233 height 46
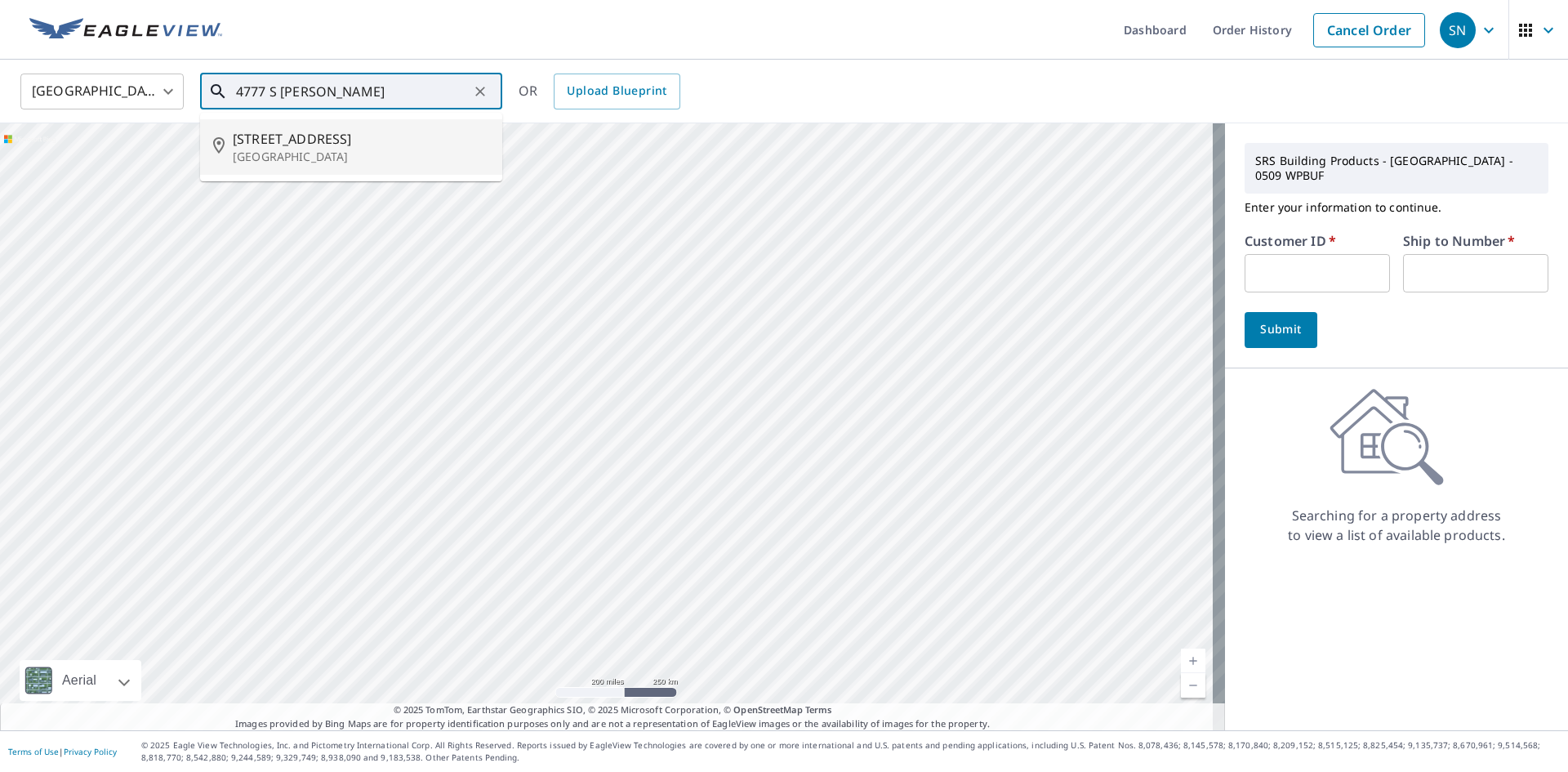
drag, startPoint x: 236, startPoint y: 156, endPoint x: 239, endPoint y: 148, distance: 8.5
click at [238, 153] on p "[GEOGRAPHIC_DATA]" at bounding box center [361, 157] width 257 height 16
type input "[STREET_ADDRESS]"
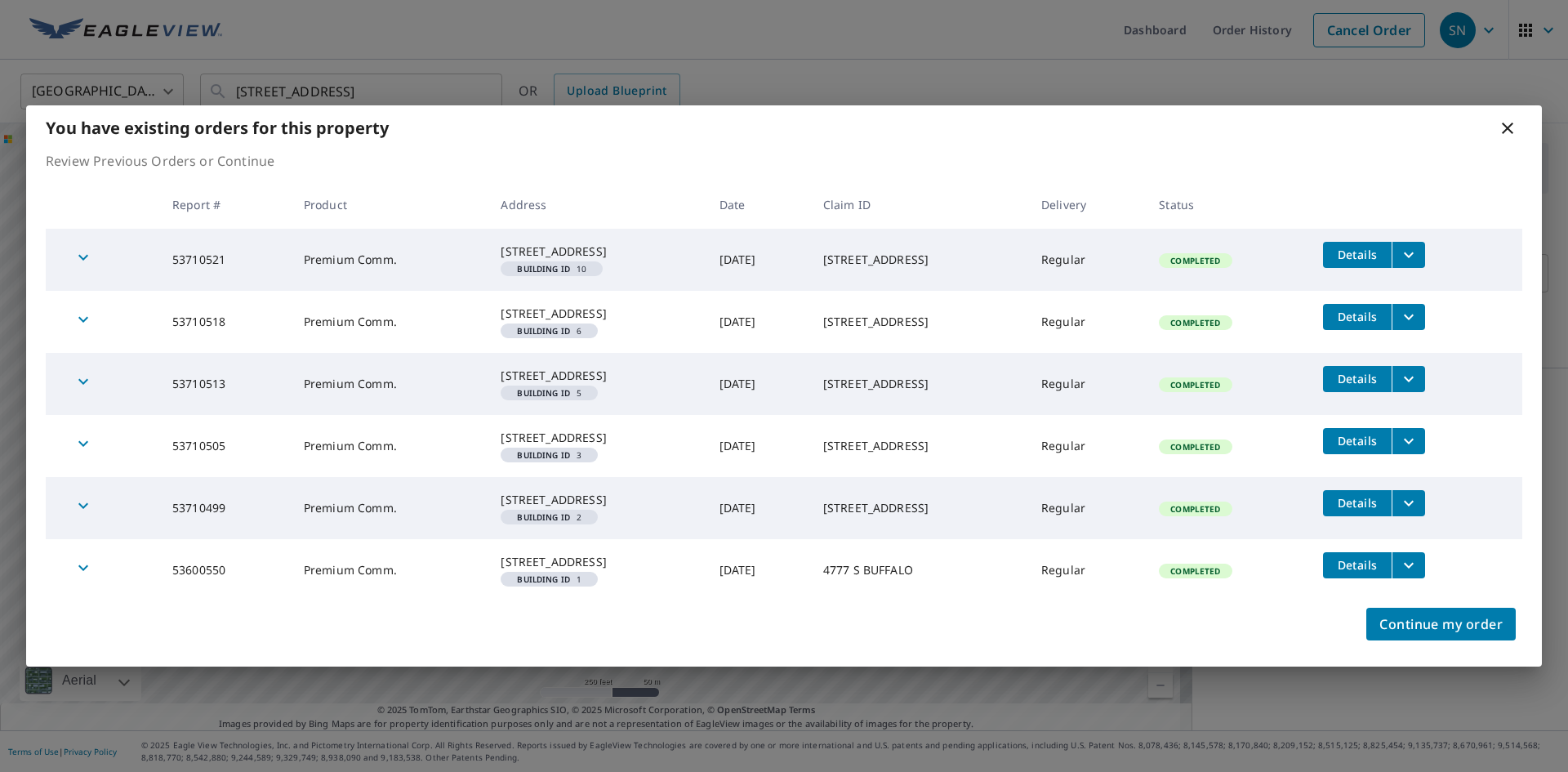
click at [1415, 245] on icon "filesDropdownBtn-53710521" at bounding box center [1408, 254] width 19 height 19
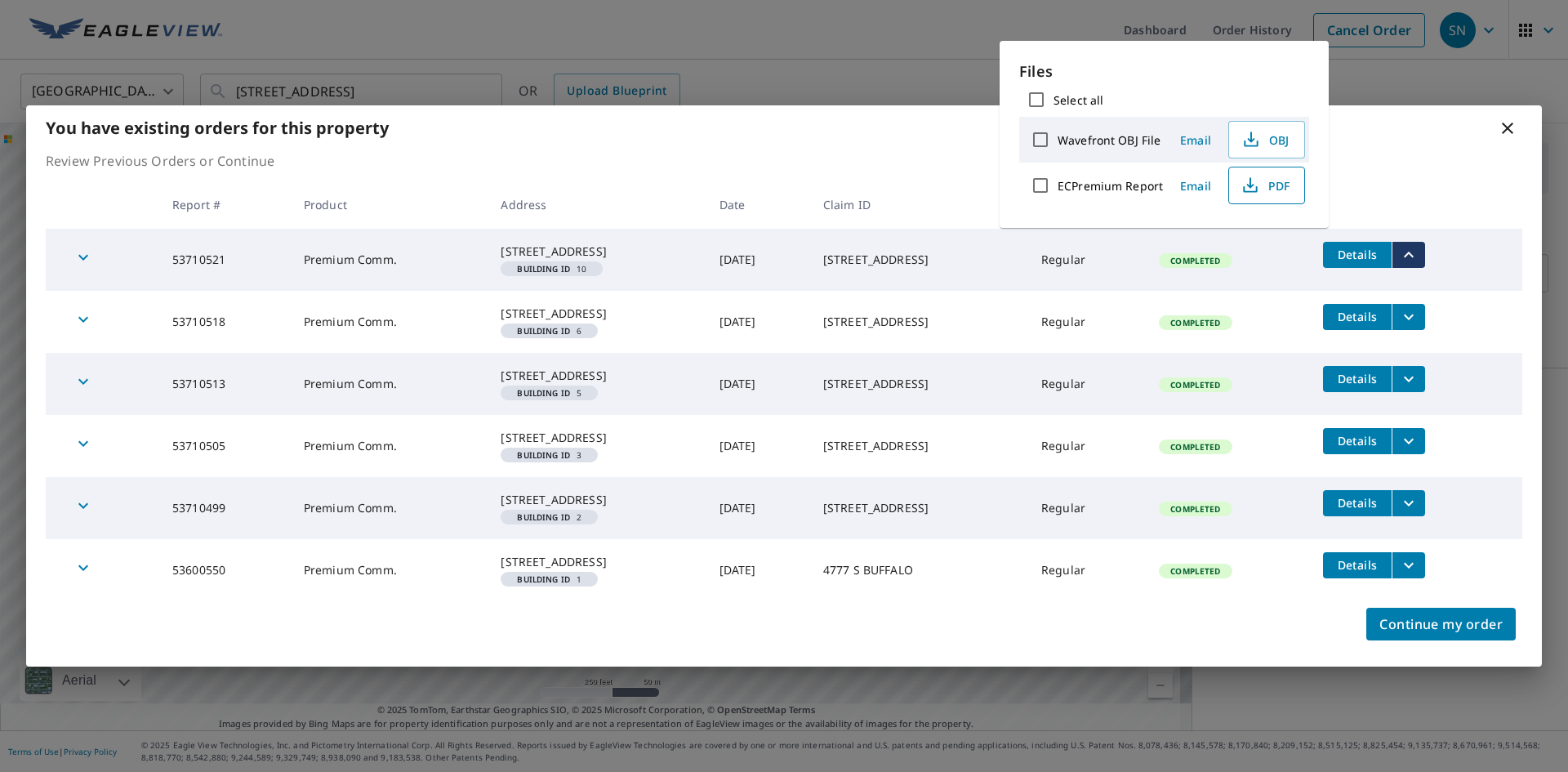
click at [1253, 186] on icon "button" at bounding box center [1250, 185] width 19 height 19
click at [1411, 307] on icon "filesDropdownBtn-53710518" at bounding box center [1408, 316] width 19 height 19
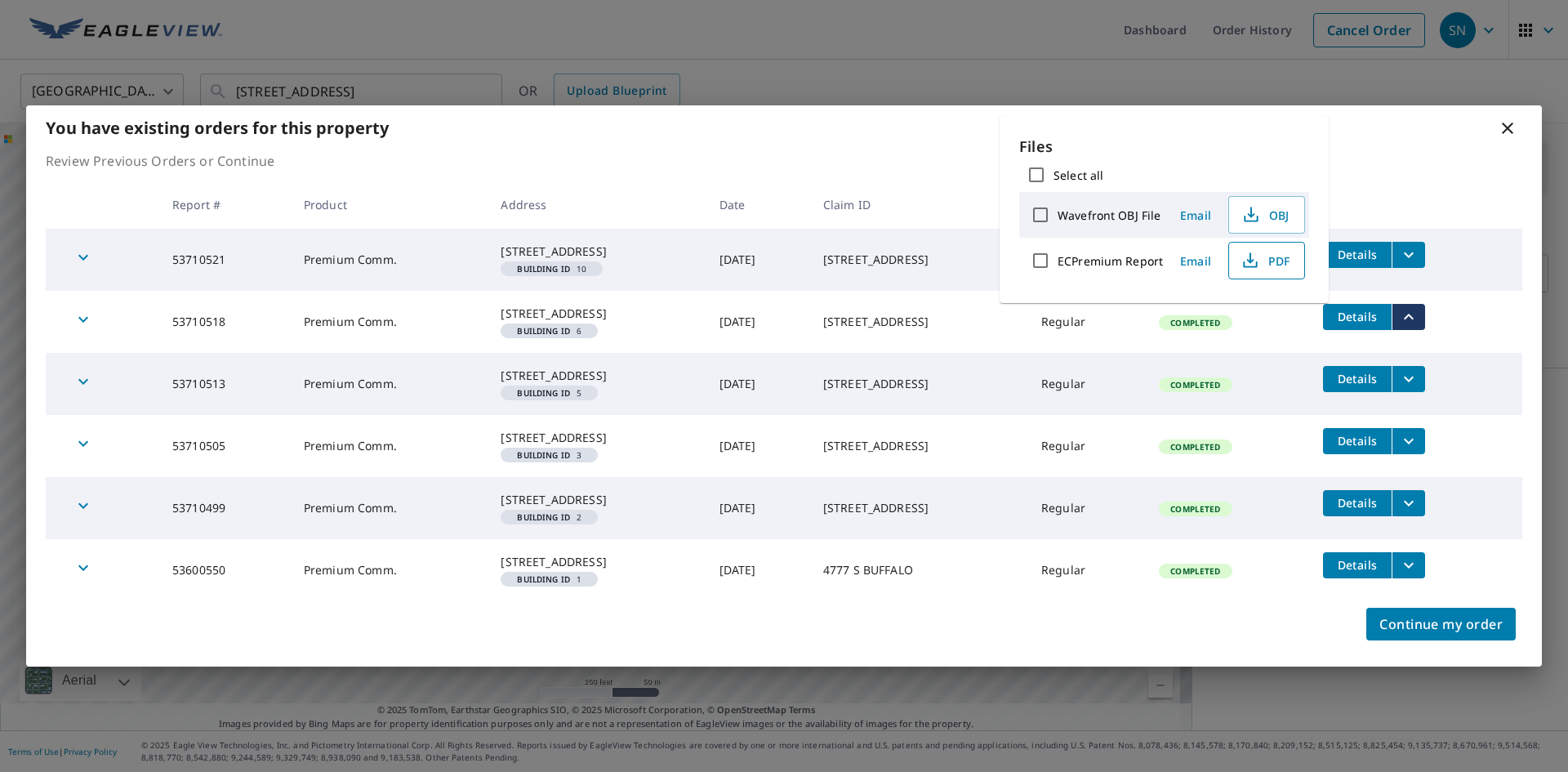
click at [1234, 259] on button "PDF" at bounding box center [1266, 260] width 77 height 37
click at [1417, 369] on icon "filesDropdownBtn-53710513" at bounding box center [1408, 378] width 19 height 19
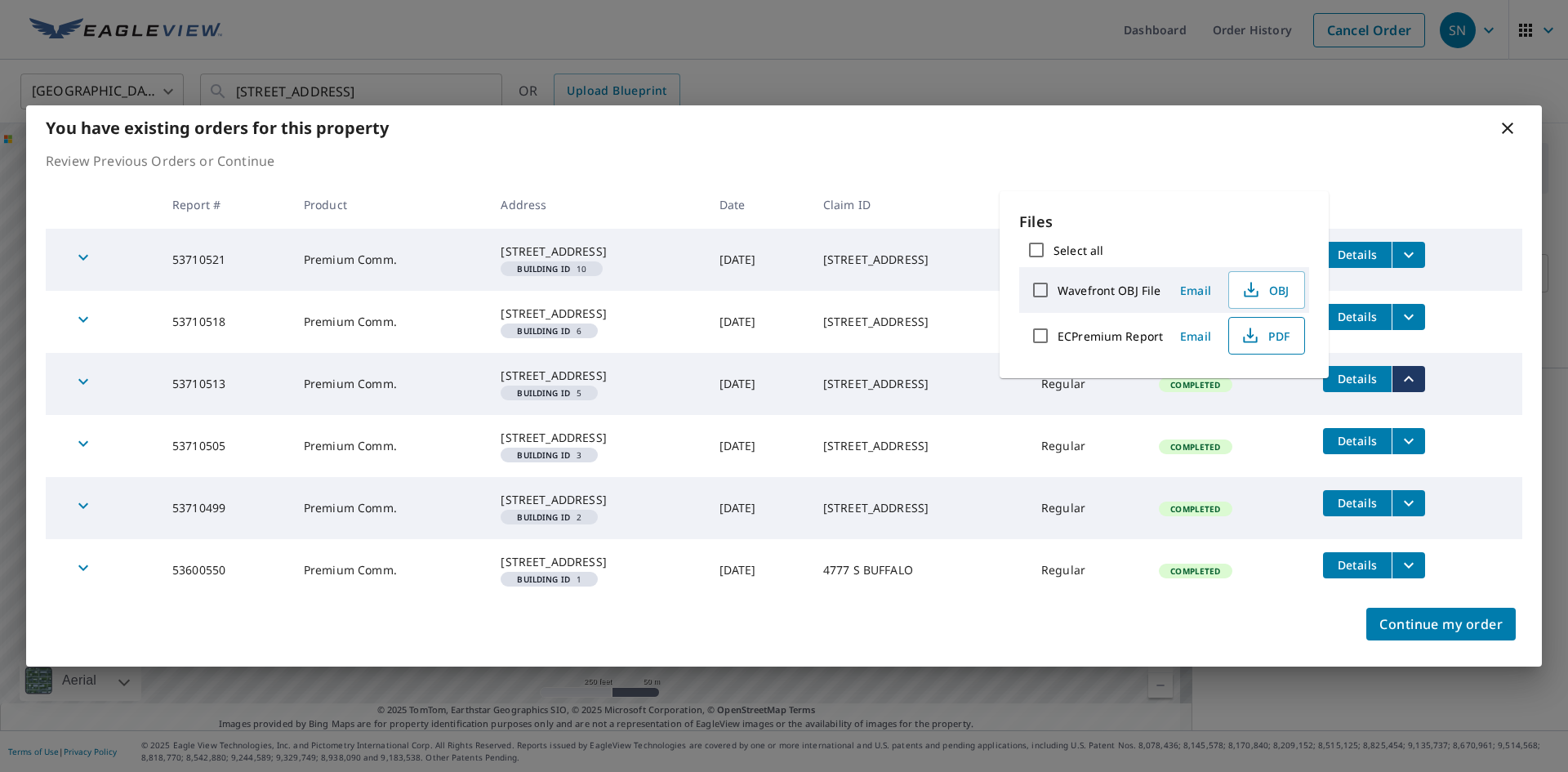
click at [1248, 333] on icon "button" at bounding box center [1250, 333] width 7 height 11
click at [1414, 442] on icon "filesDropdownBtn-53710505" at bounding box center [1408, 440] width 19 height 19
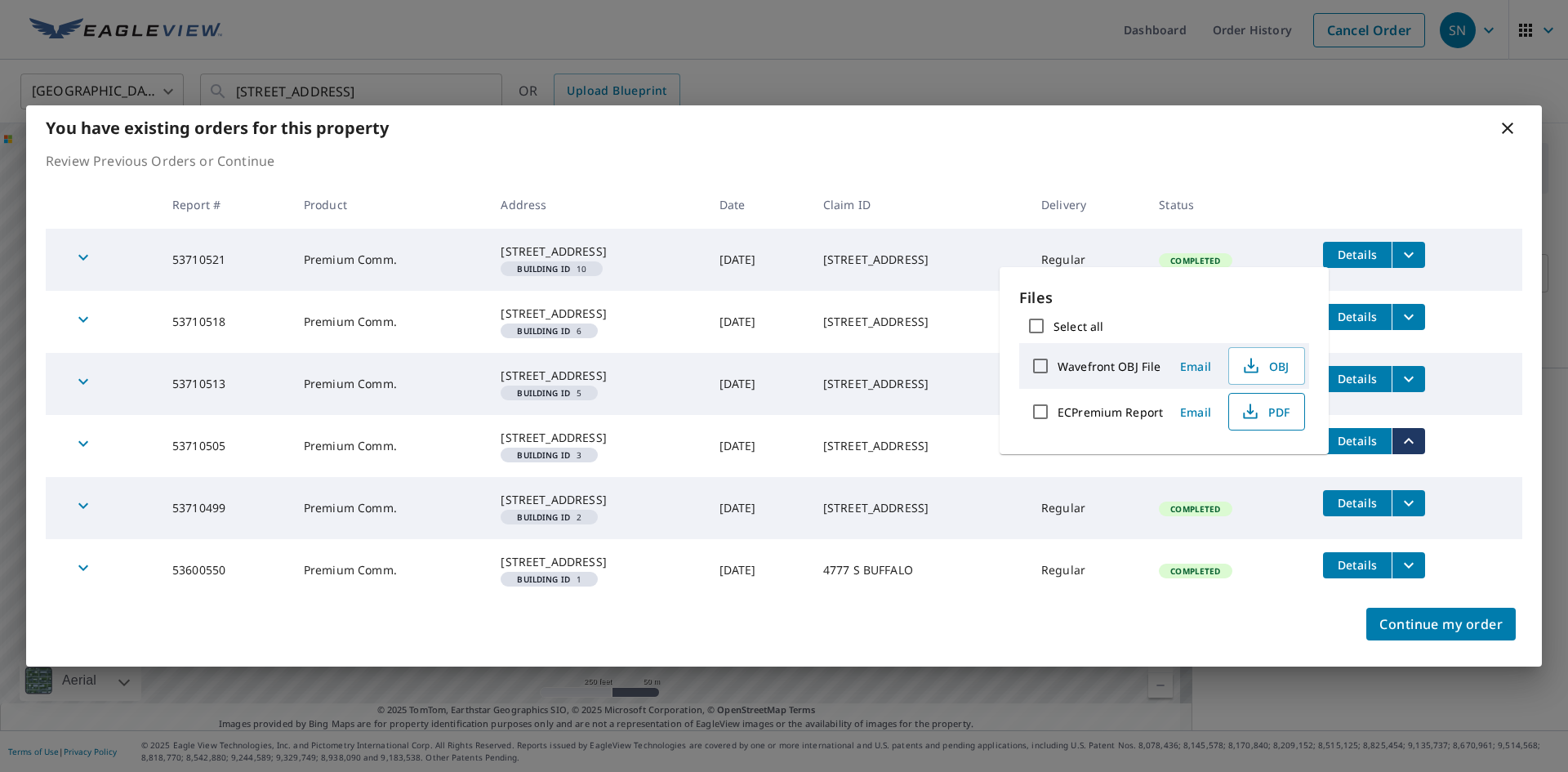
click at [1245, 413] on icon "button" at bounding box center [1250, 411] width 19 height 19
click at [1412, 513] on icon "filesDropdownBtn-53710499" at bounding box center [1408, 502] width 19 height 19
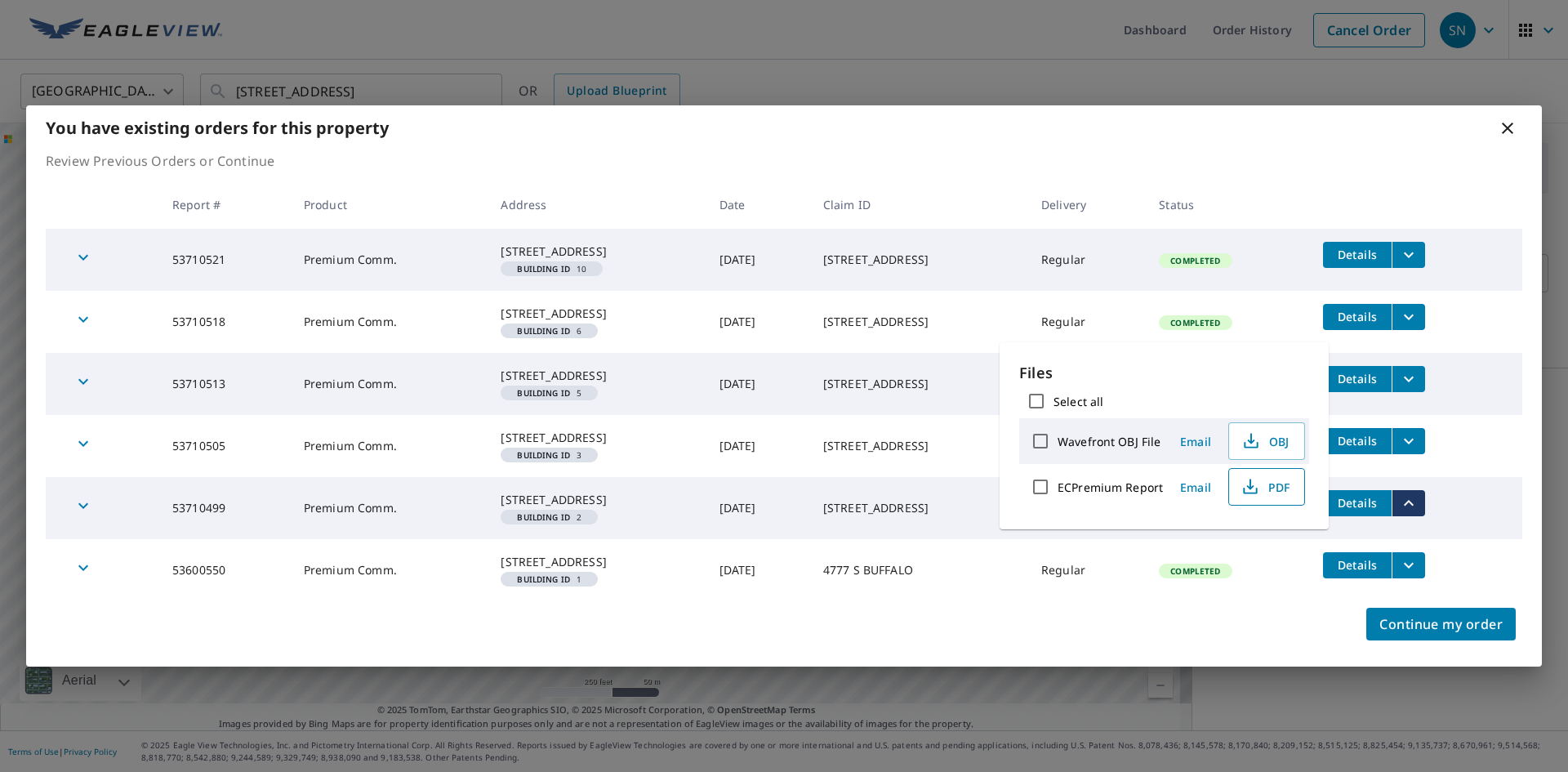
click at [1277, 491] on span "PDF" at bounding box center [1265, 486] width 52 height 19
click at [1416, 575] on icon "filesDropdownBtn-53600550" at bounding box center [1408, 565] width 19 height 19
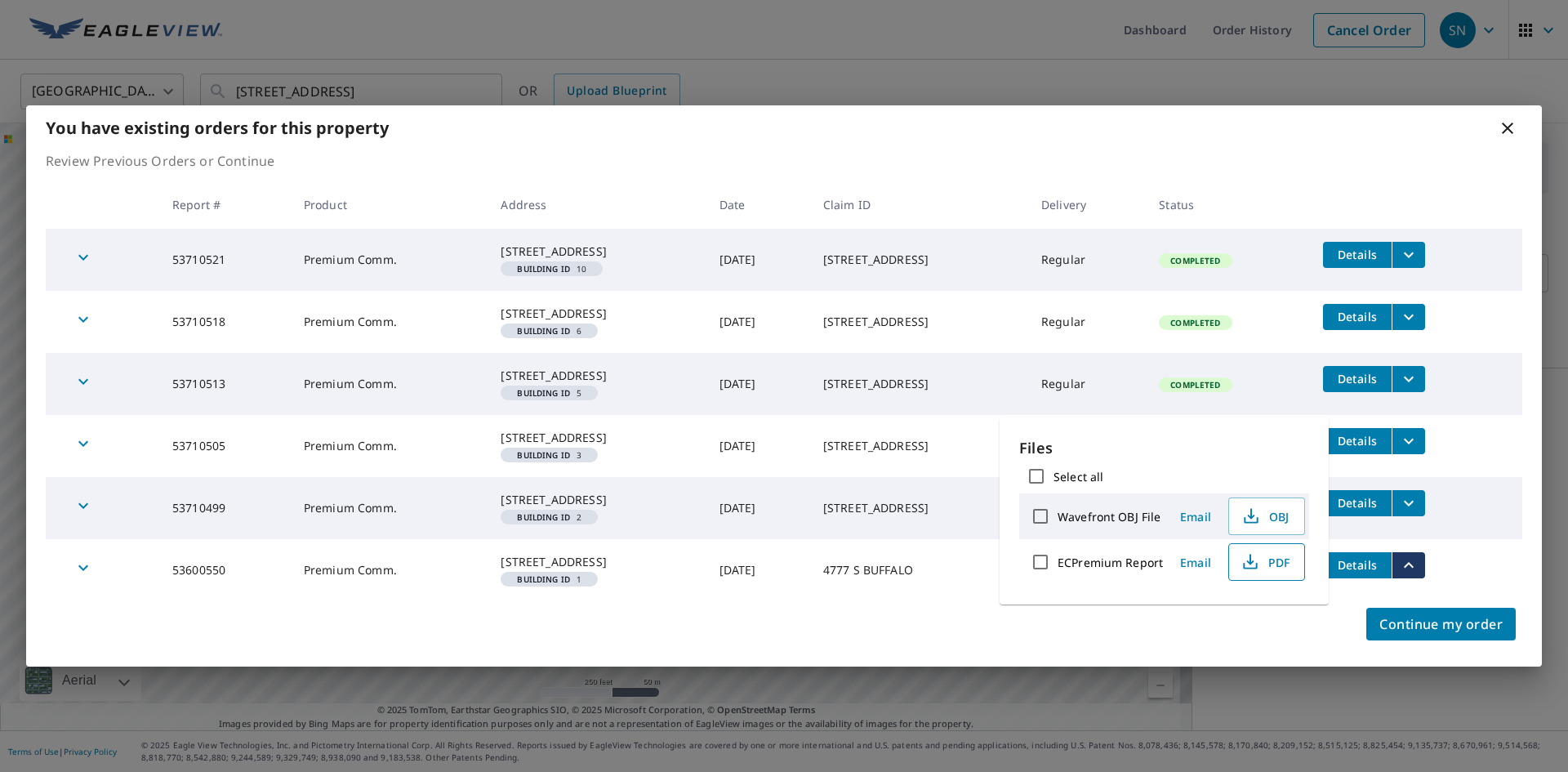
click at [1267, 561] on span "PDF" at bounding box center [1265, 561] width 52 height 19
